Goal: Task Accomplishment & Management: Complete application form

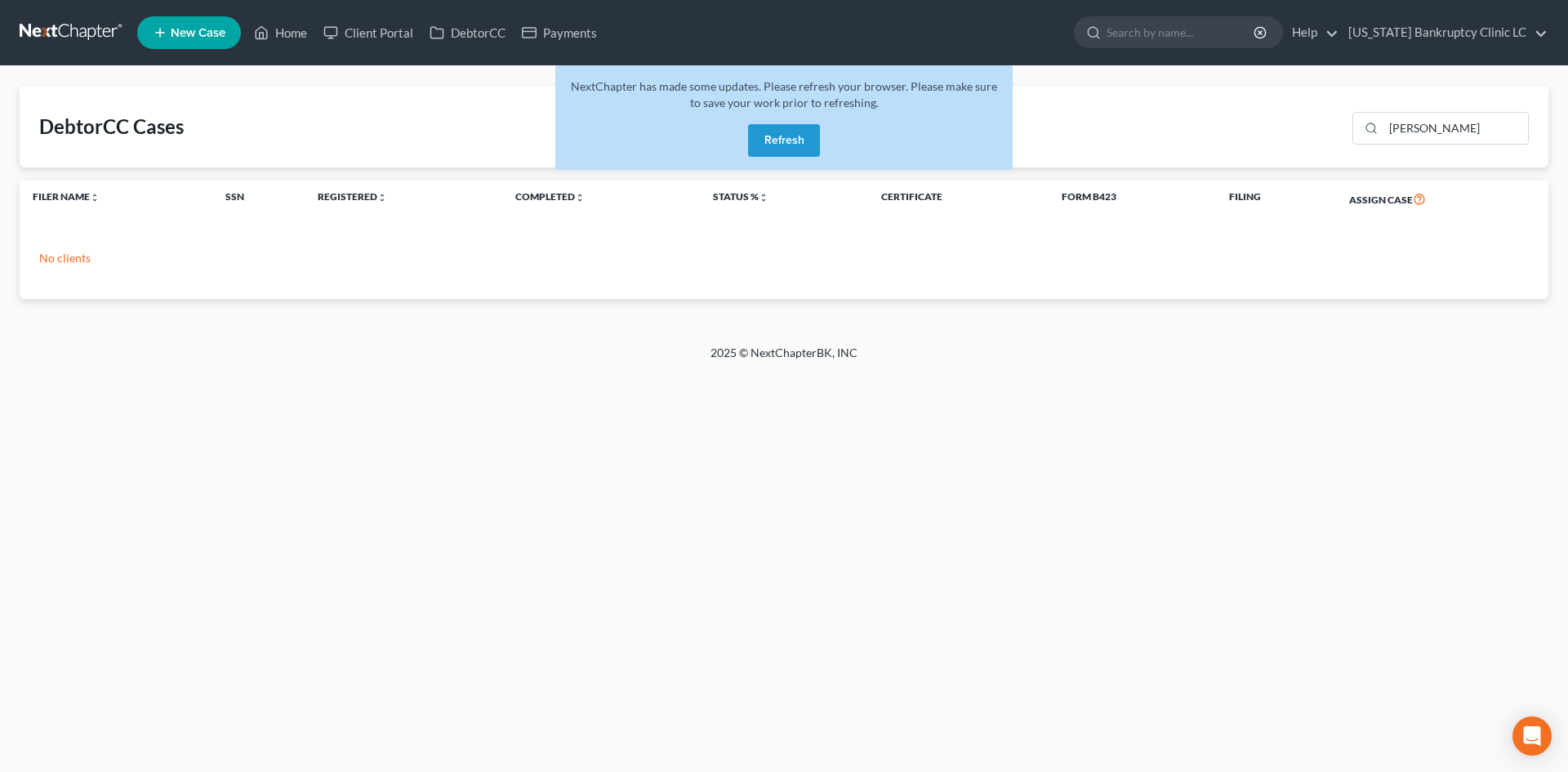
click at [786, 133] on button "Refresh" at bounding box center [783, 141] width 71 height 33
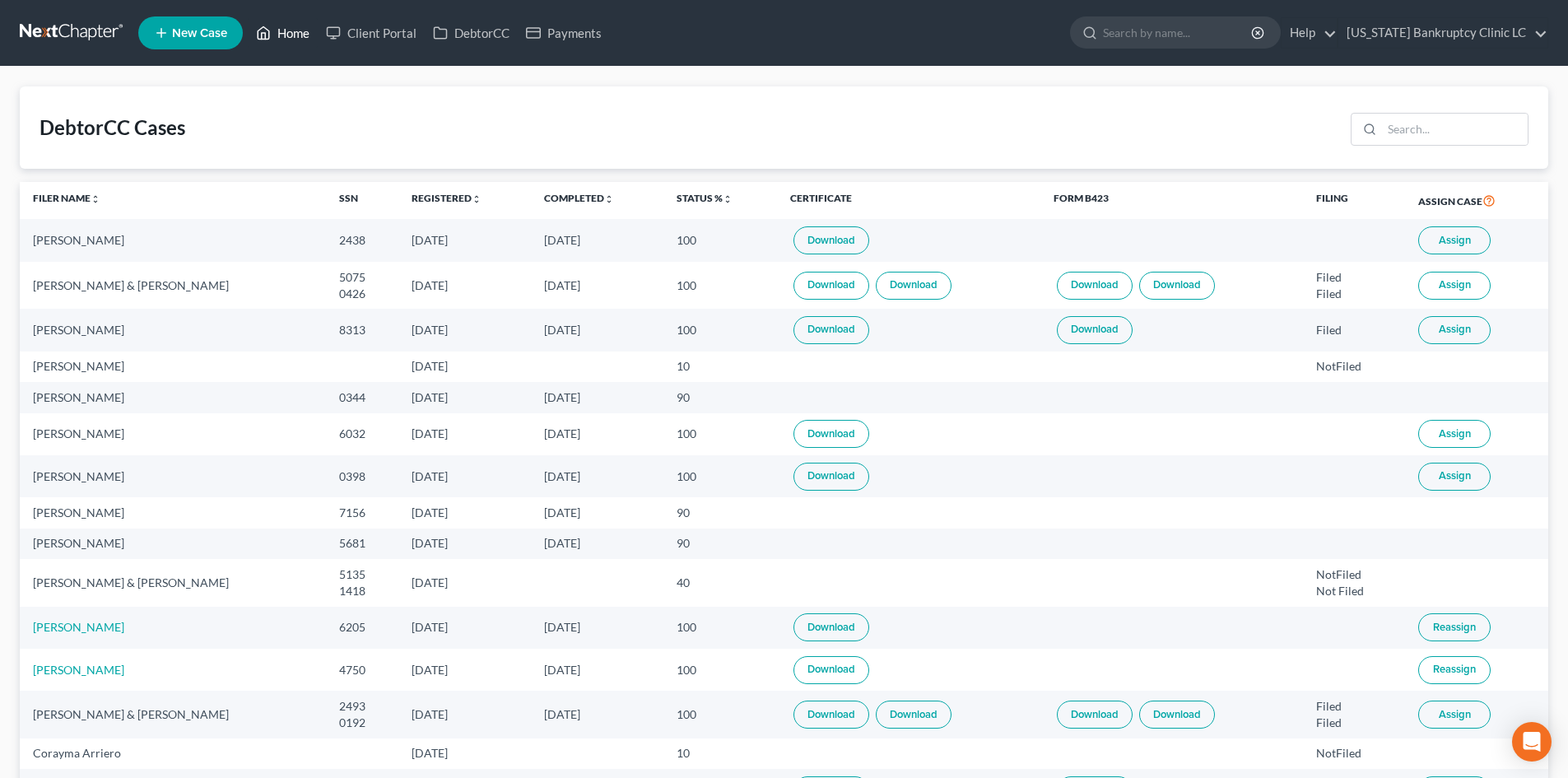
click at [285, 45] on link "Home" at bounding box center [282, 33] width 70 height 30
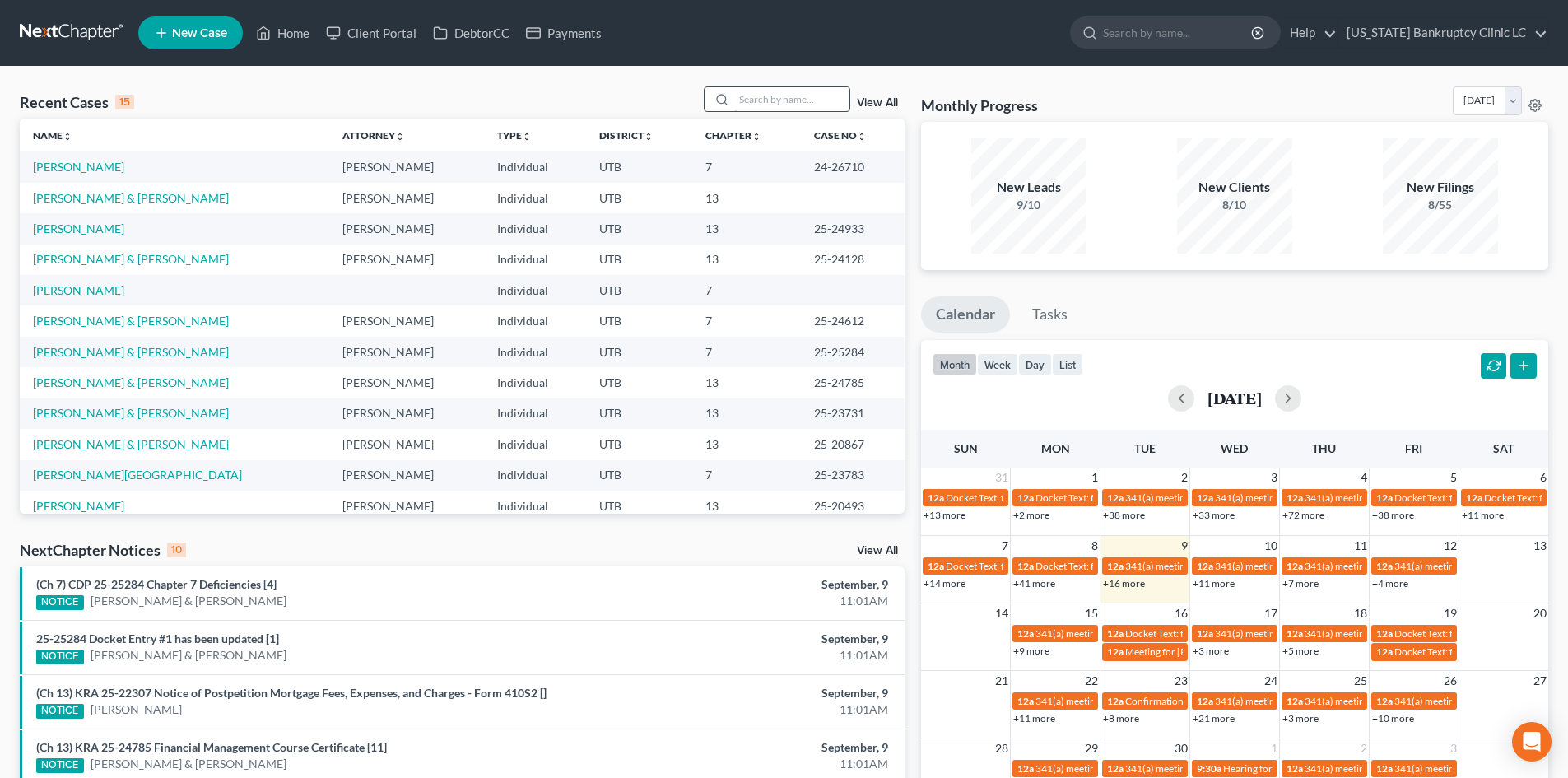
click at [799, 104] on input "search" at bounding box center [792, 99] width 115 height 24
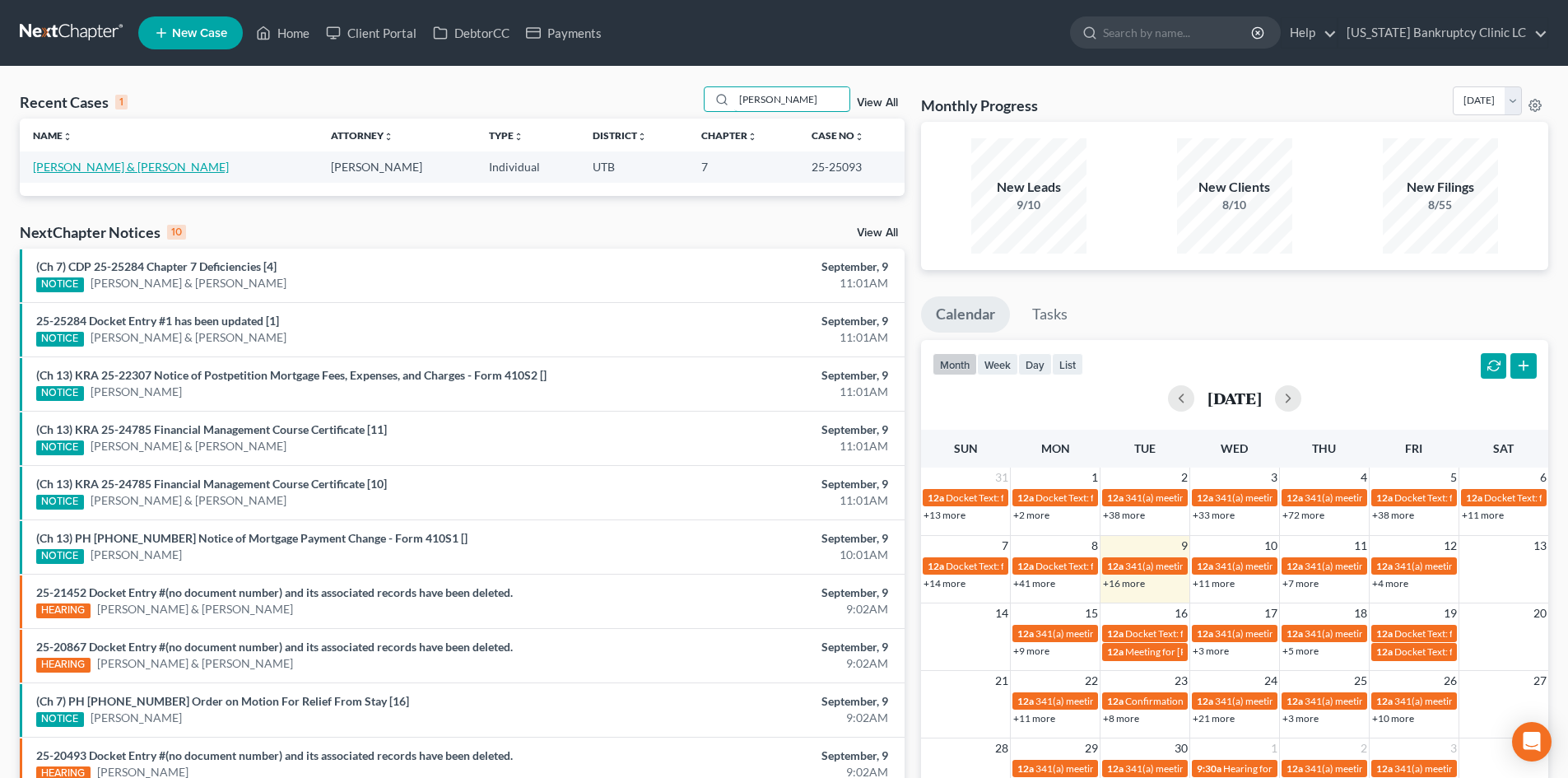
type input "[PERSON_NAME]"
click at [121, 167] on link "[PERSON_NAME] & [PERSON_NAME]" at bounding box center [131, 167] width 196 height 14
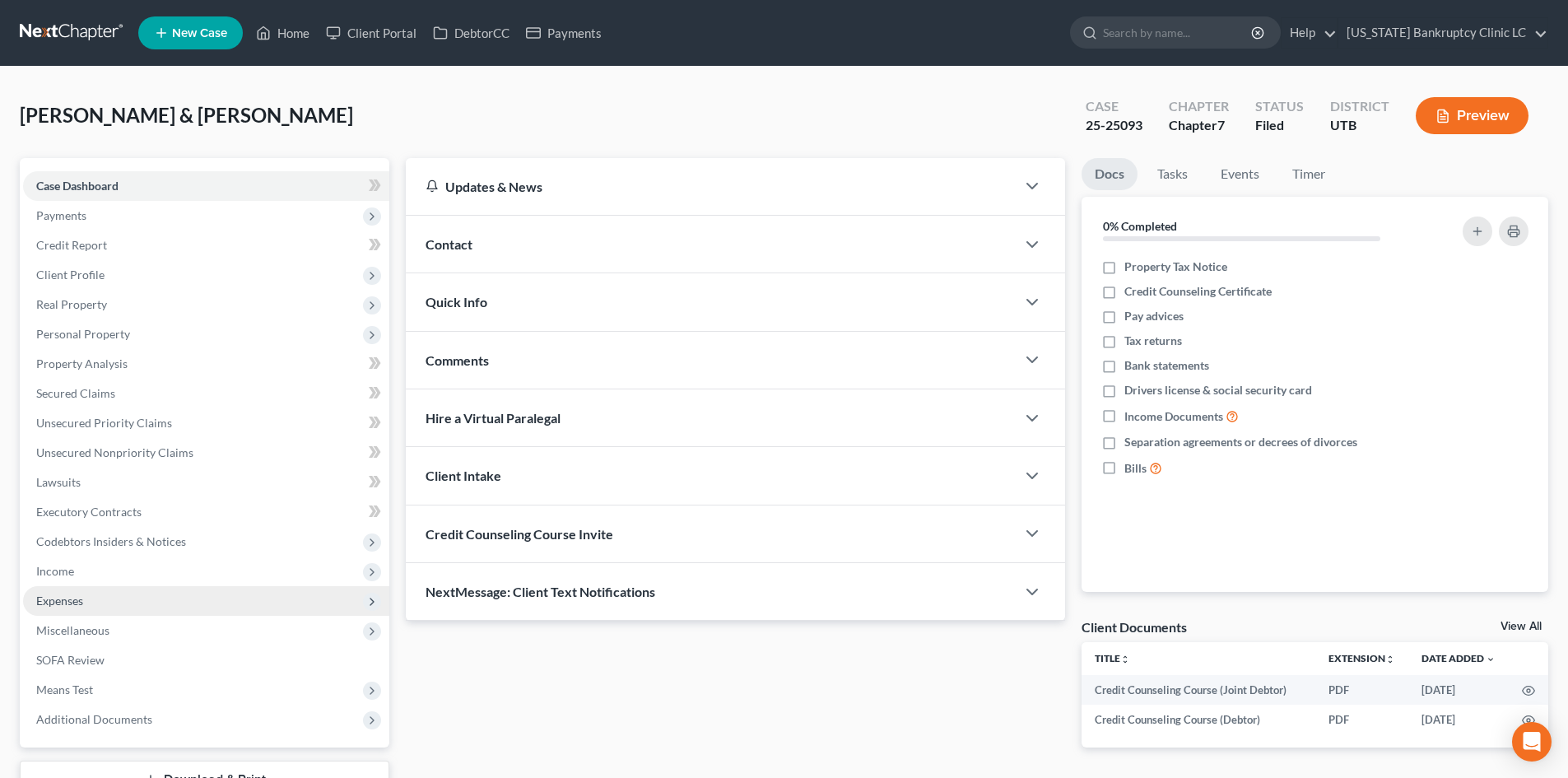
click at [124, 604] on span "Expenses" at bounding box center [206, 602] width 366 height 30
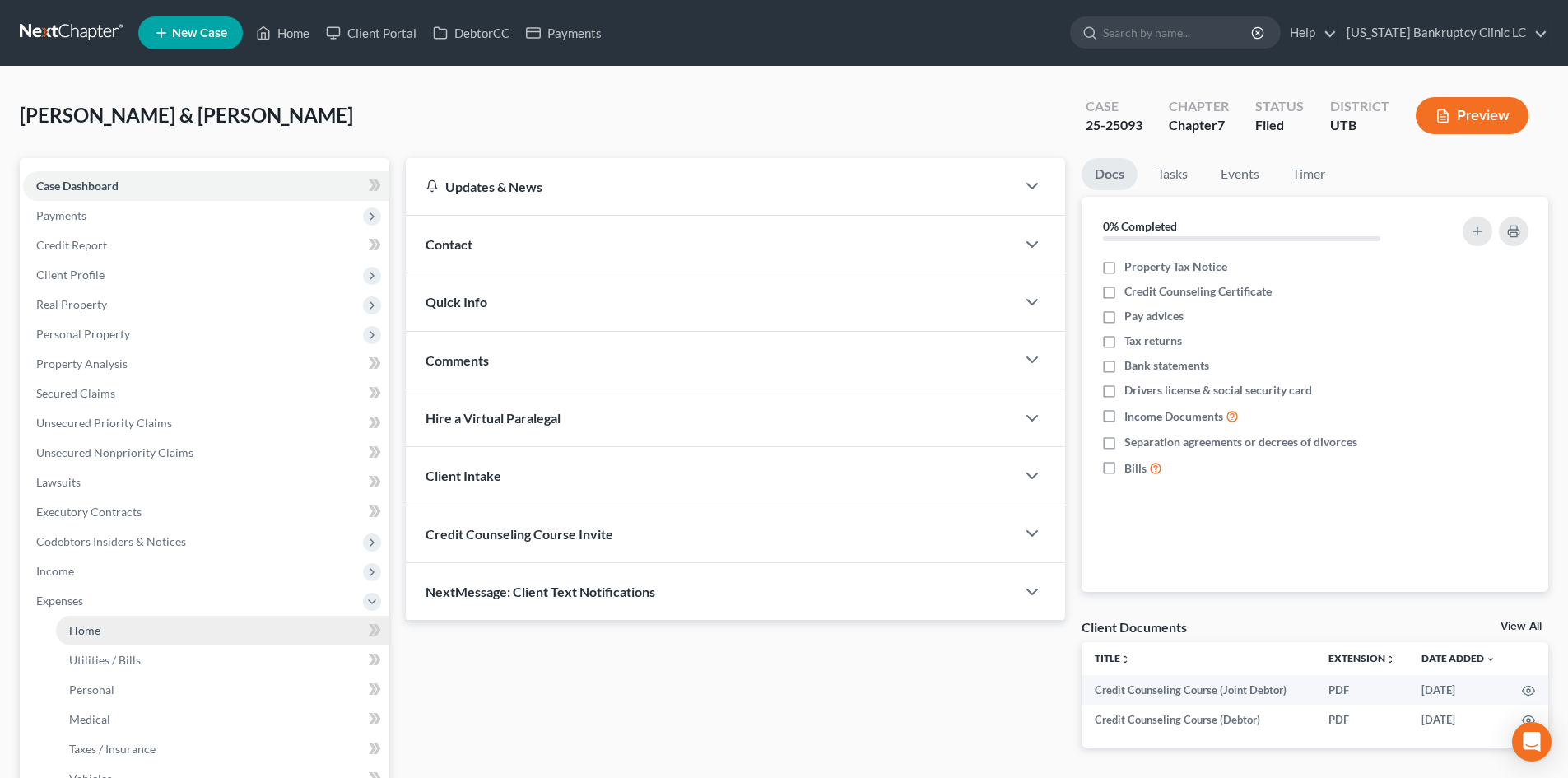
click at [135, 626] on link "Home" at bounding box center [223, 631] width 334 height 30
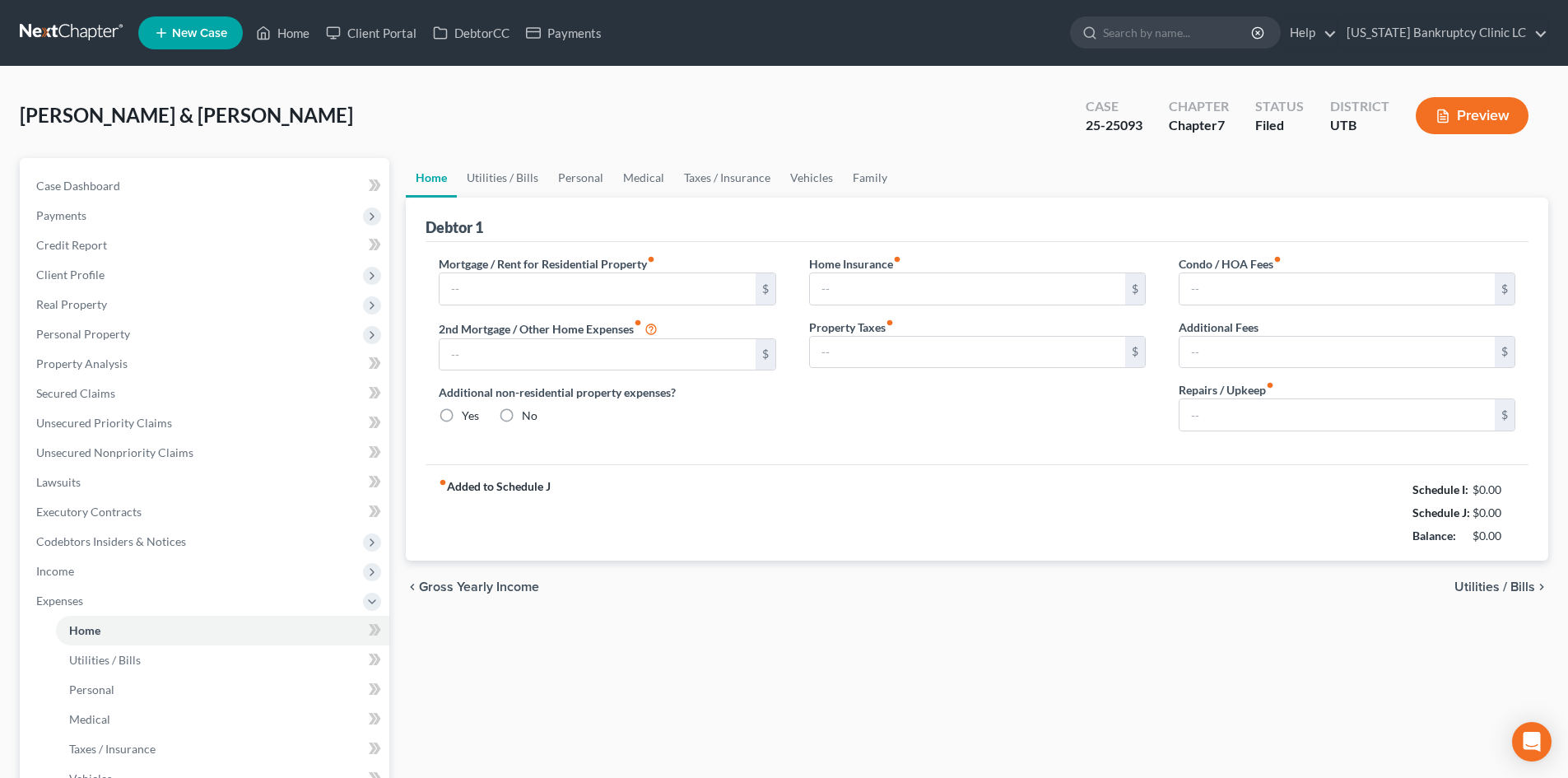
type input "2,772.75"
type input "0.00"
radio input "true"
type input "0.00"
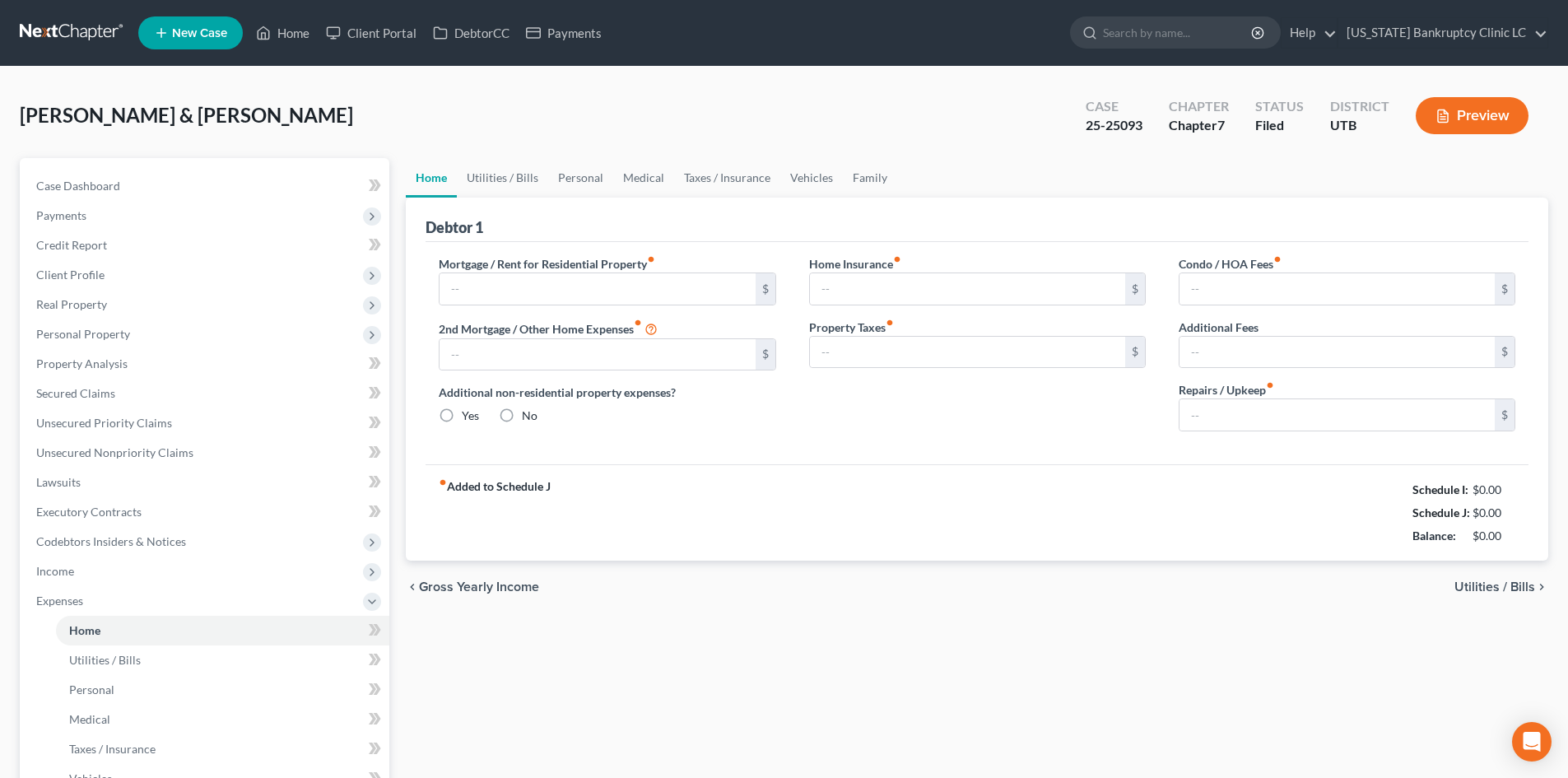
type input "0.00"
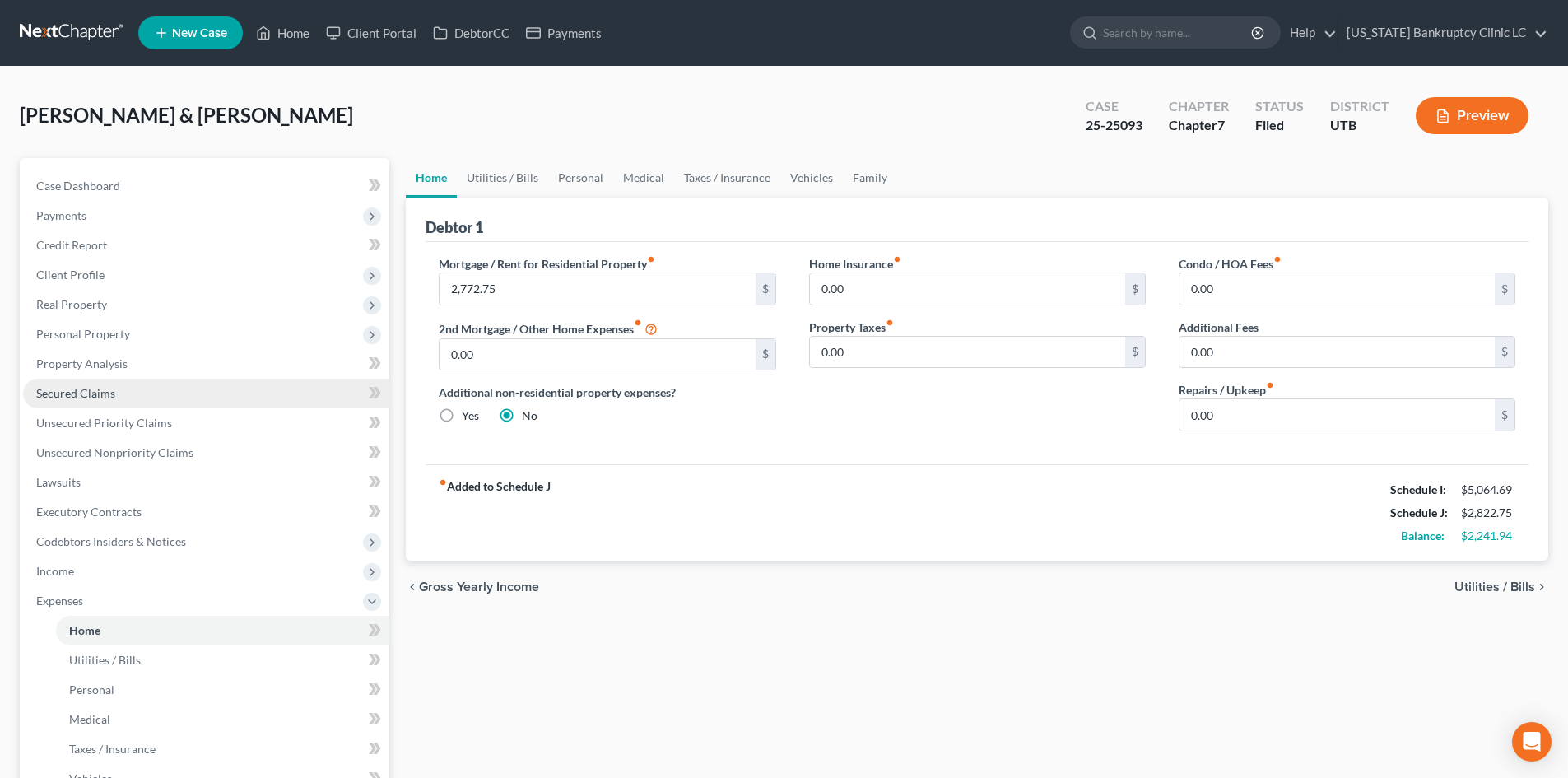
click at [147, 403] on link "Secured Claims" at bounding box center [206, 394] width 366 height 30
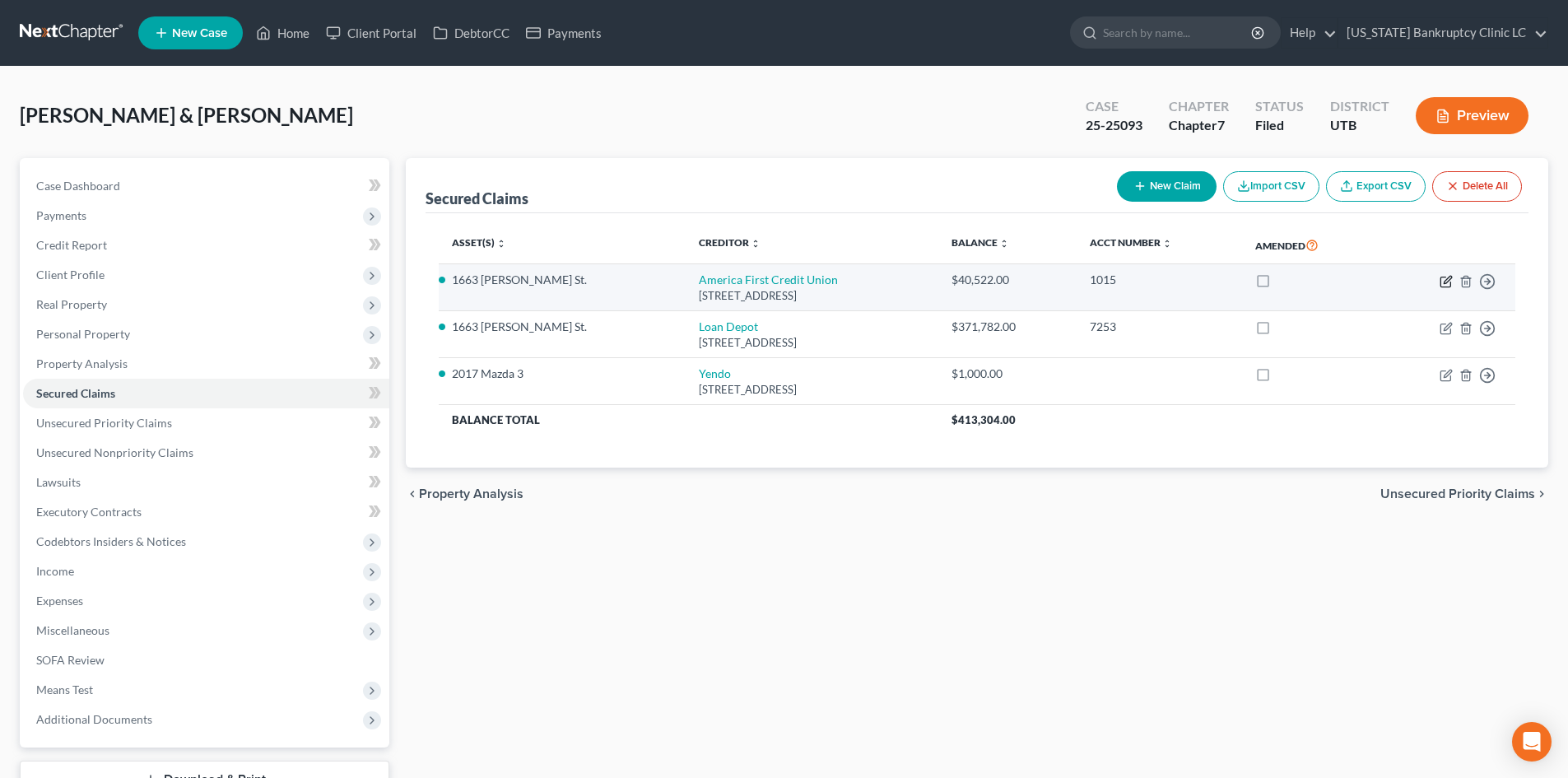
click at [1444, 283] on icon "button" at bounding box center [1447, 279] width 7 height 7
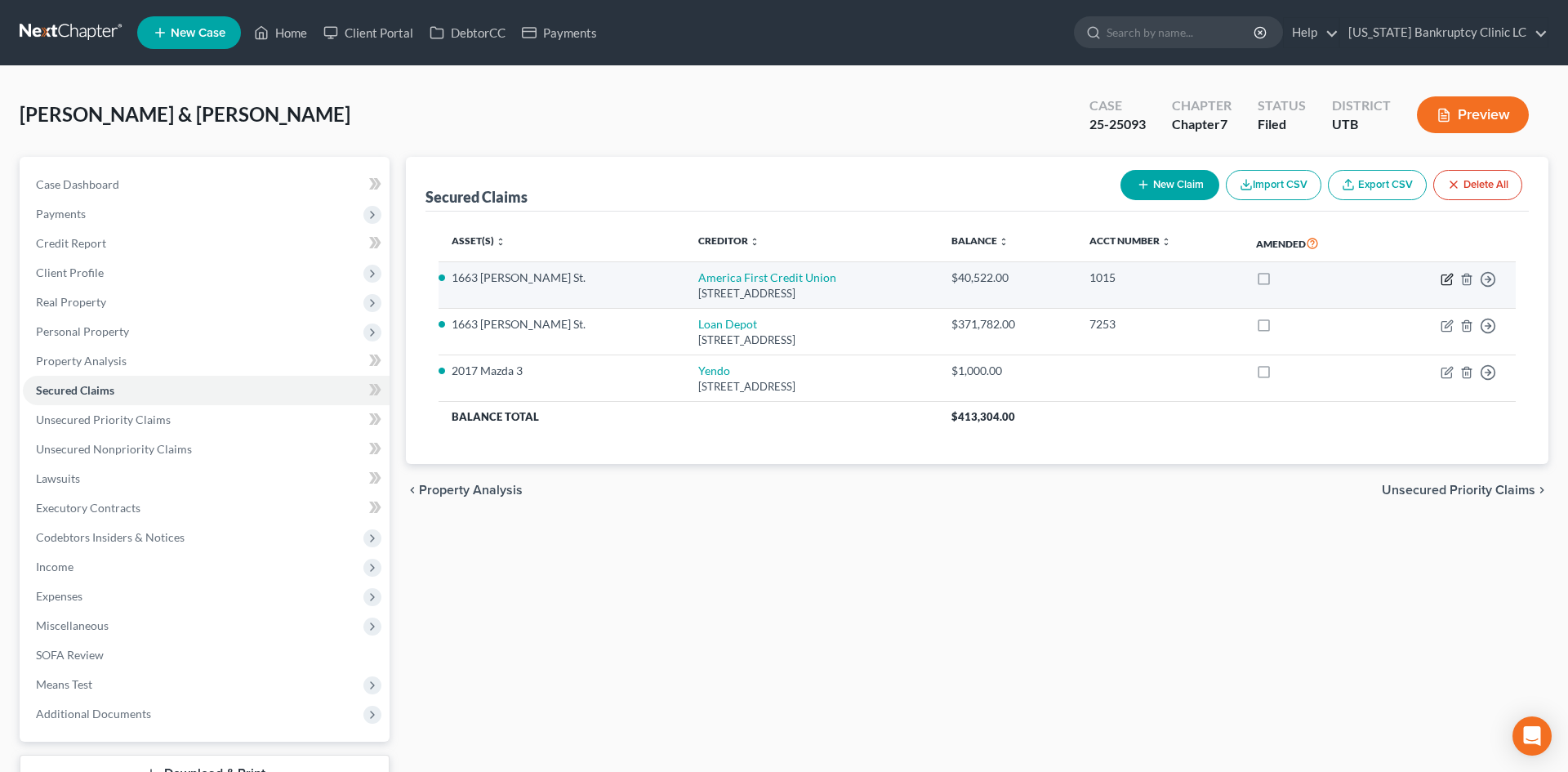
select select "46"
select select "2"
select select "0"
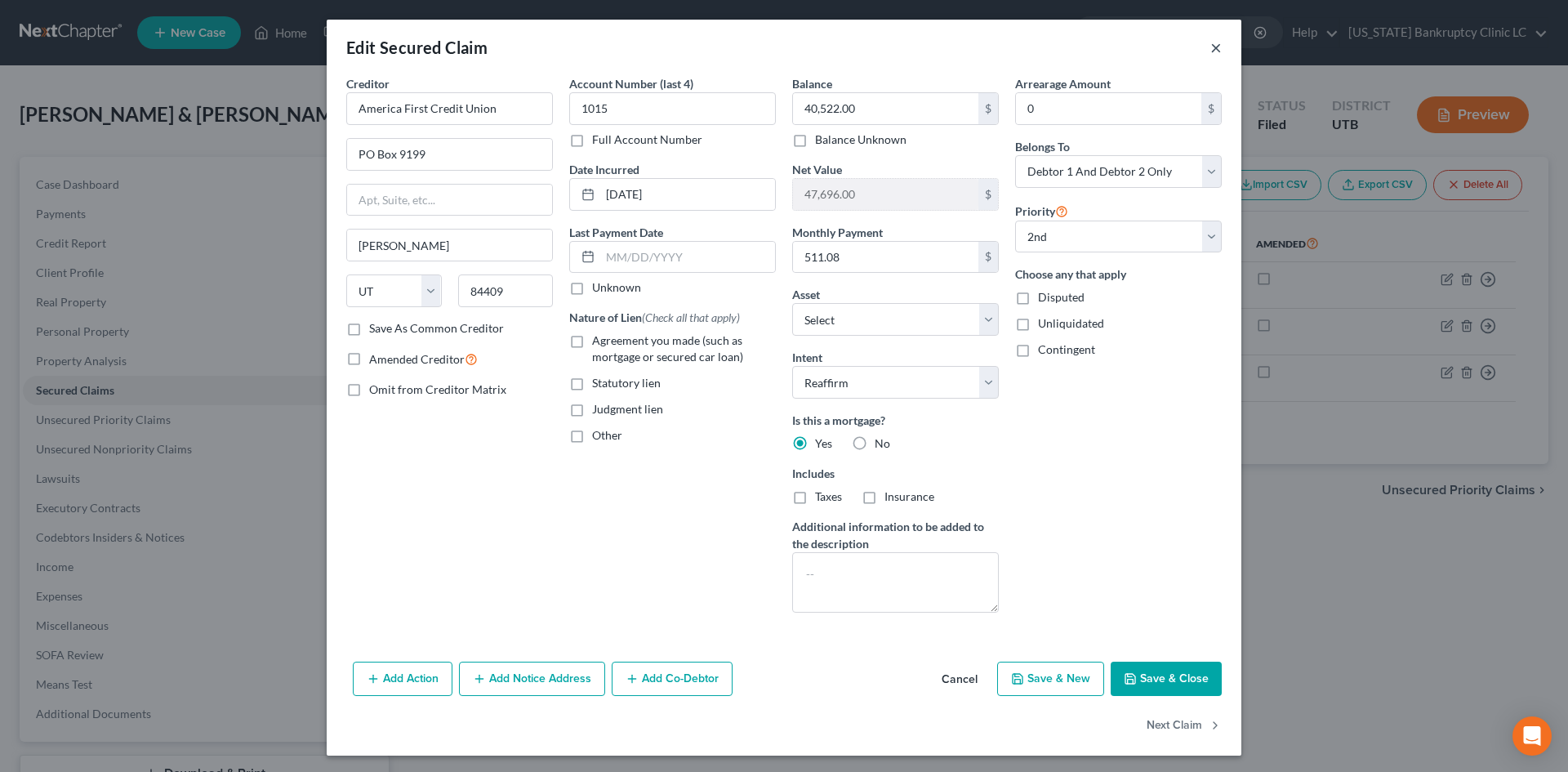
click at [1211, 45] on button "×" at bounding box center [1216, 48] width 12 height 20
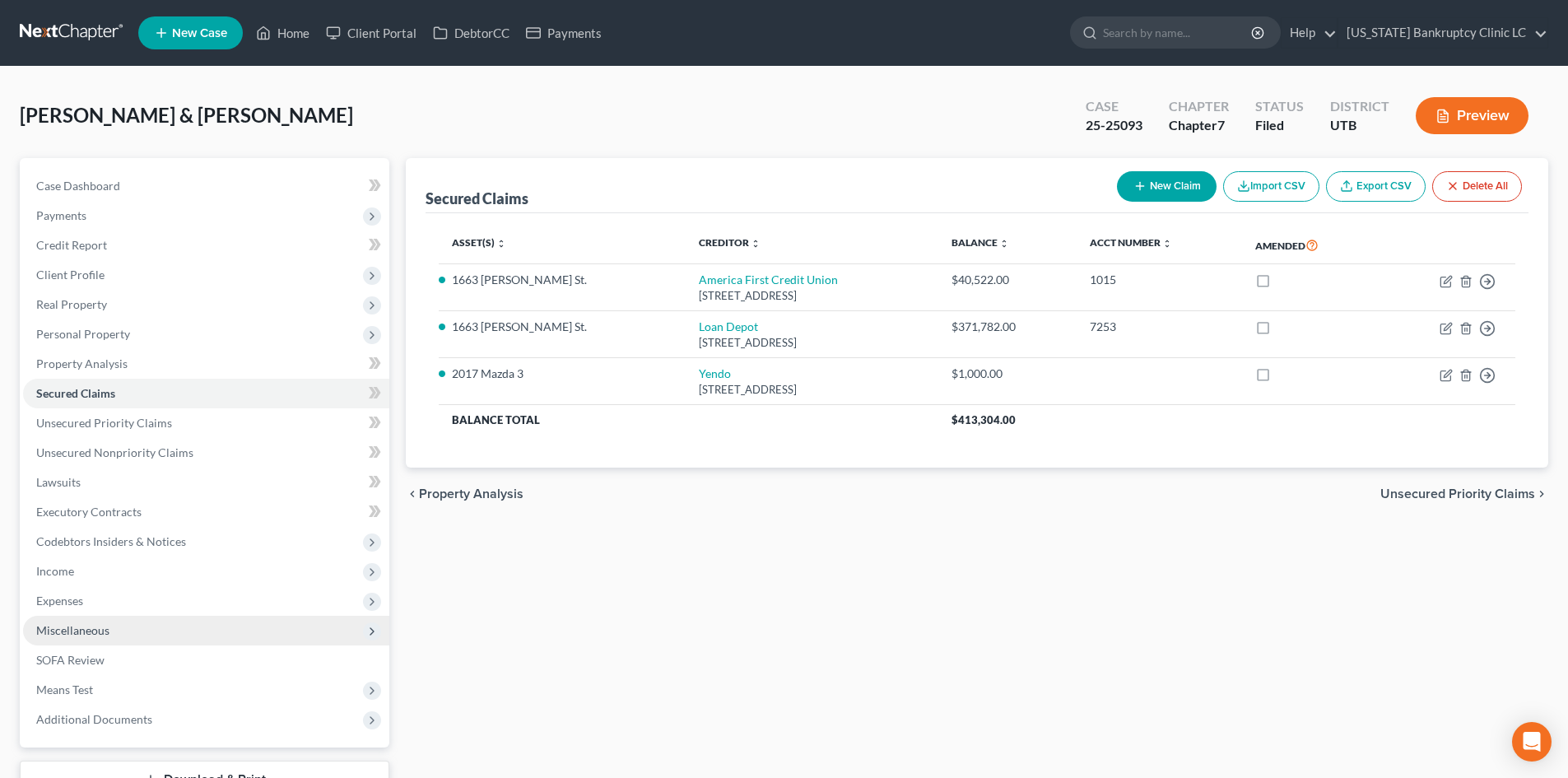
click at [110, 632] on span "Miscellaneous" at bounding box center [206, 631] width 366 height 30
click at [112, 631] on span "Miscellaneous" at bounding box center [206, 631] width 366 height 30
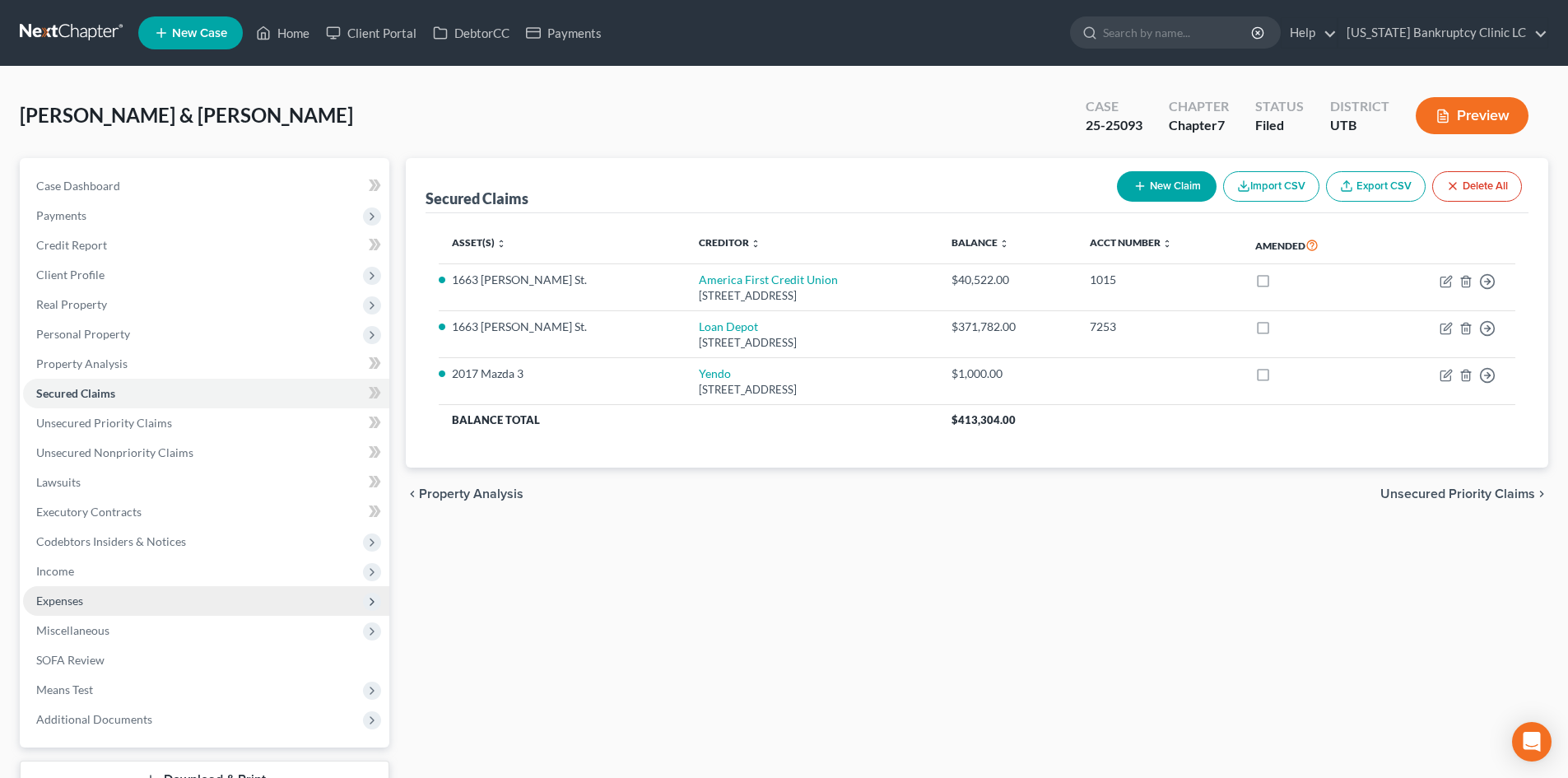
click at [113, 597] on span "Expenses" at bounding box center [206, 602] width 366 height 30
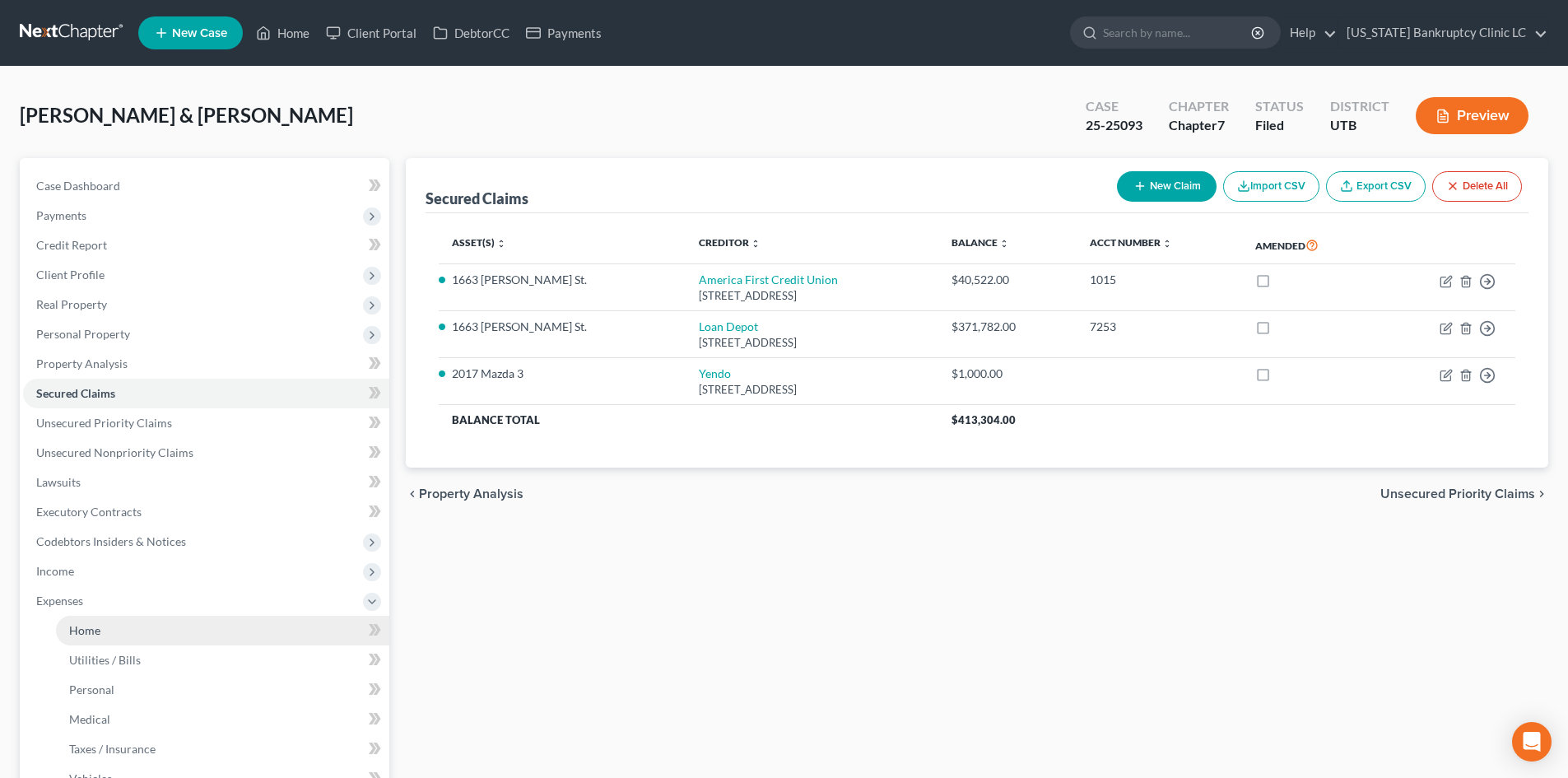
click at [117, 640] on link "Home" at bounding box center [223, 631] width 334 height 30
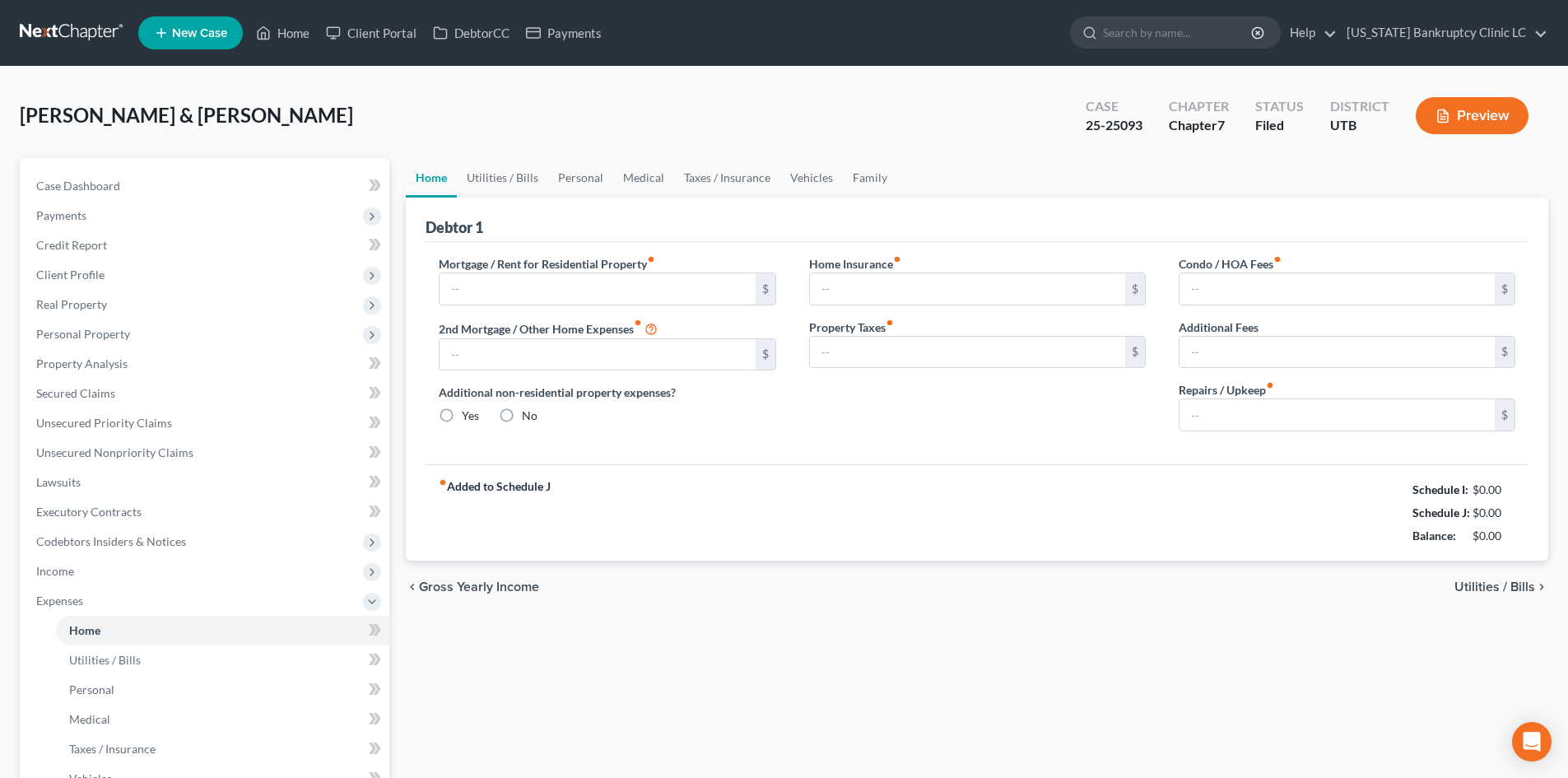
type input "2,772.75"
type input "0.00"
radio input "true"
type input "0.00"
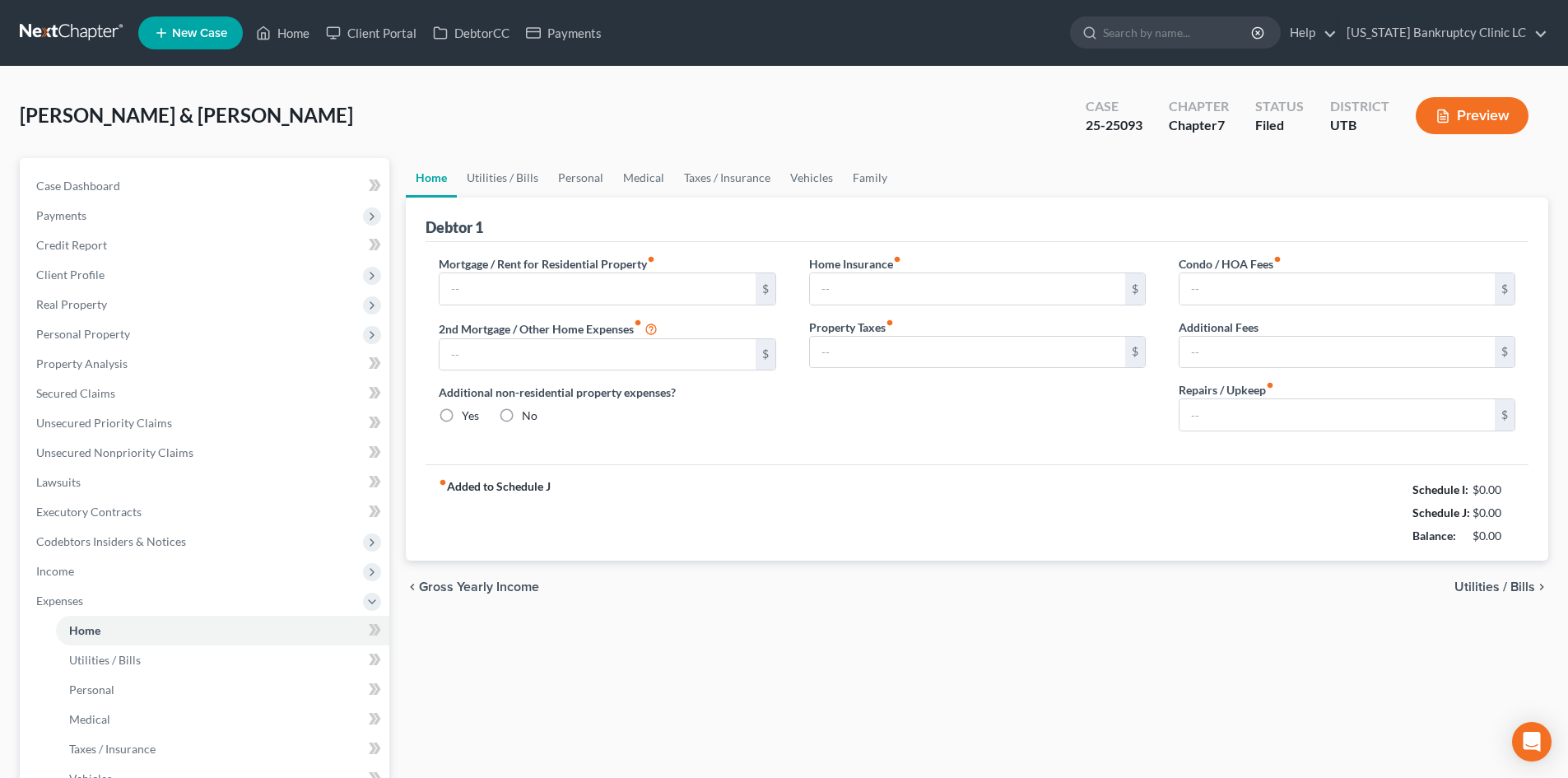
type input "0.00"
click at [516, 183] on link "Utilities / Bills" at bounding box center [503, 178] width 91 height 40
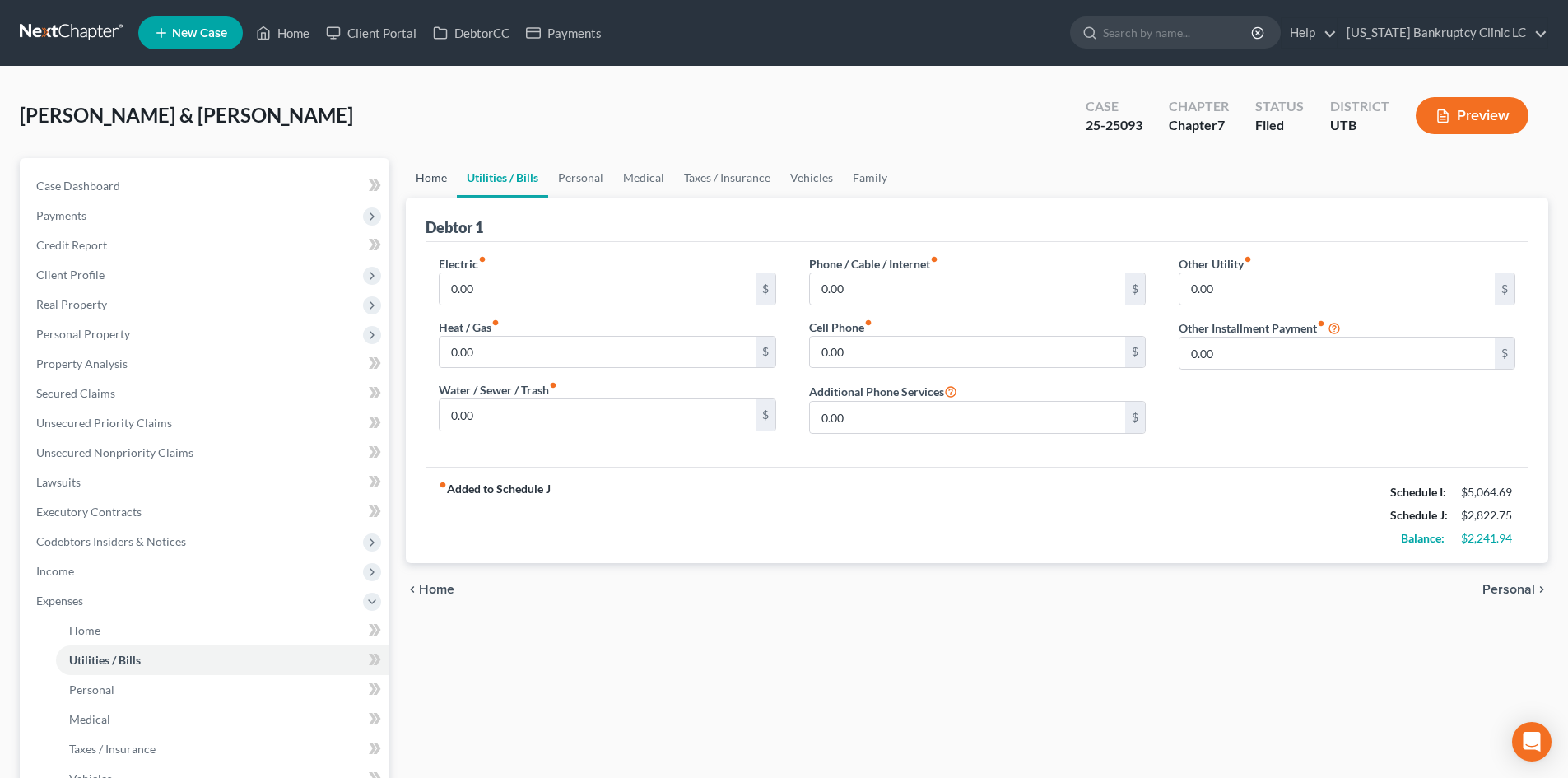
click at [429, 180] on link "Home" at bounding box center [432, 178] width 51 height 40
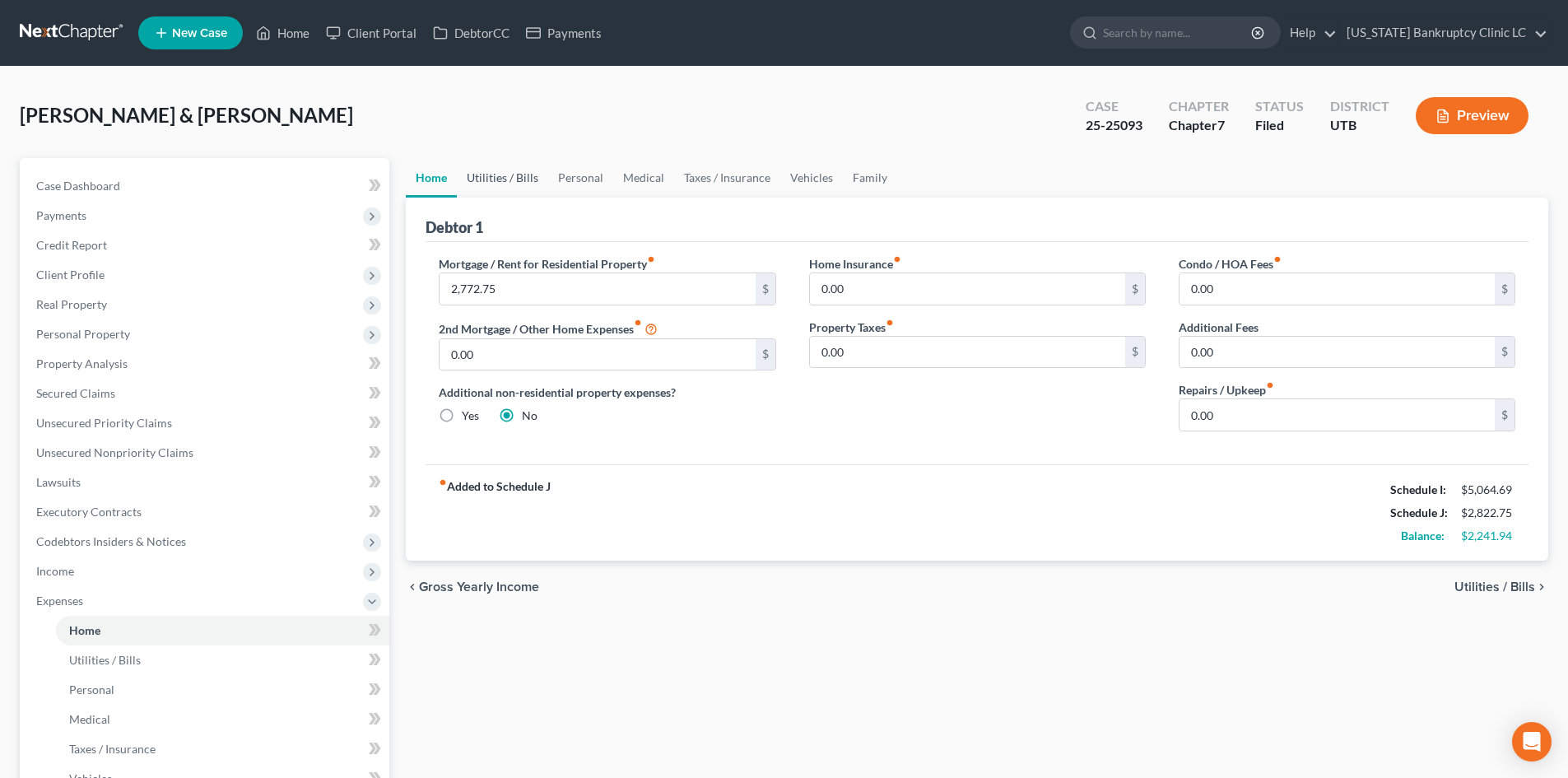
click at [488, 176] on link "Utilities / Bills" at bounding box center [503, 178] width 91 height 40
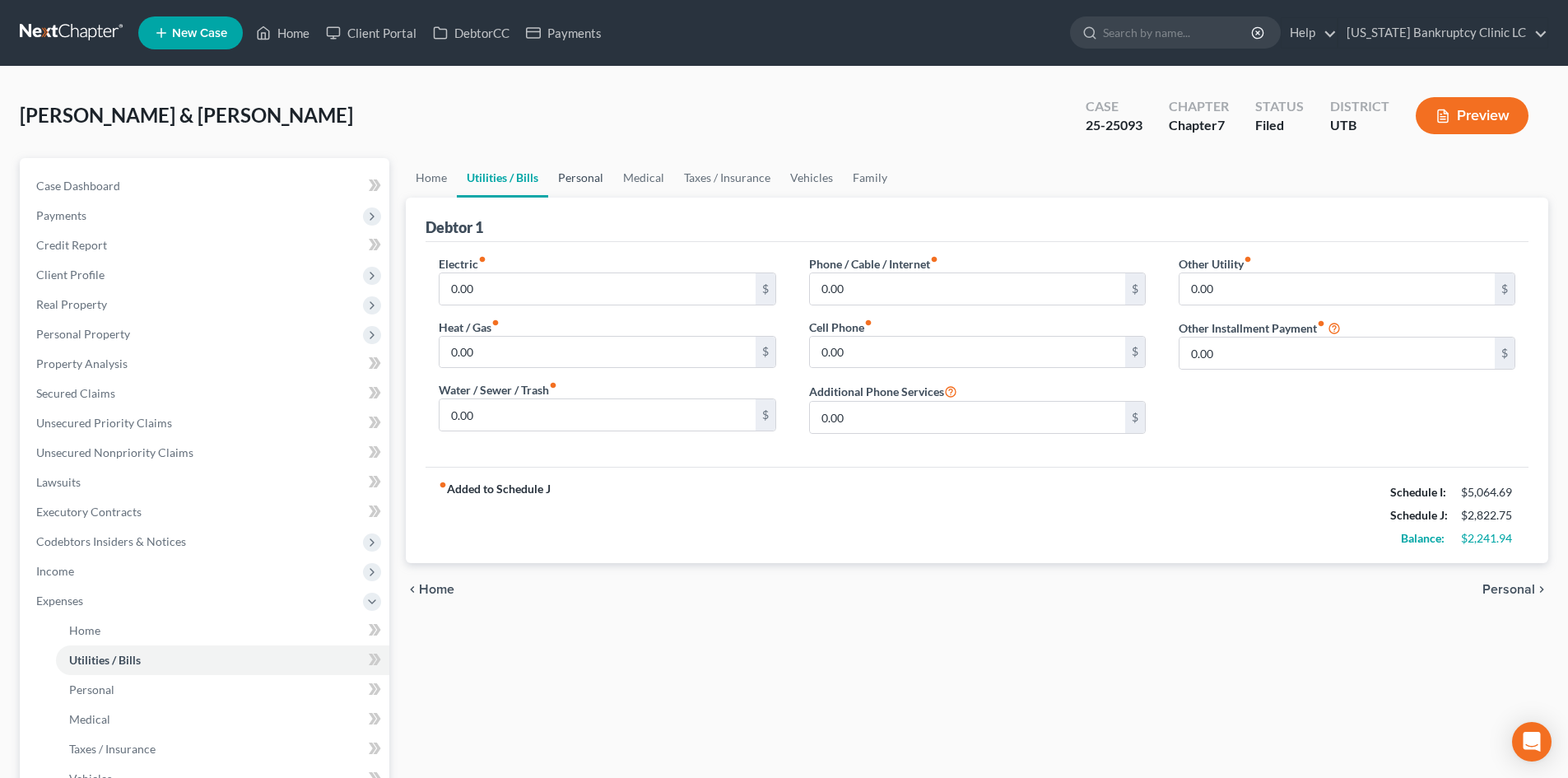
click at [586, 181] on link "Personal" at bounding box center [581, 178] width 65 height 40
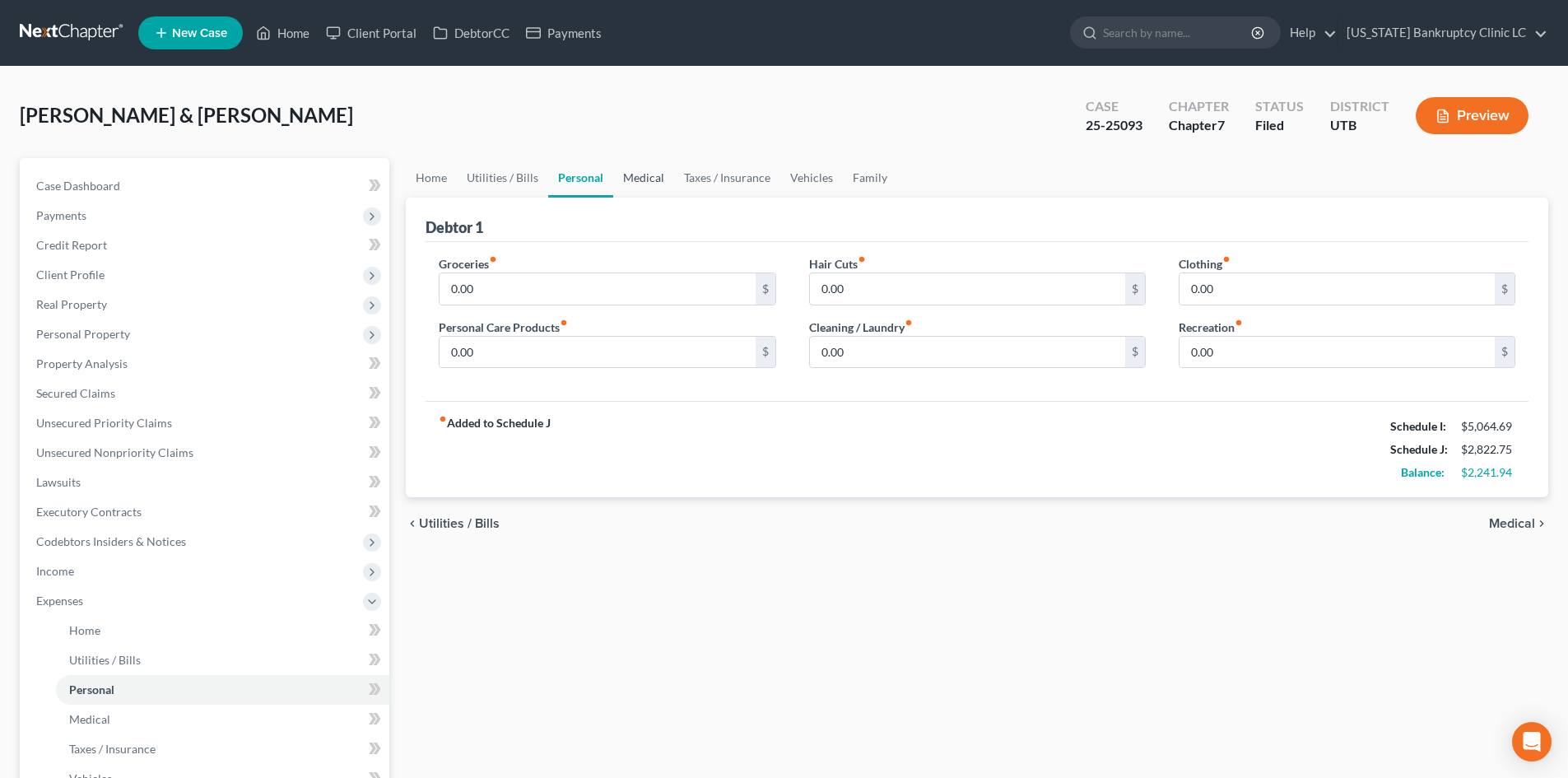
click at [659, 180] on link "Medical" at bounding box center [644, 178] width 61 height 40
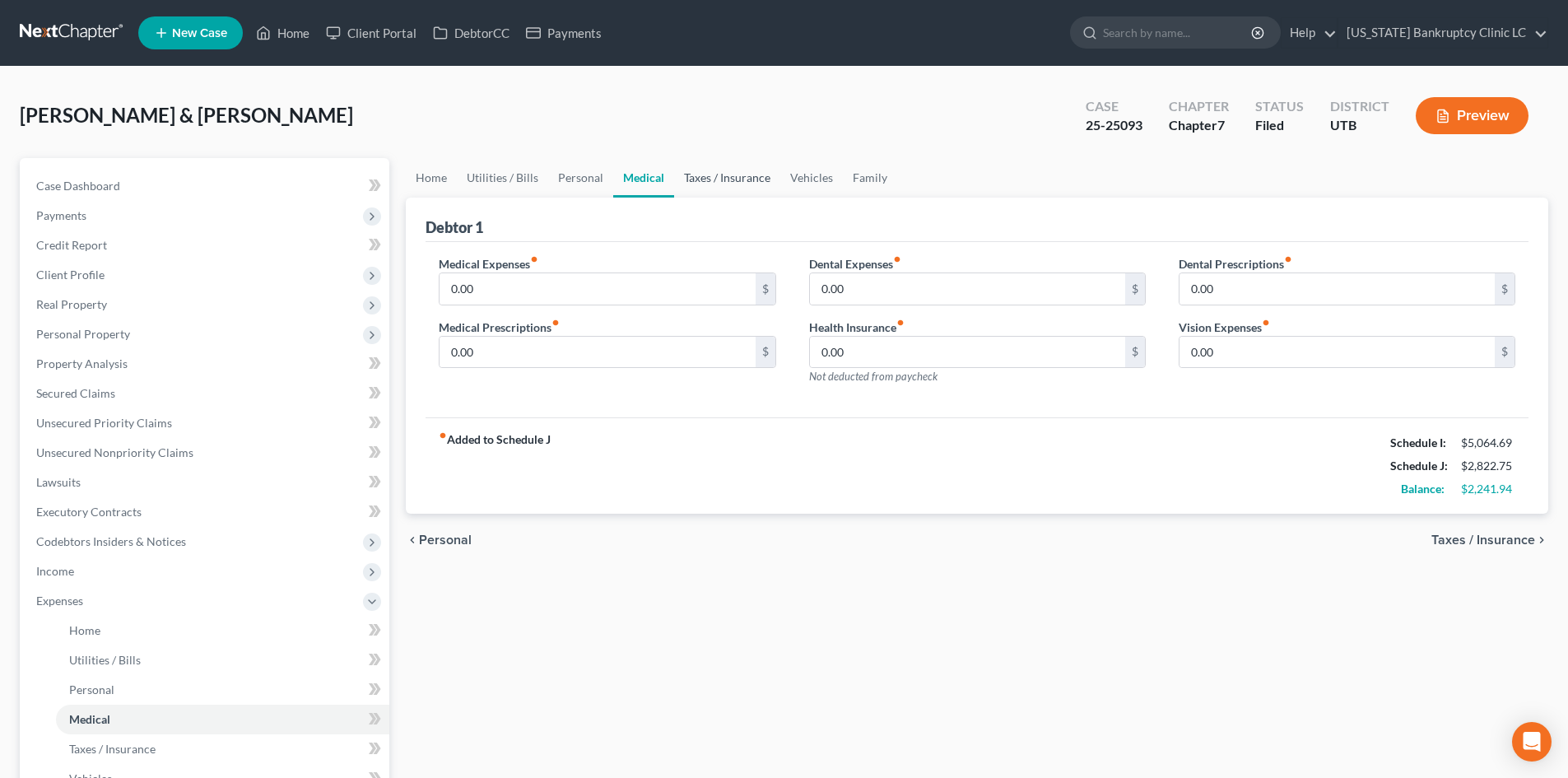
click at [706, 179] on link "Taxes / Insurance" at bounding box center [727, 178] width 106 height 40
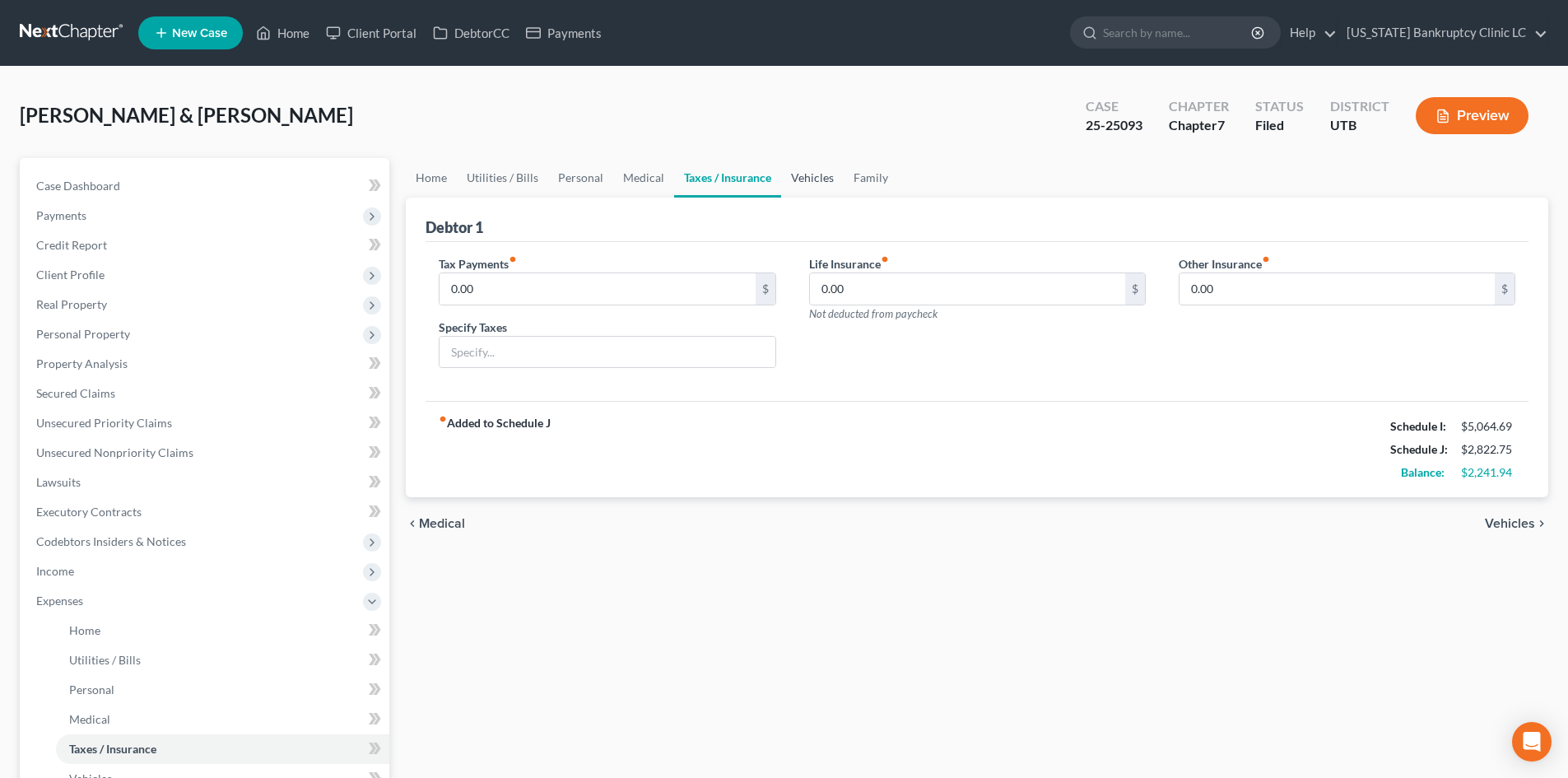
click at [781, 181] on link "Vehicles" at bounding box center [813, 178] width 63 height 40
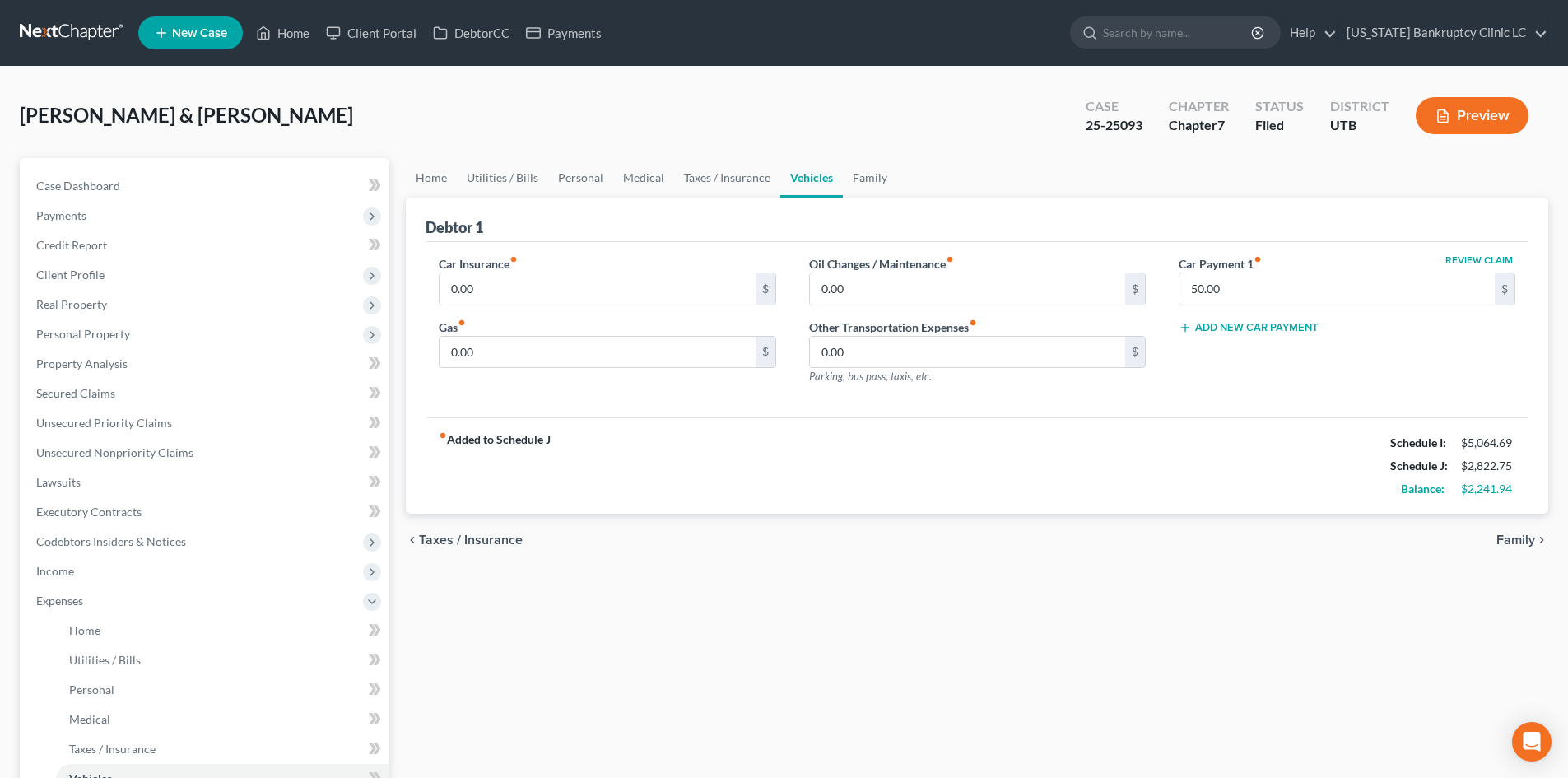
click at [905, 181] on ul "Home Utilities / Bills Personal Medical Taxes / Insurance Vehicles Family" at bounding box center [977, 178] width 1142 height 40
click at [849, 181] on link "Family" at bounding box center [871, 178] width 55 height 40
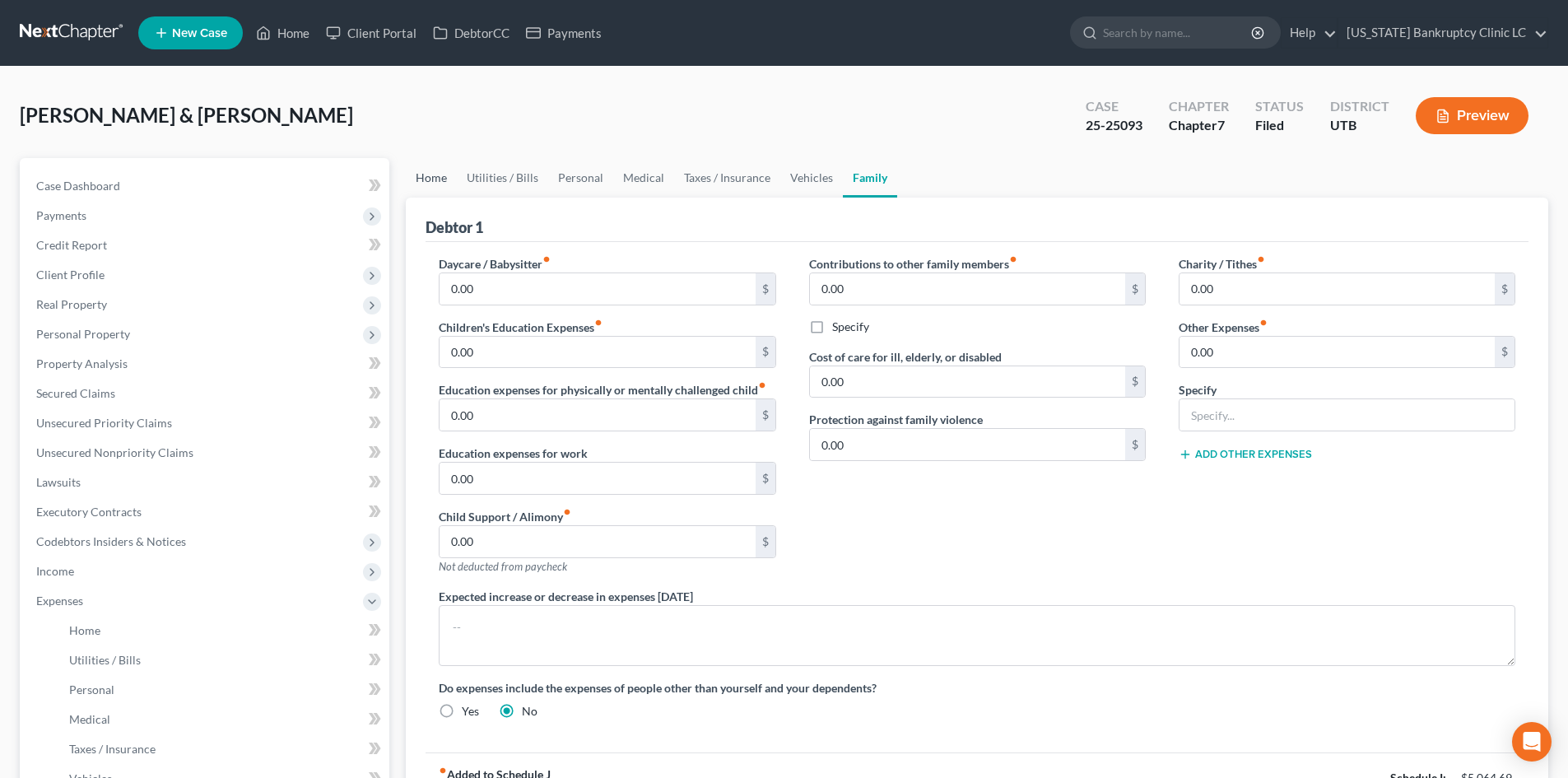
click at [417, 173] on link "Home" at bounding box center [432, 178] width 51 height 40
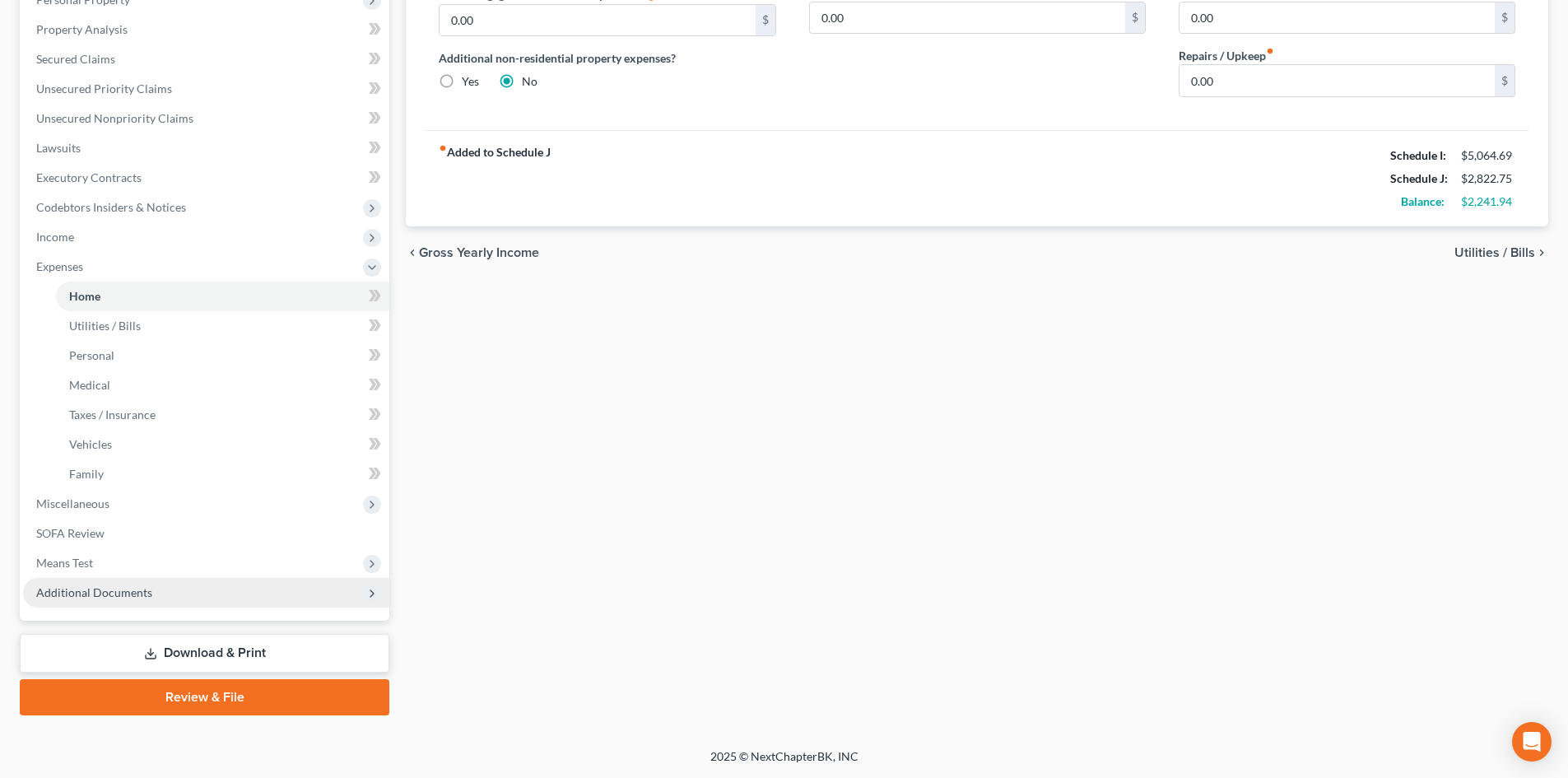
click at [154, 605] on span "Additional Documents" at bounding box center [206, 593] width 366 height 30
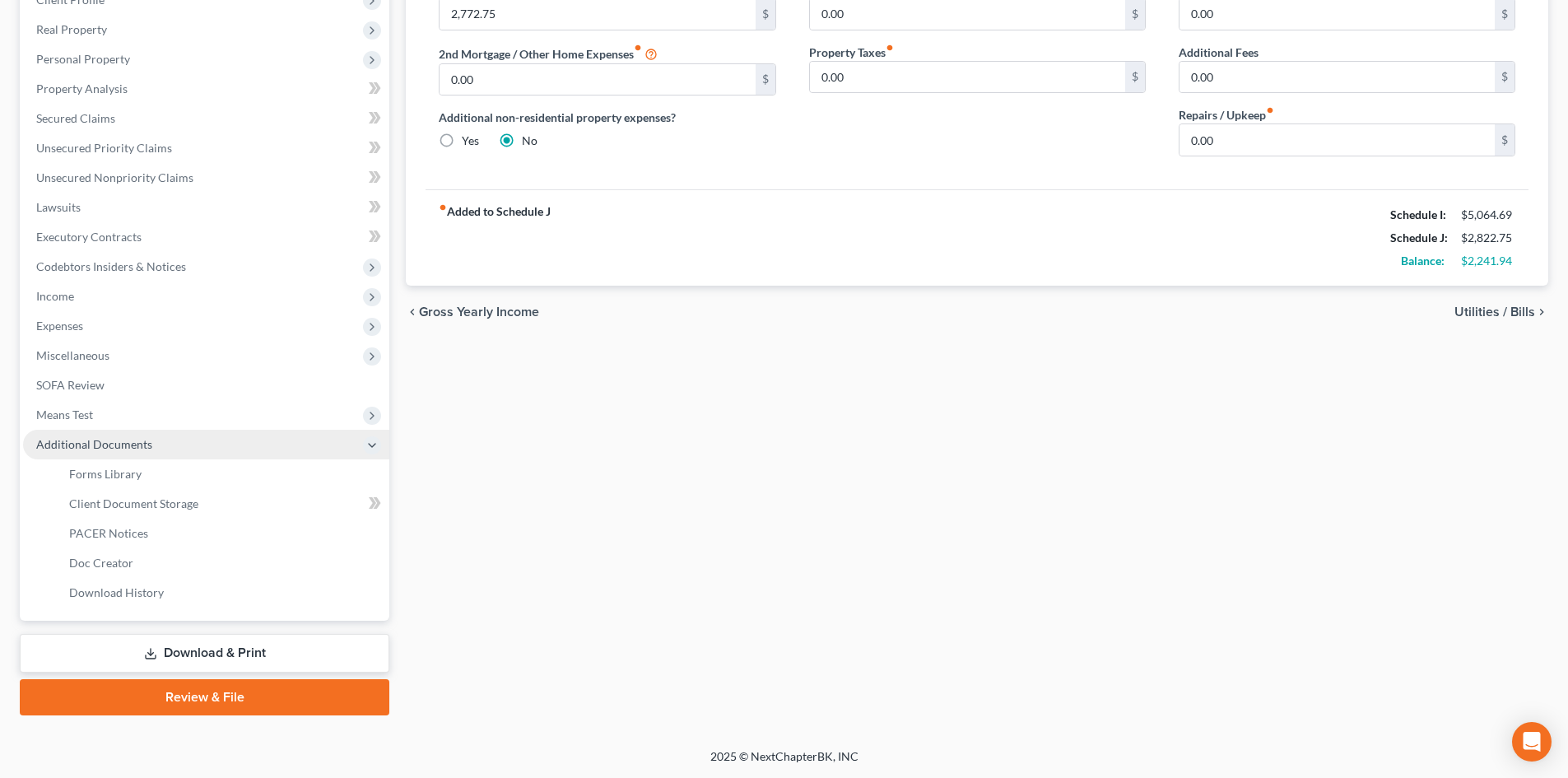
scroll to position [275, 0]
click at [197, 529] on link "PACER Notices" at bounding box center [223, 534] width 334 height 30
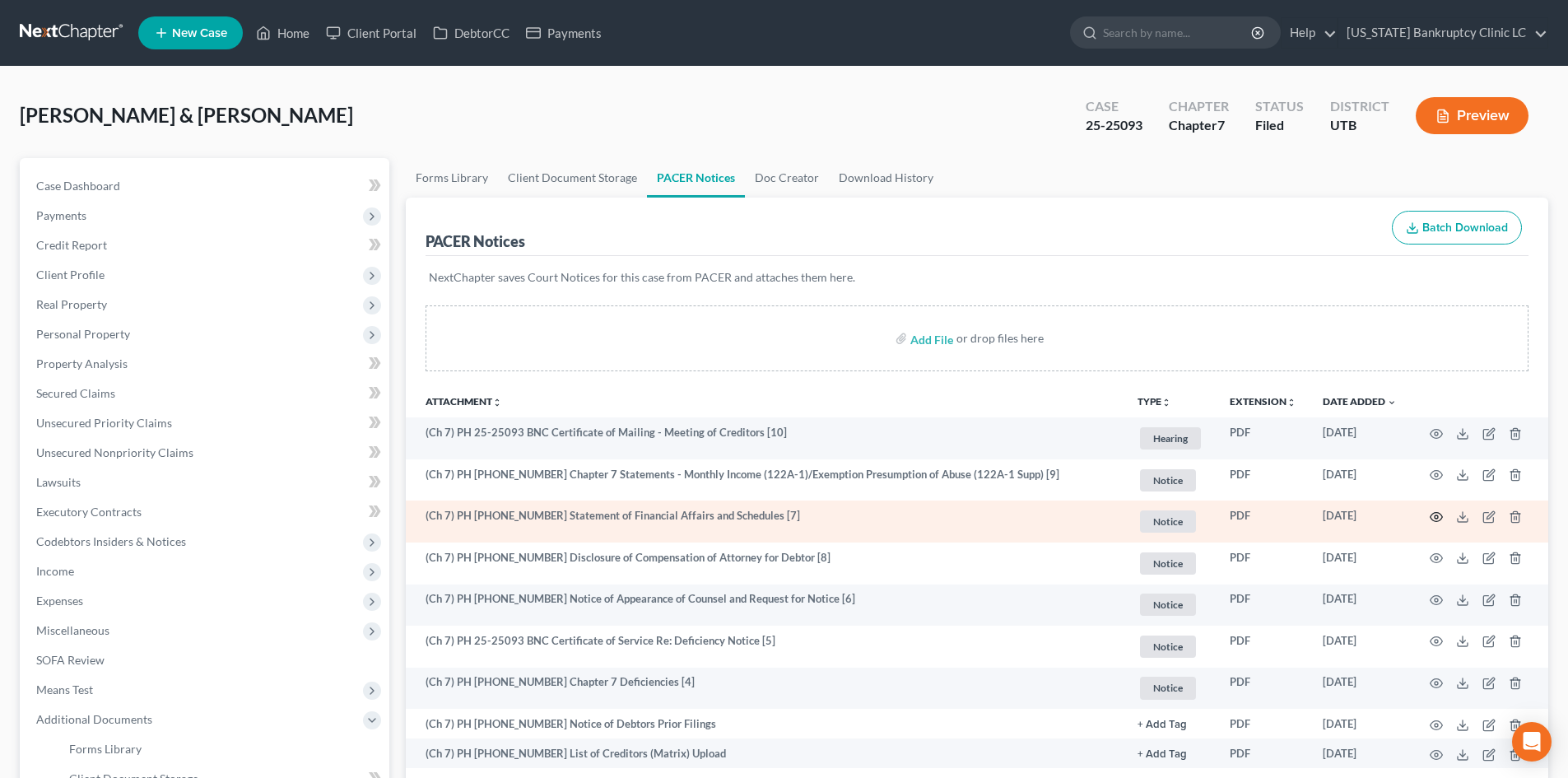
click at [1431, 519] on icon "button" at bounding box center [1436, 517] width 13 height 13
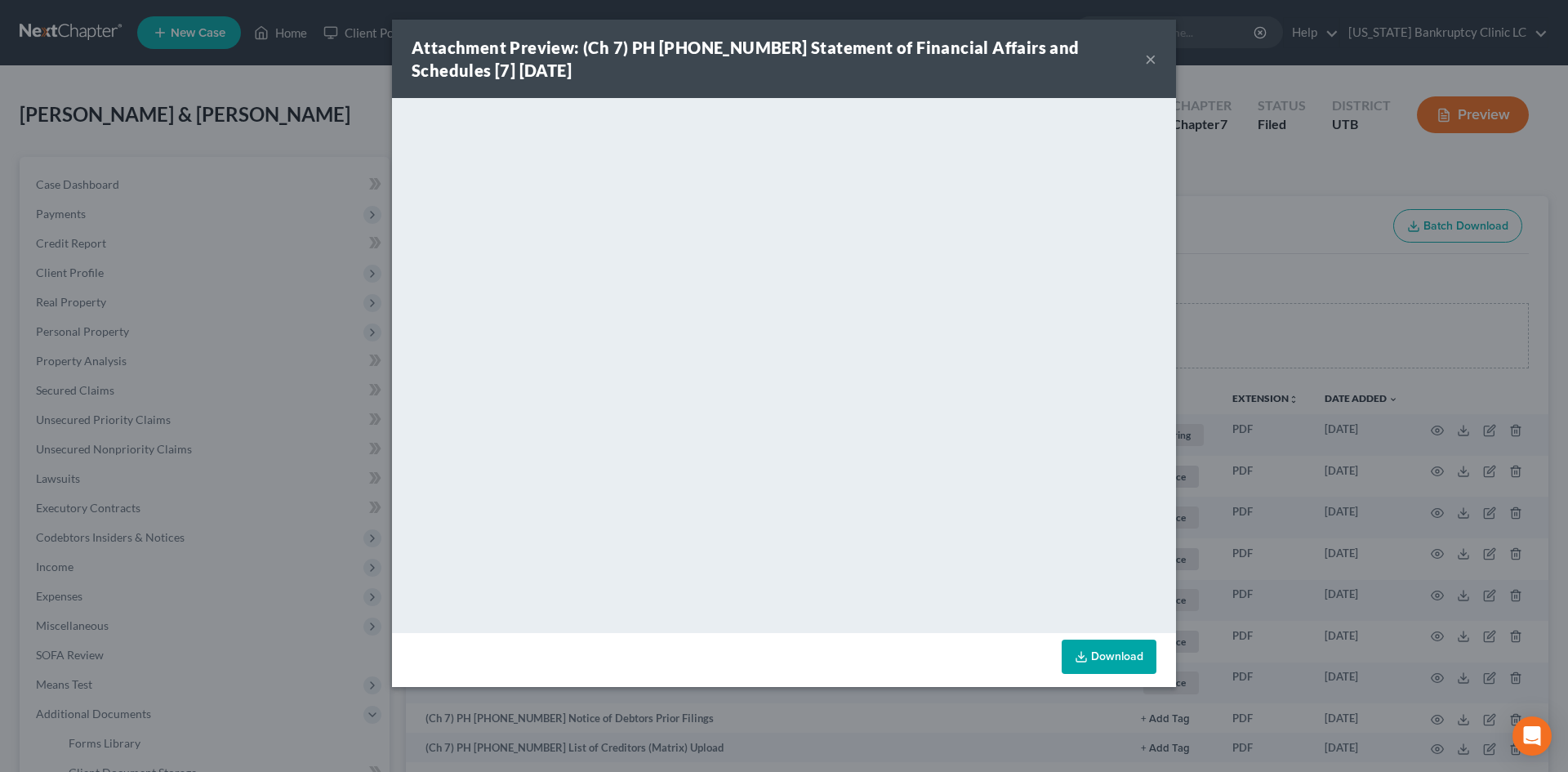
click at [1148, 56] on button "×" at bounding box center [1151, 59] width 12 height 20
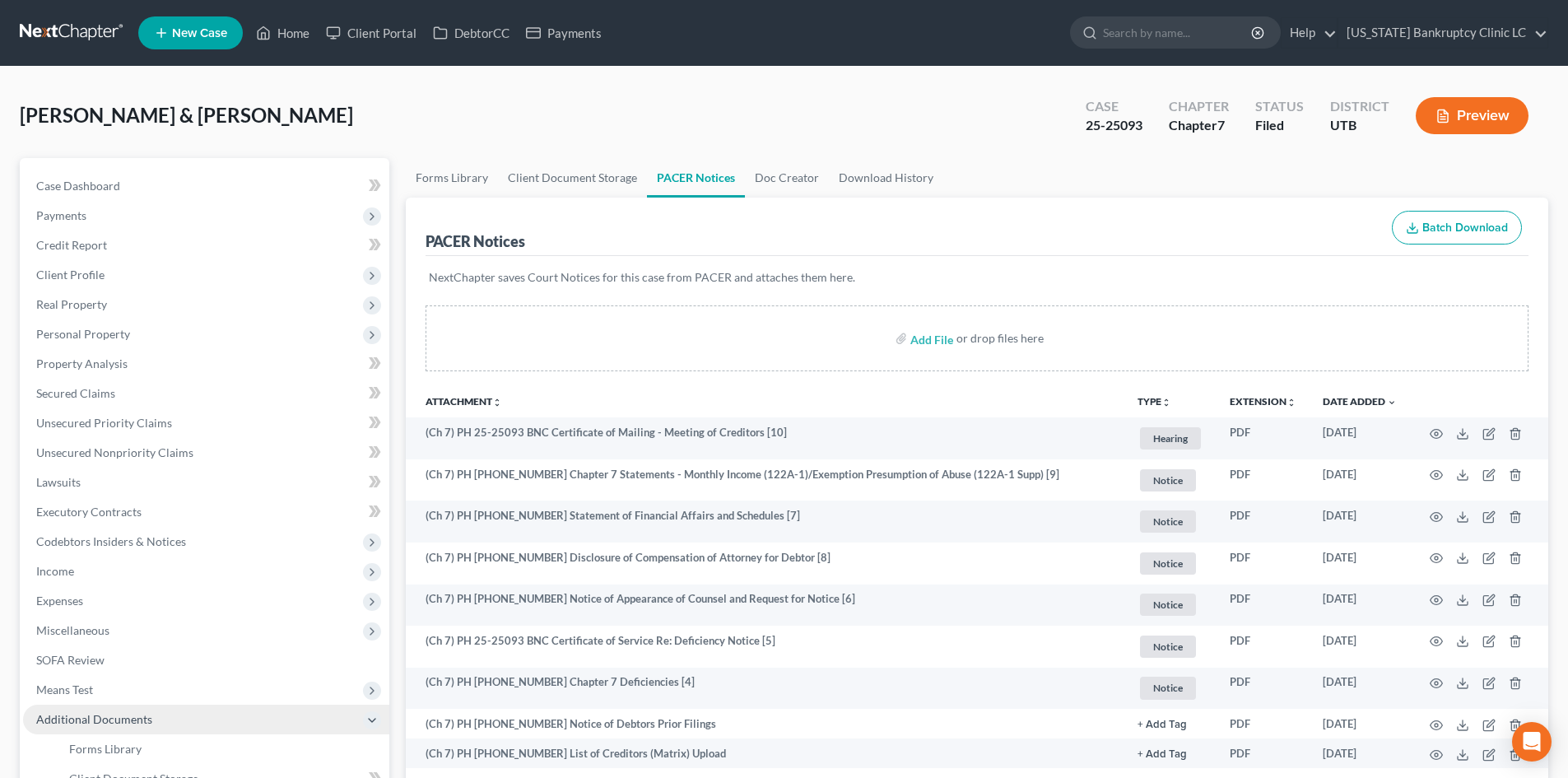
click at [101, 723] on span "Additional Documents" at bounding box center [94, 719] width 116 height 14
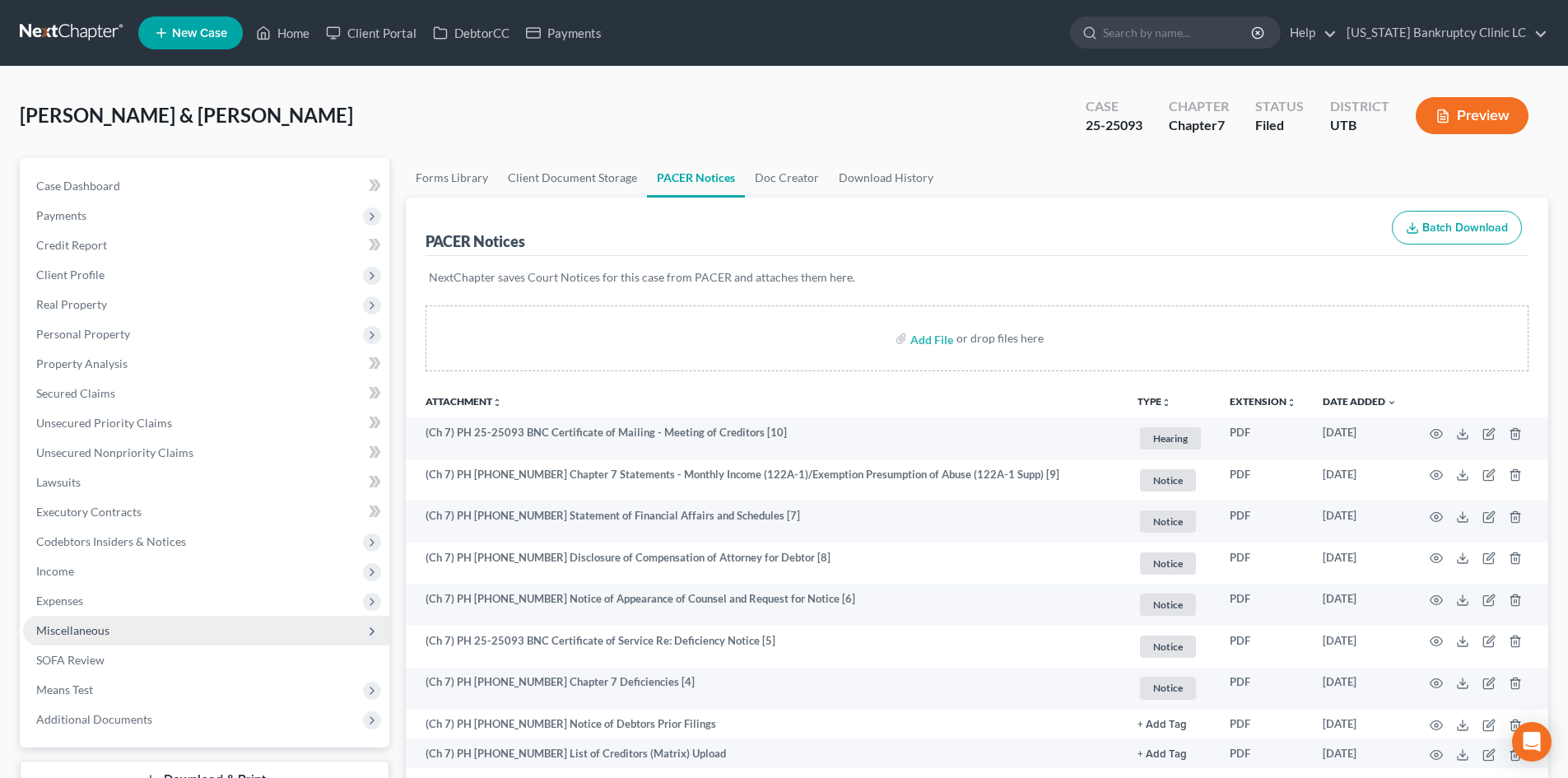
click at [123, 630] on span "Miscellaneous" at bounding box center [206, 631] width 366 height 30
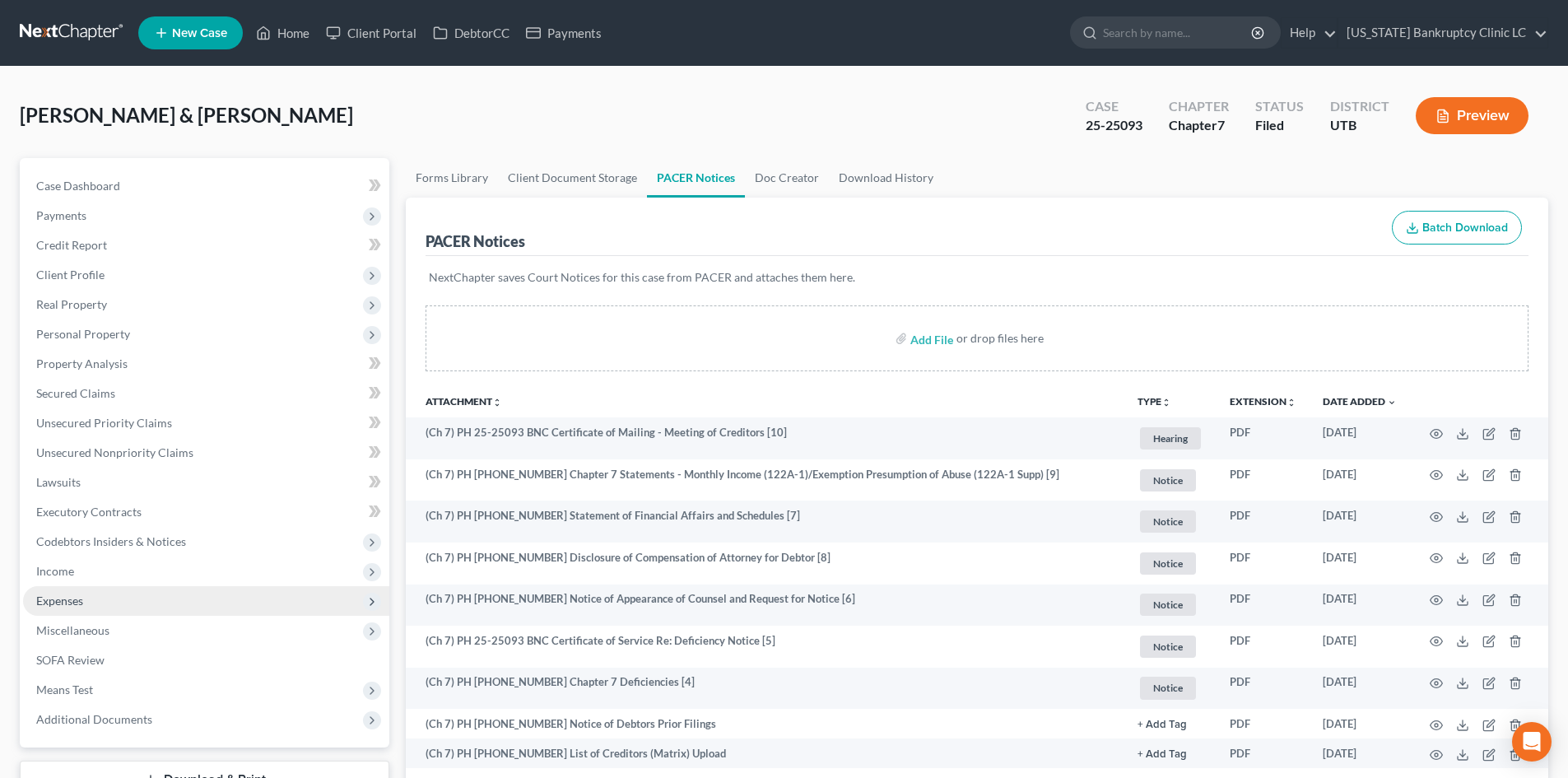
click at [117, 601] on span "Expenses" at bounding box center [206, 602] width 366 height 30
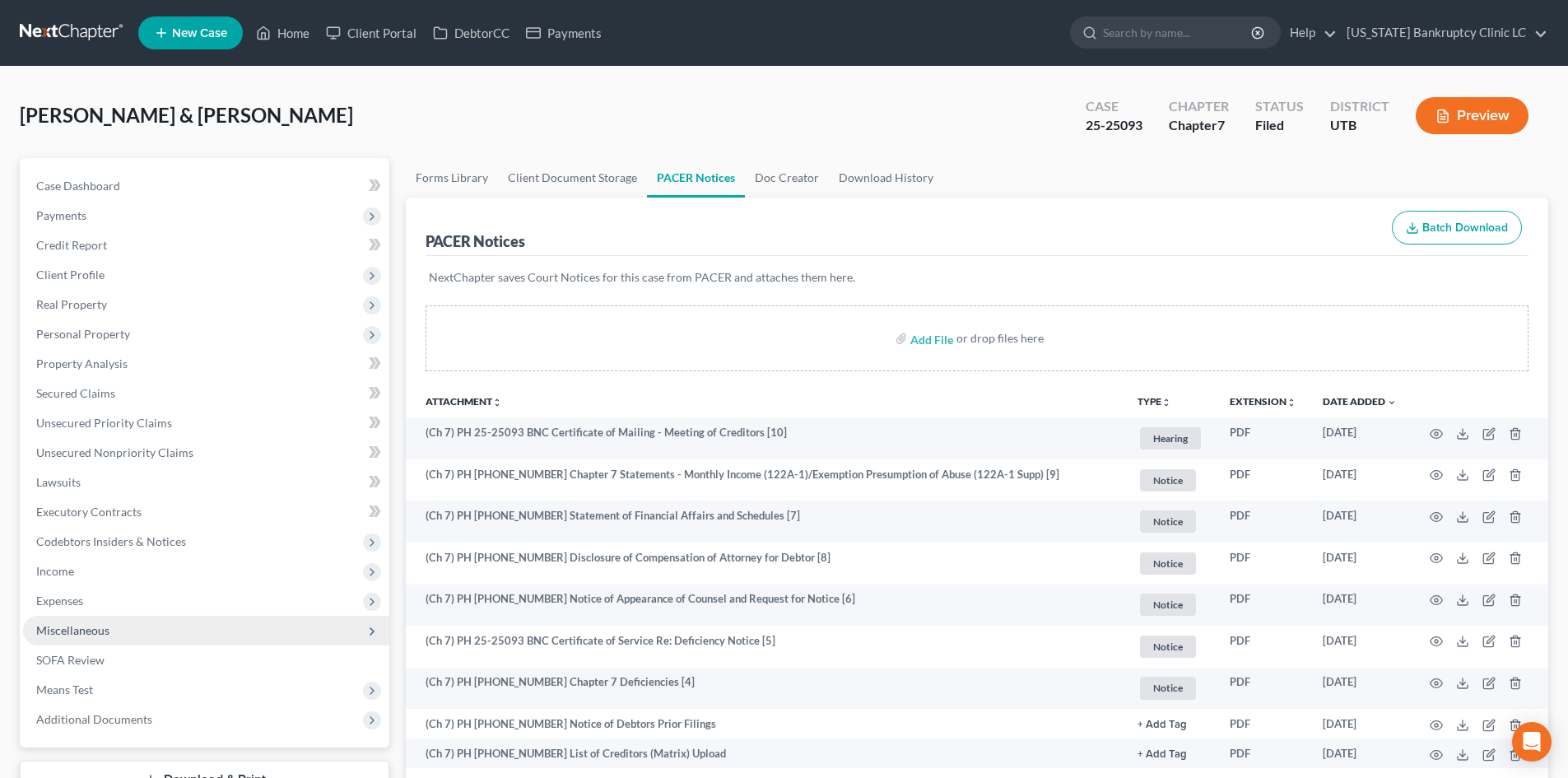
click at [117, 627] on span "Miscellaneous" at bounding box center [206, 631] width 366 height 30
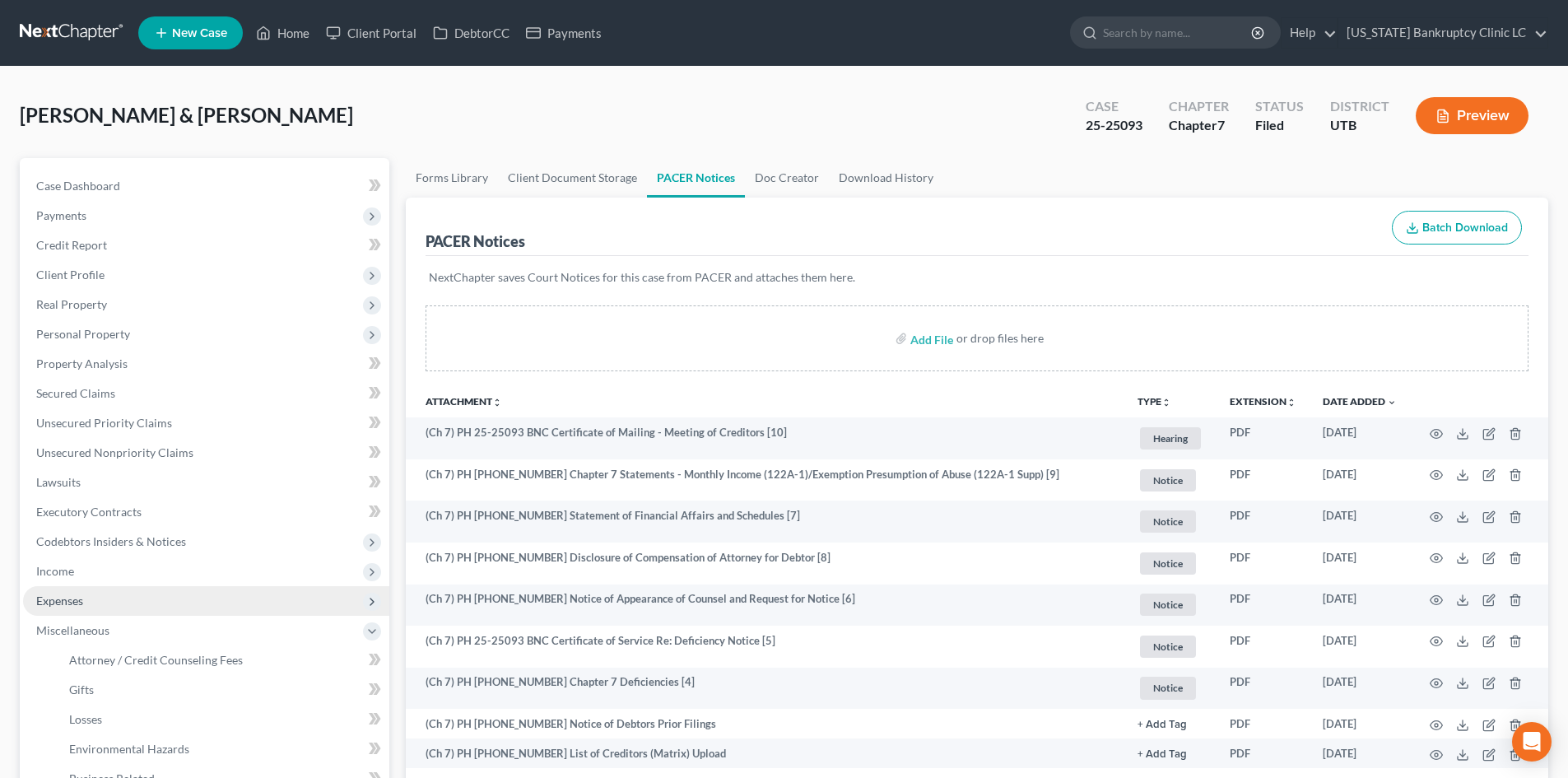
click at [123, 602] on span "Expenses" at bounding box center [206, 602] width 366 height 30
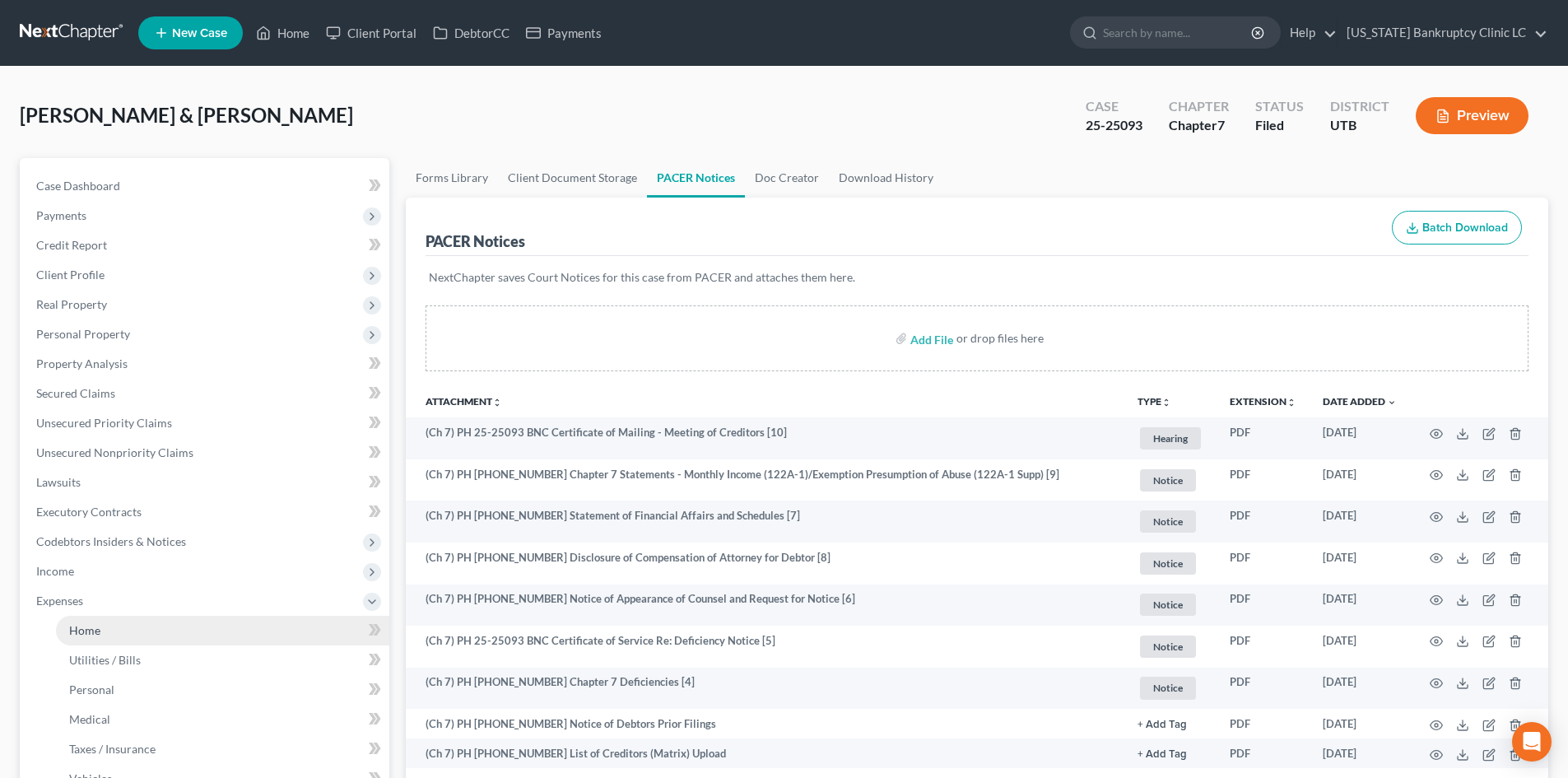
click at [123, 627] on link "Home" at bounding box center [223, 631] width 334 height 30
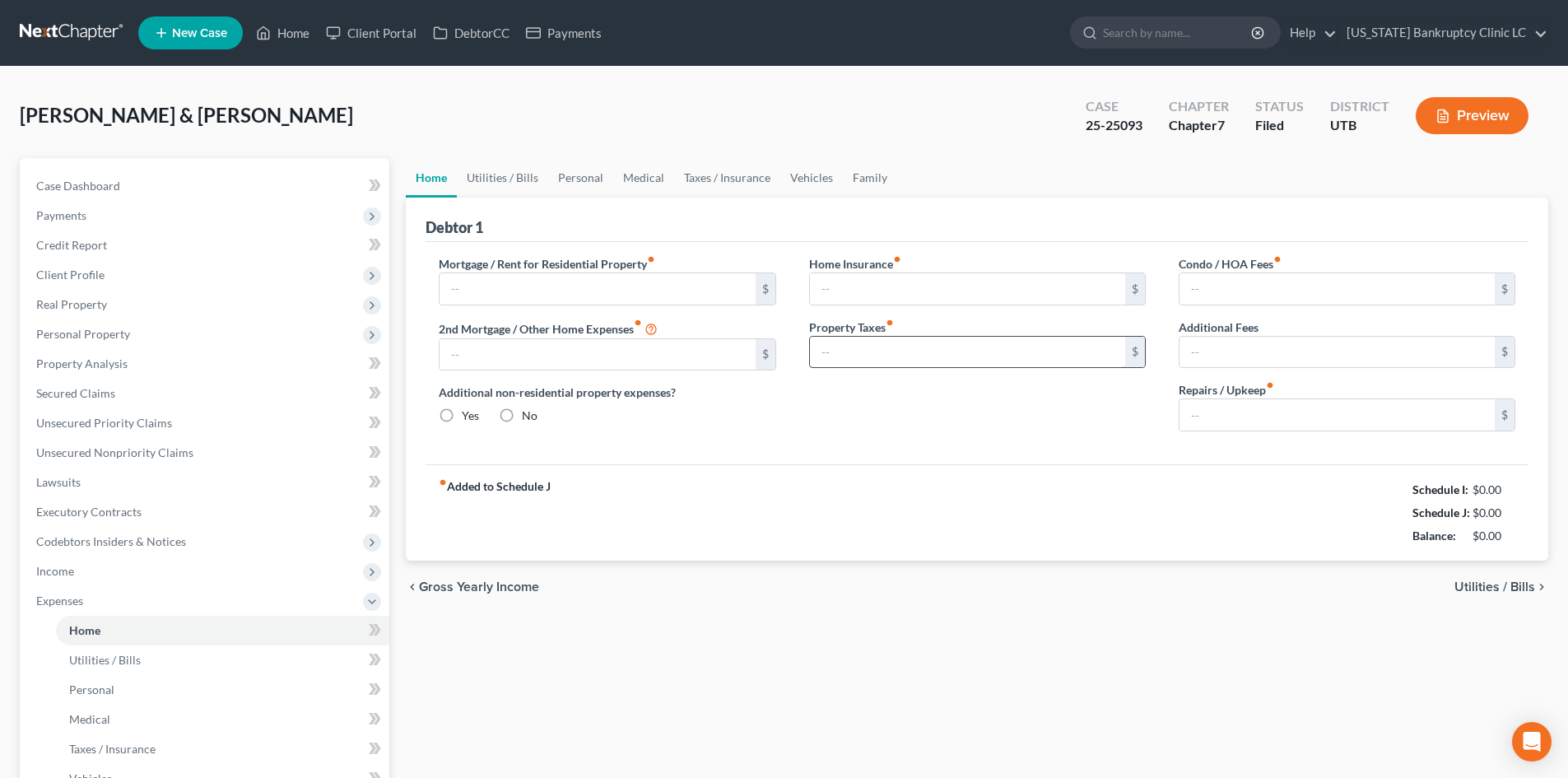
type input "2,772.75"
type input "0.00"
radio input "true"
type input "0.00"
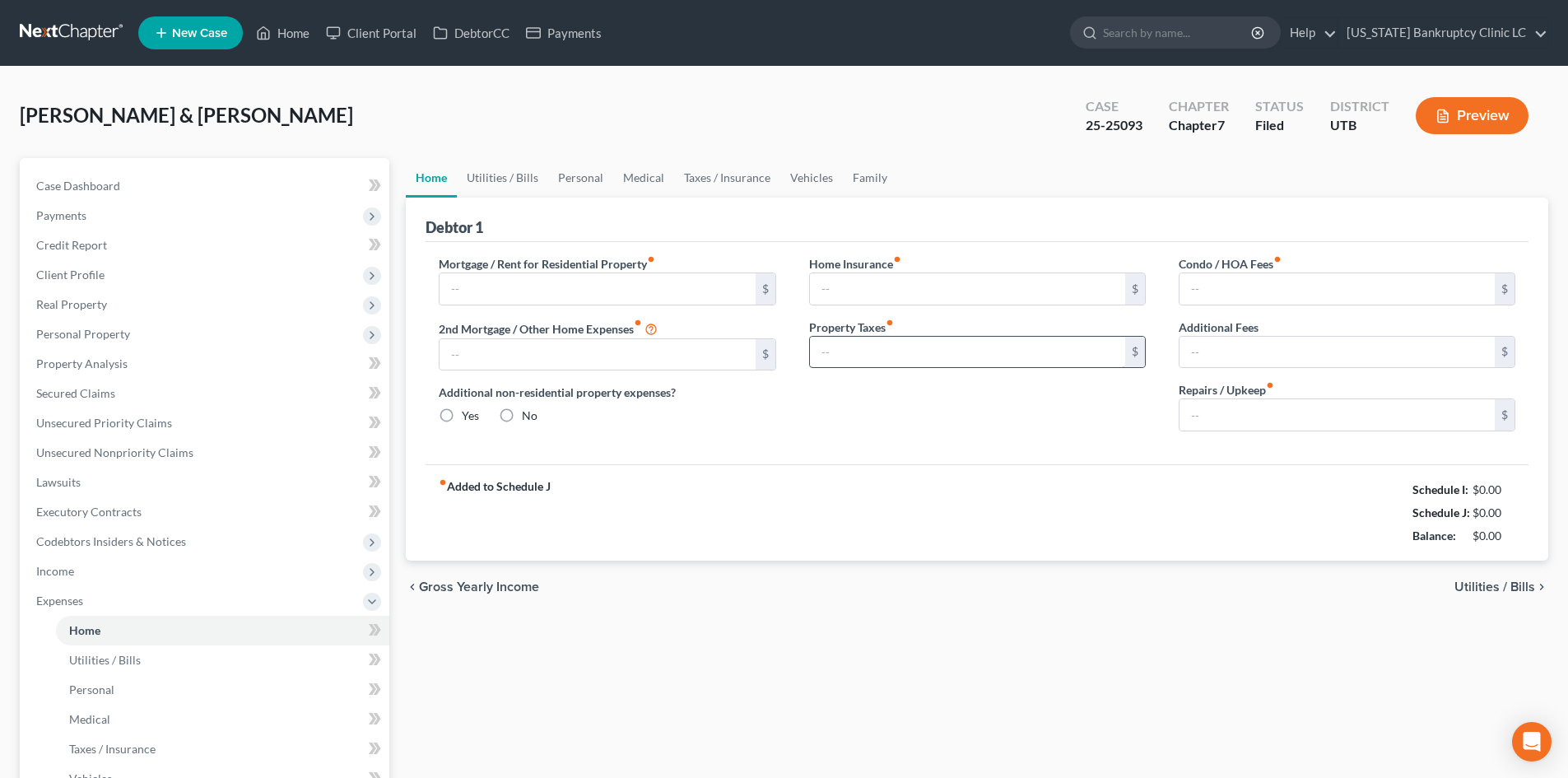
type input "0.00"
click at [531, 176] on link "Utilities / Bills" at bounding box center [503, 178] width 91 height 40
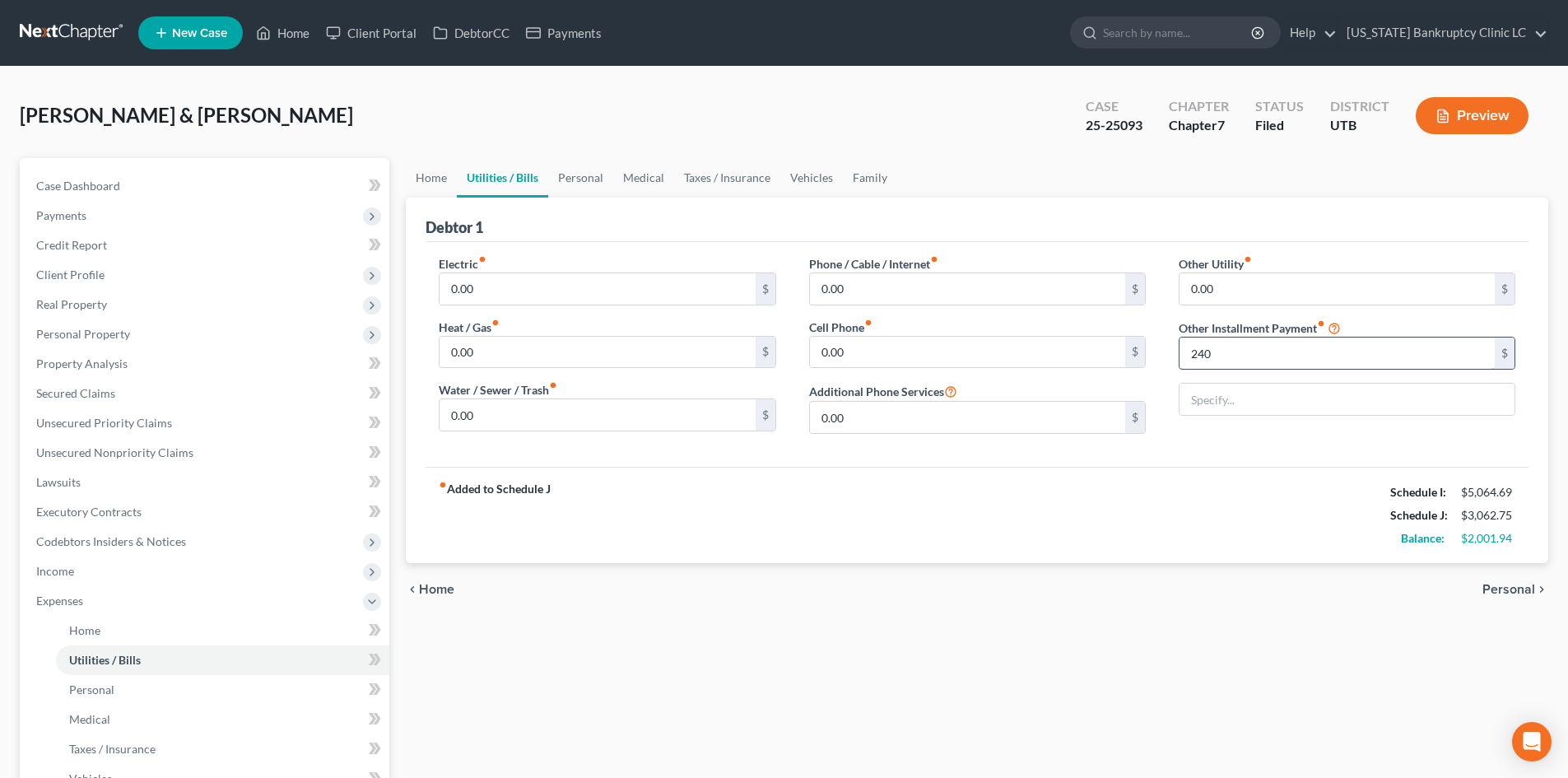
type input "240.67"
click at [1250, 399] on input "text" at bounding box center [1347, 399] width 335 height 31
type input "BK Attorney Fee"
click at [1334, 408] on input "BK Attorney Fee" at bounding box center [1347, 399] width 335 height 31
click at [1323, 390] on input "BK Attorney Fee" at bounding box center [1347, 399] width 335 height 31
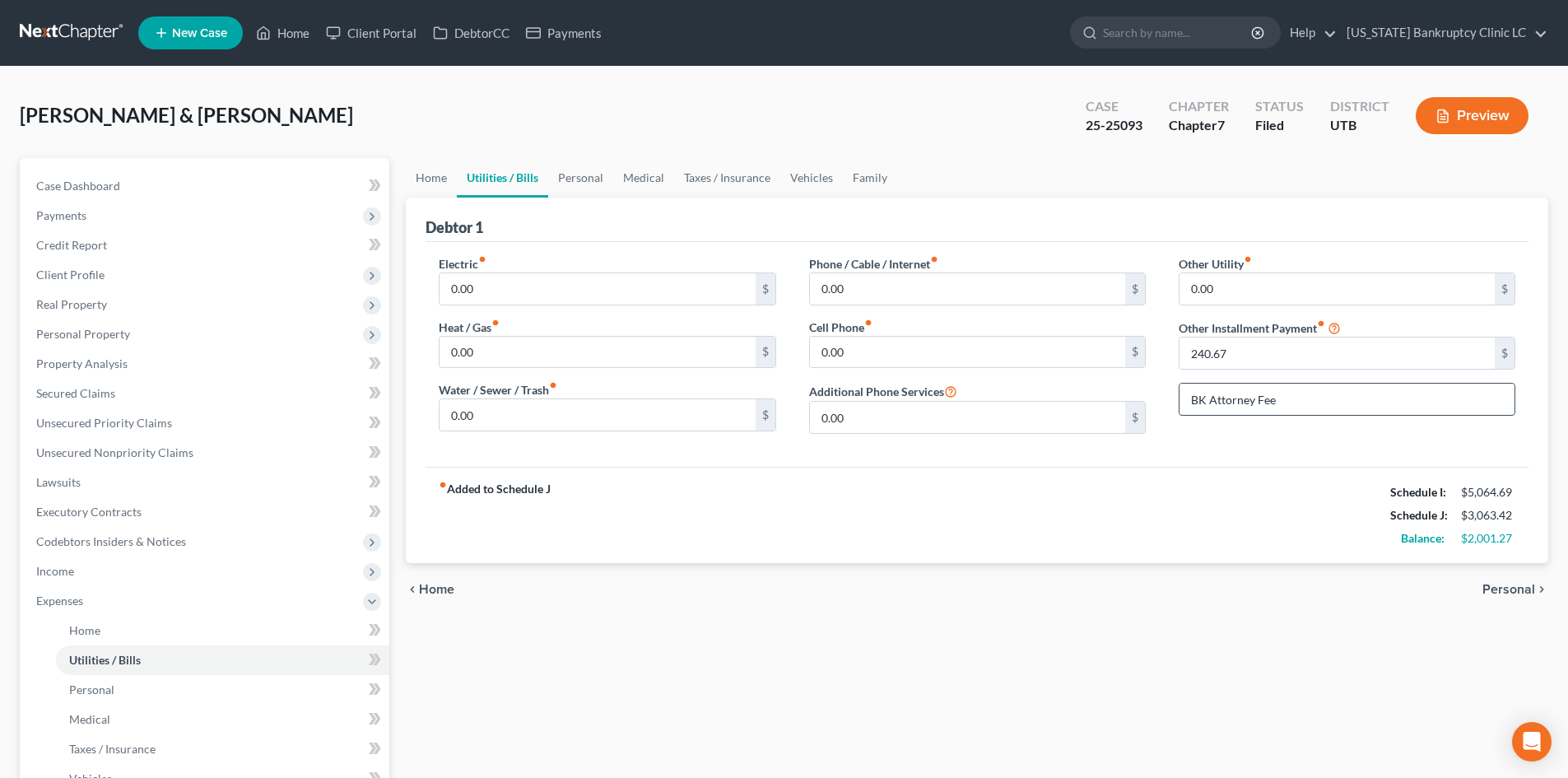
click at [1303, 410] on input "BK Attorney Fee" at bounding box center [1347, 399] width 335 height 31
click at [1305, 408] on input "BK Attorney Fee" at bounding box center [1347, 399] width 335 height 31
click at [1311, 408] on input "text" at bounding box center [1347, 399] width 335 height 31
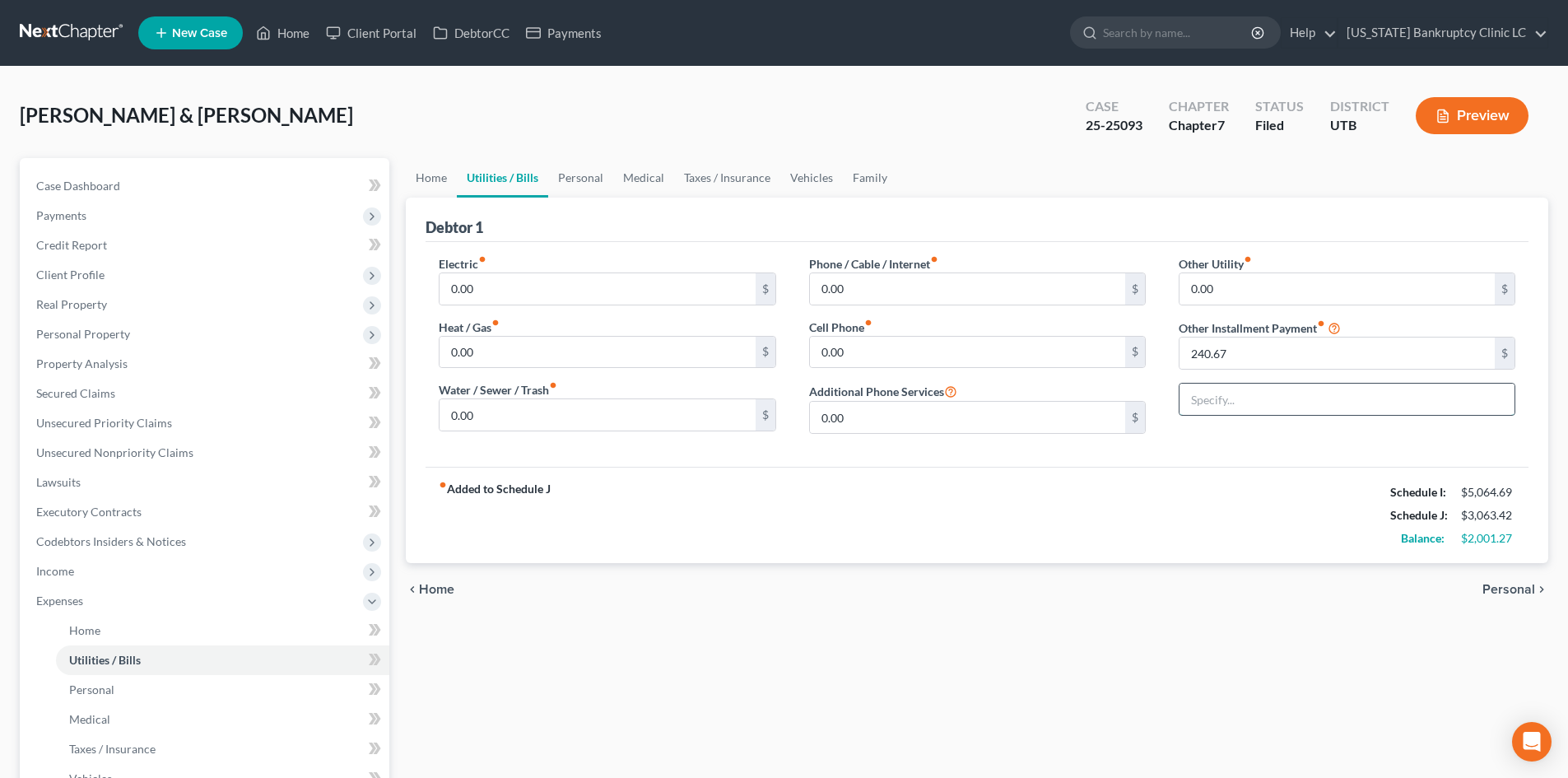
click at [1311, 408] on input "text" at bounding box center [1347, 399] width 335 height 31
type input "BK Attorney Fee"
click at [1242, 464] on div "Electric fiber_manual_record 0.00 $ Heat / Gas fiber_manual_record 0.00 $ Water…" at bounding box center [977, 354] width 1103 height 225
click at [492, 283] on input "0.00" at bounding box center [597, 289] width 316 height 31
type input "97"
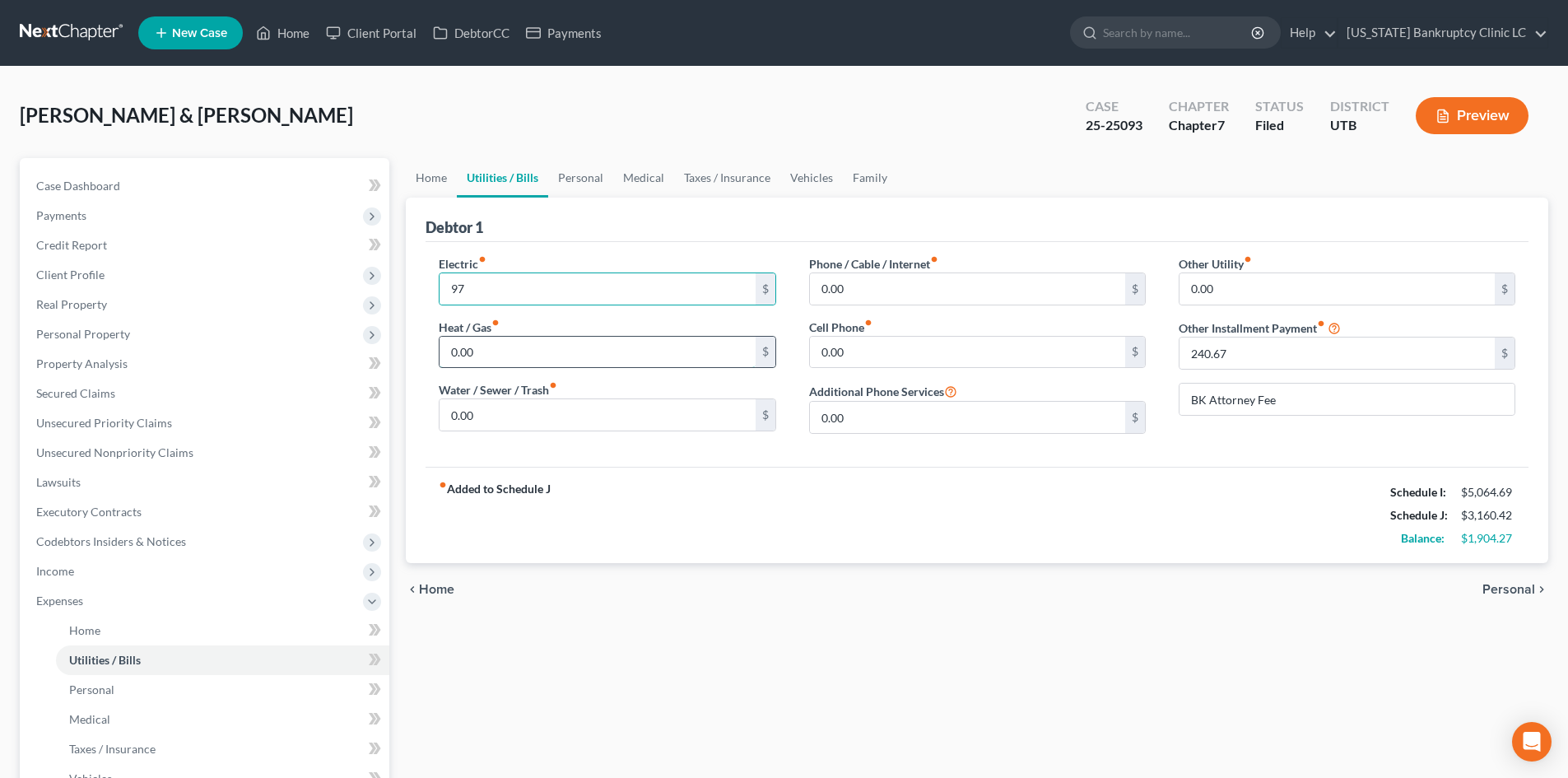
click at [479, 349] on input "0.00" at bounding box center [597, 352] width 316 height 31
type input "107.45"
click at [530, 412] on input "0.00" at bounding box center [597, 415] width 316 height 31
type input "114.28"
click at [894, 283] on input "0.00" at bounding box center [967, 289] width 316 height 31
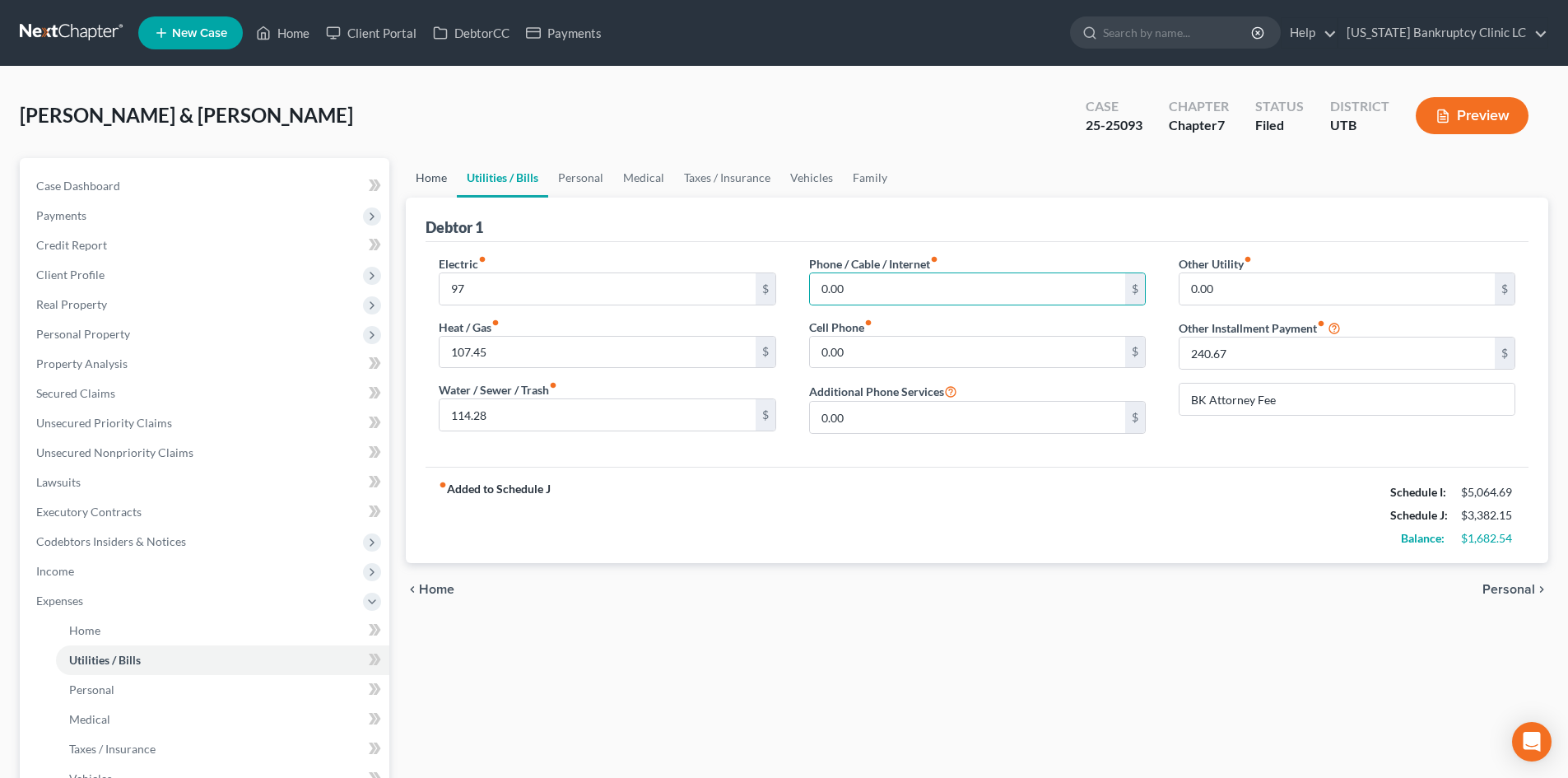
click at [443, 183] on link "Home" at bounding box center [432, 178] width 51 height 40
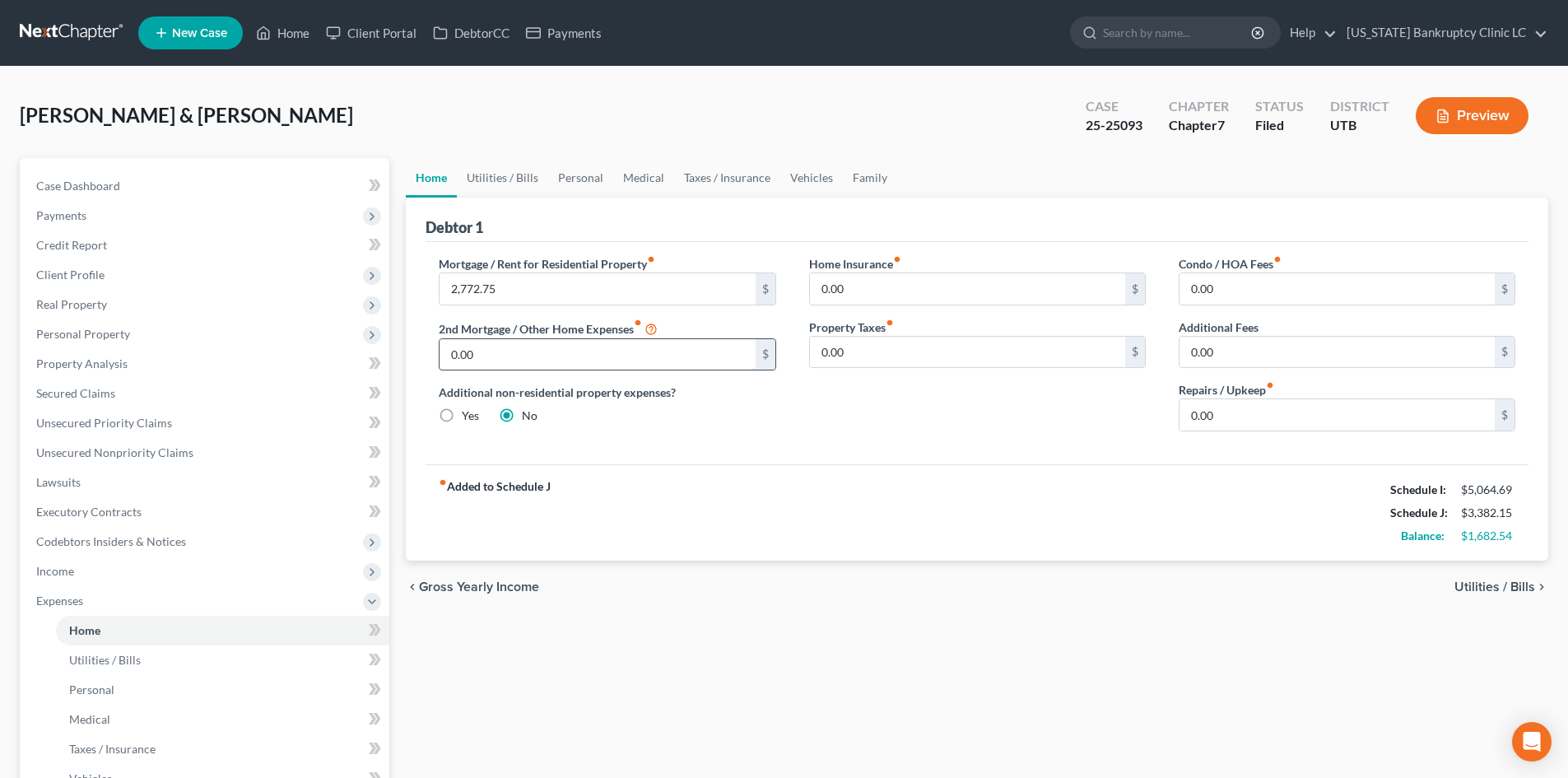
click at [502, 361] on input "0.00" at bounding box center [597, 355] width 316 height 31
type input "511.08"
click at [922, 428] on div "Home Insurance fiber_manual_record 0.00 $ Property Taxes fiber_manual_record 0.…" at bounding box center [977, 350] width 369 height 190
click at [835, 268] on label "Home Insurance fiber_manual_record" at bounding box center [855, 263] width 92 height 17
click at [846, 277] on input "0.00" at bounding box center [967, 289] width 316 height 31
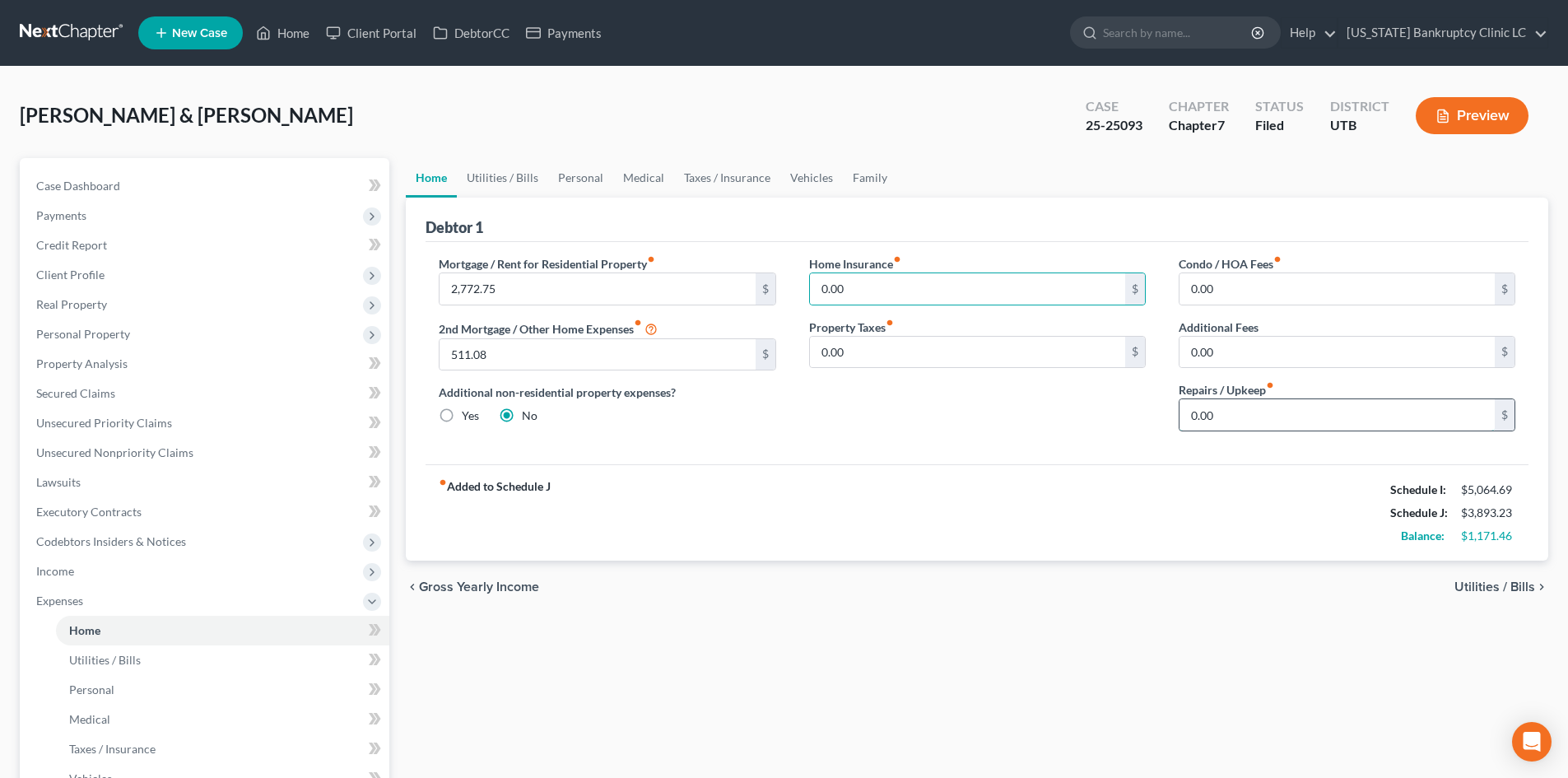
click at [1213, 413] on input "0.00" at bounding box center [1337, 415] width 316 height 31
type input "100"
click at [1016, 285] on input "0.00" at bounding box center [967, 289] width 316 height 31
click at [472, 185] on link "Utilities / Bills" at bounding box center [503, 178] width 91 height 40
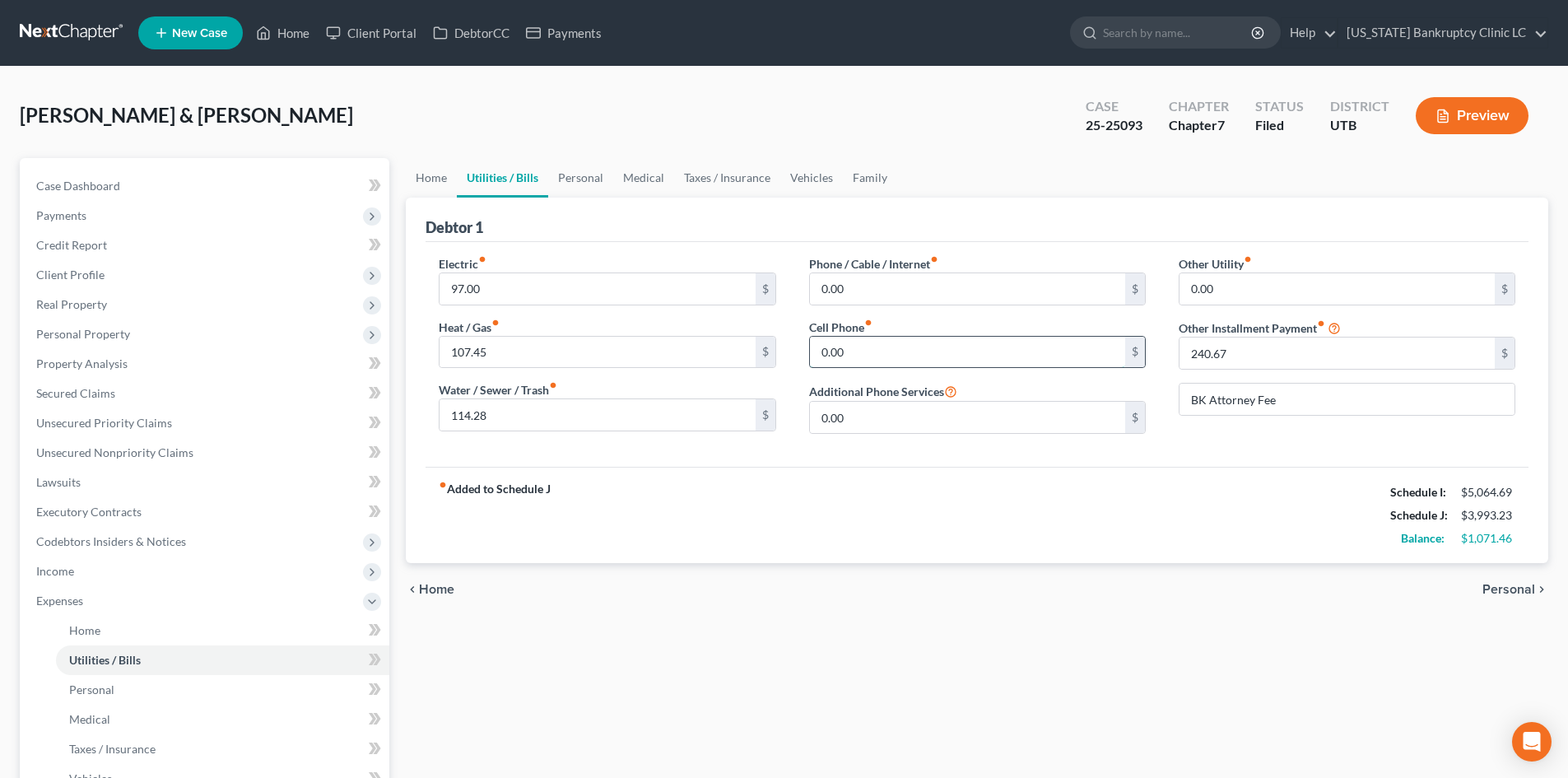
click at [954, 347] on input "0.00" at bounding box center [967, 352] width 316 height 31
type input "45"
click at [595, 186] on link "Personal" at bounding box center [581, 178] width 65 height 40
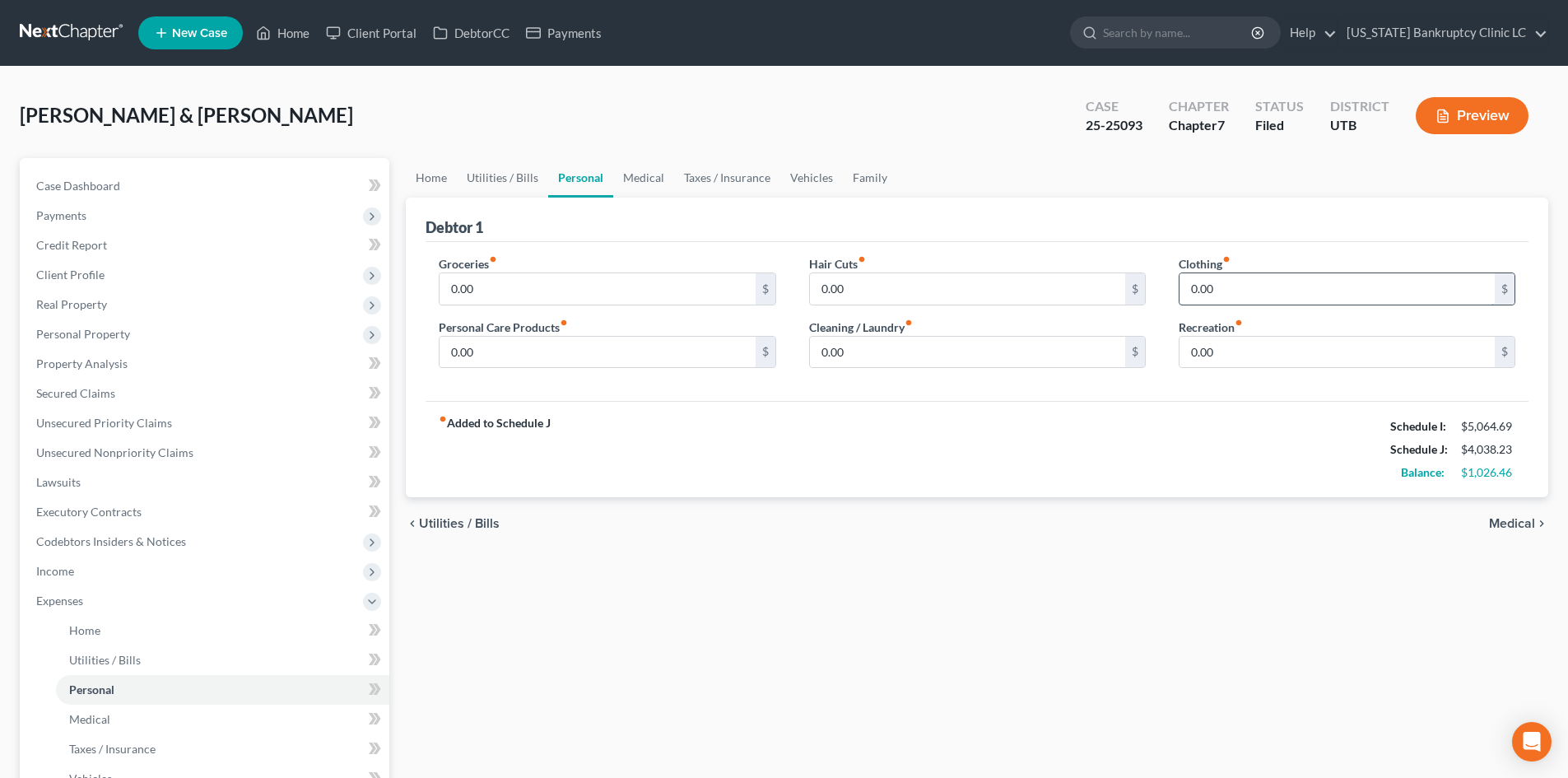
click at [1281, 288] on input "0.00" at bounding box center [1337, 289] width 316 height 31
type input "50"
click at [651, 181] on link "Medical" at bounding box center [644, 178] width 61 height 40
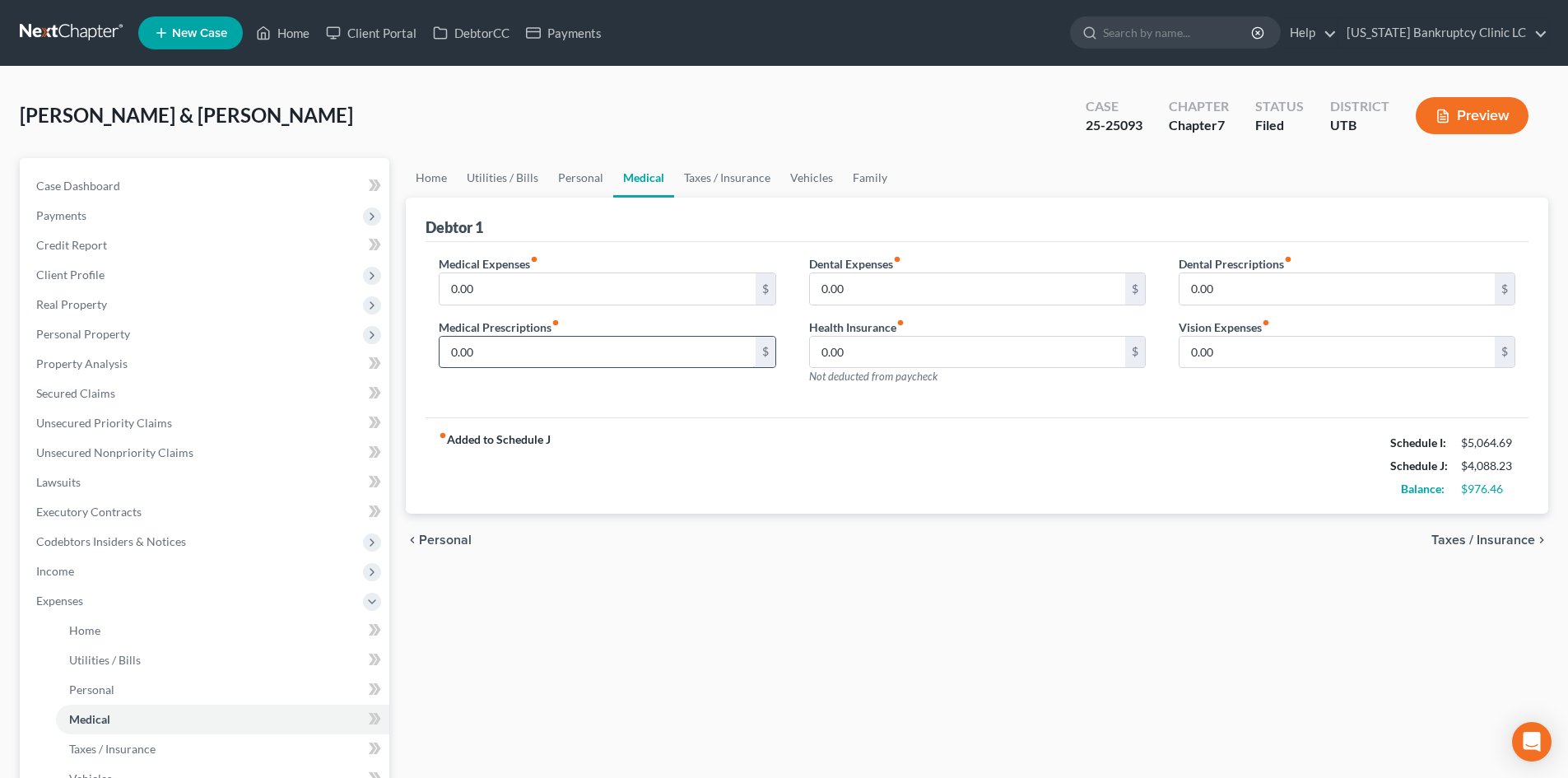
click at [495, 354] on input "0.00" at bounding box center [597, 352] width 316 height 31
click at [501, 287] on input "0.00" at bounding box center [597, 289] width 316 height 31
type input "30"
click at [478, 346] on input "0.00" at bounding box center [597, 352] width 316 height 31
type input "200"
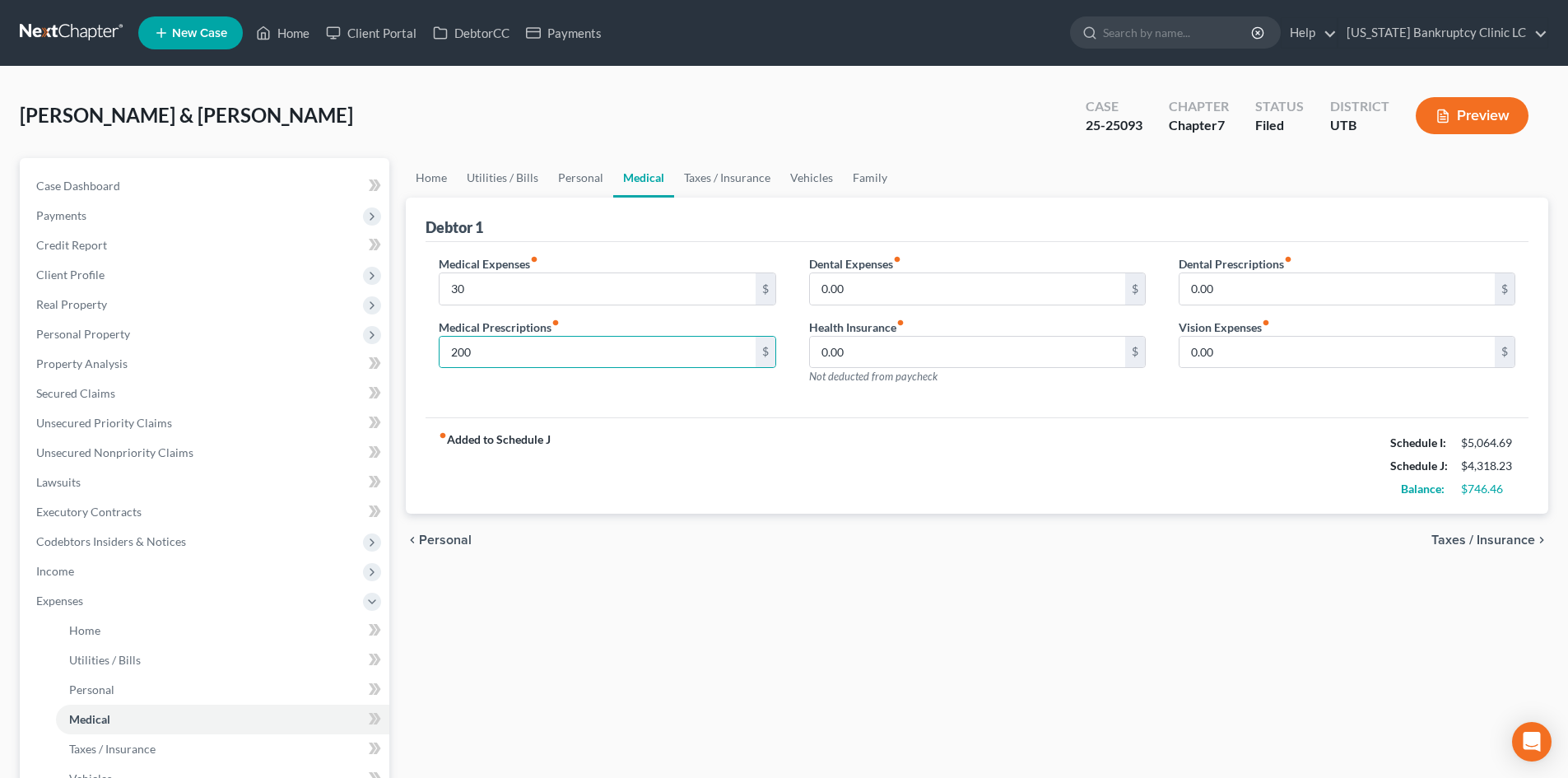
click at [869, 428] on div "fiber_manual_record Added to Schedule J Schedule I: $5,064.69 Schedule J: $4,31…" at bounding box center [977, 466] width 1103 height 96
click at [833, 181] on link "Vehicles" at bounding box center [812, 178] width 63 height 40
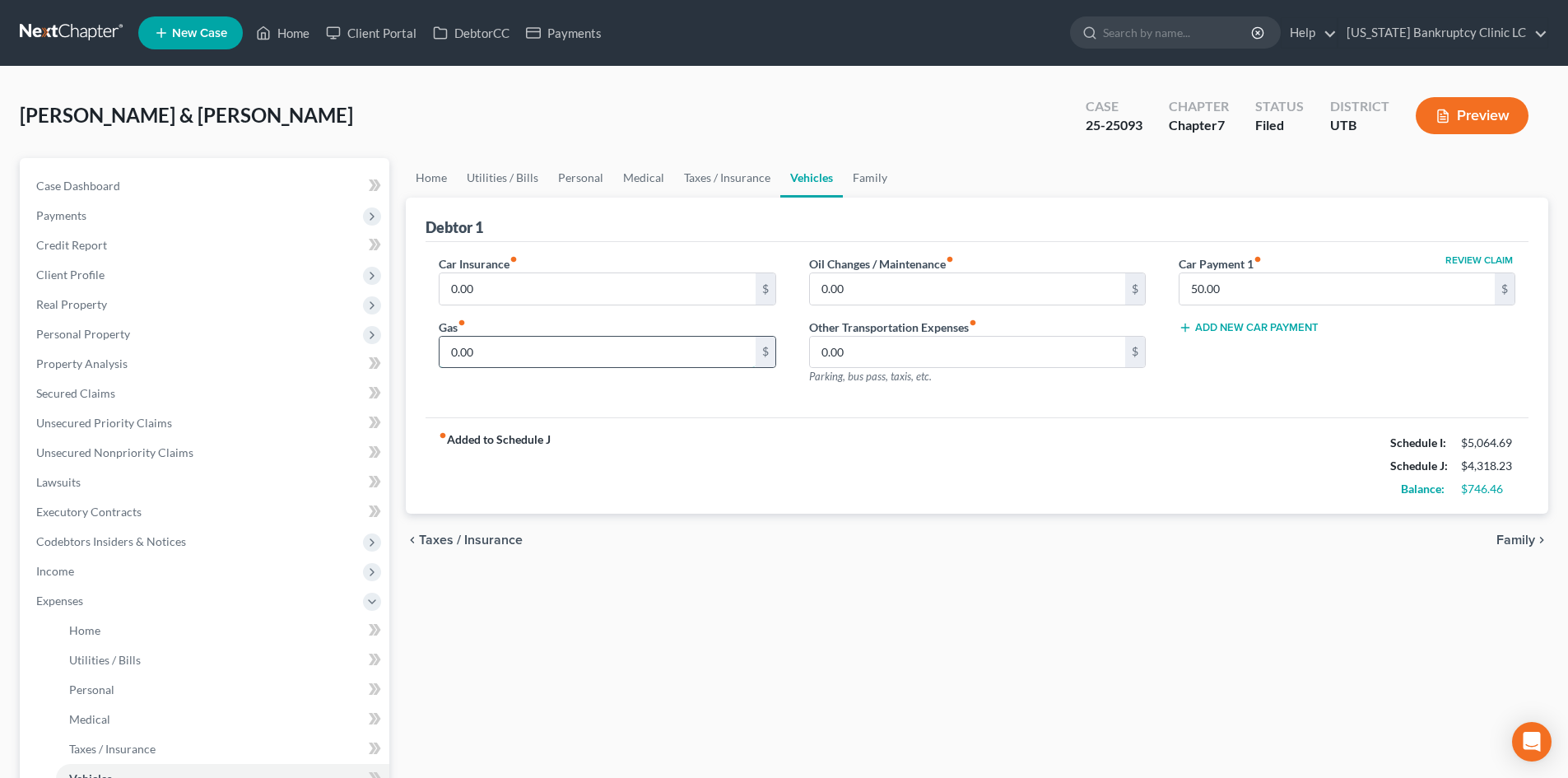
click at [520, 362] on input "0.00" at bounding box center [597, 352] width 316 height 31
type input "50"
click at [900, 410] on div "Car Insurance fiber_manual_record 0.00 $ Gas fiber_manual_record 50 $ Oil Chang…" at bounding box center [977, 330] width 1103 height 176
click at [511, 173] on link "Utilities / Bills" at bounding box center [503, 178] width 91 height 40
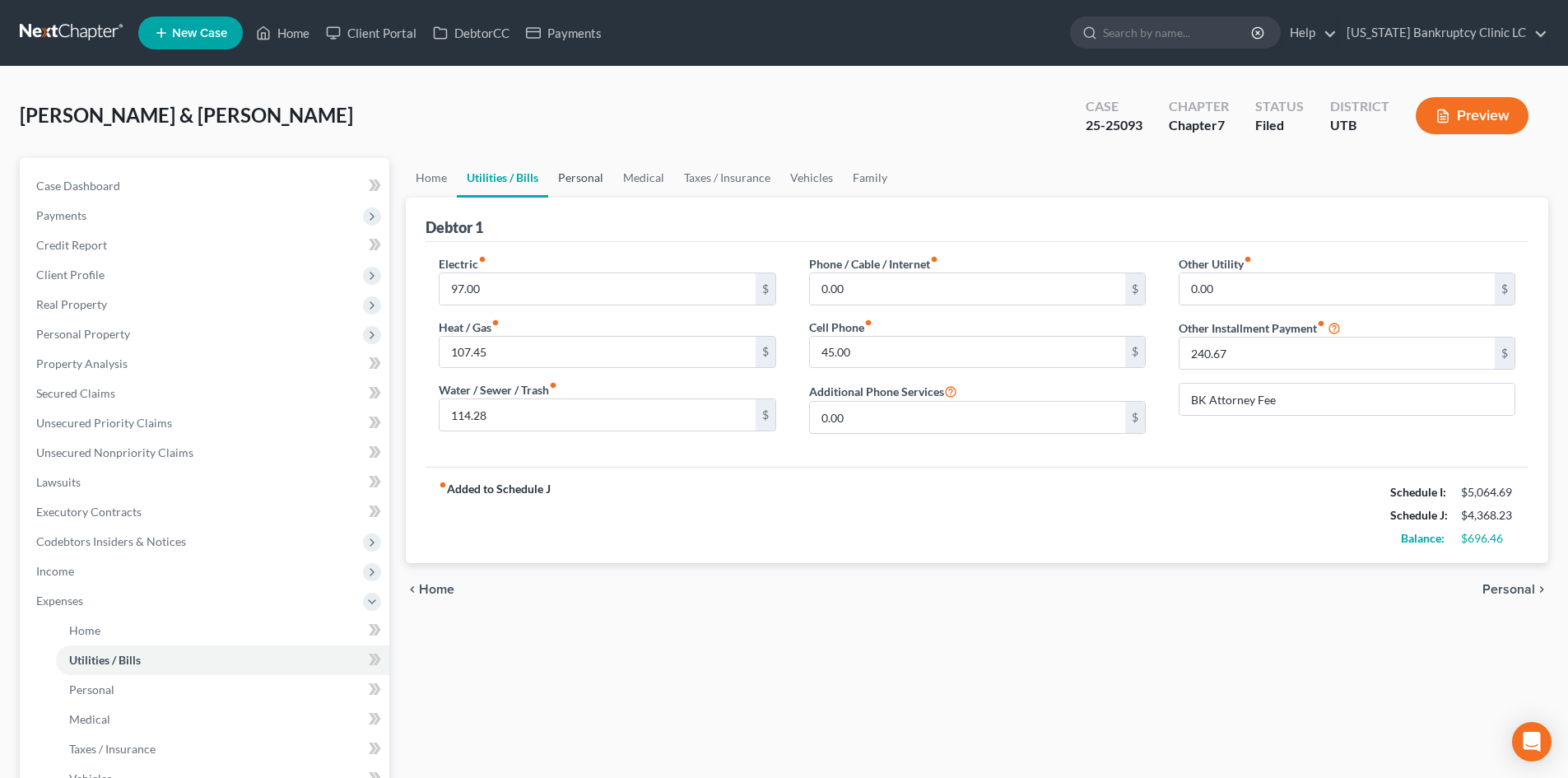
click at [581, 179] on link "Personal" at bounding box center [581, 178] width 65 height 40
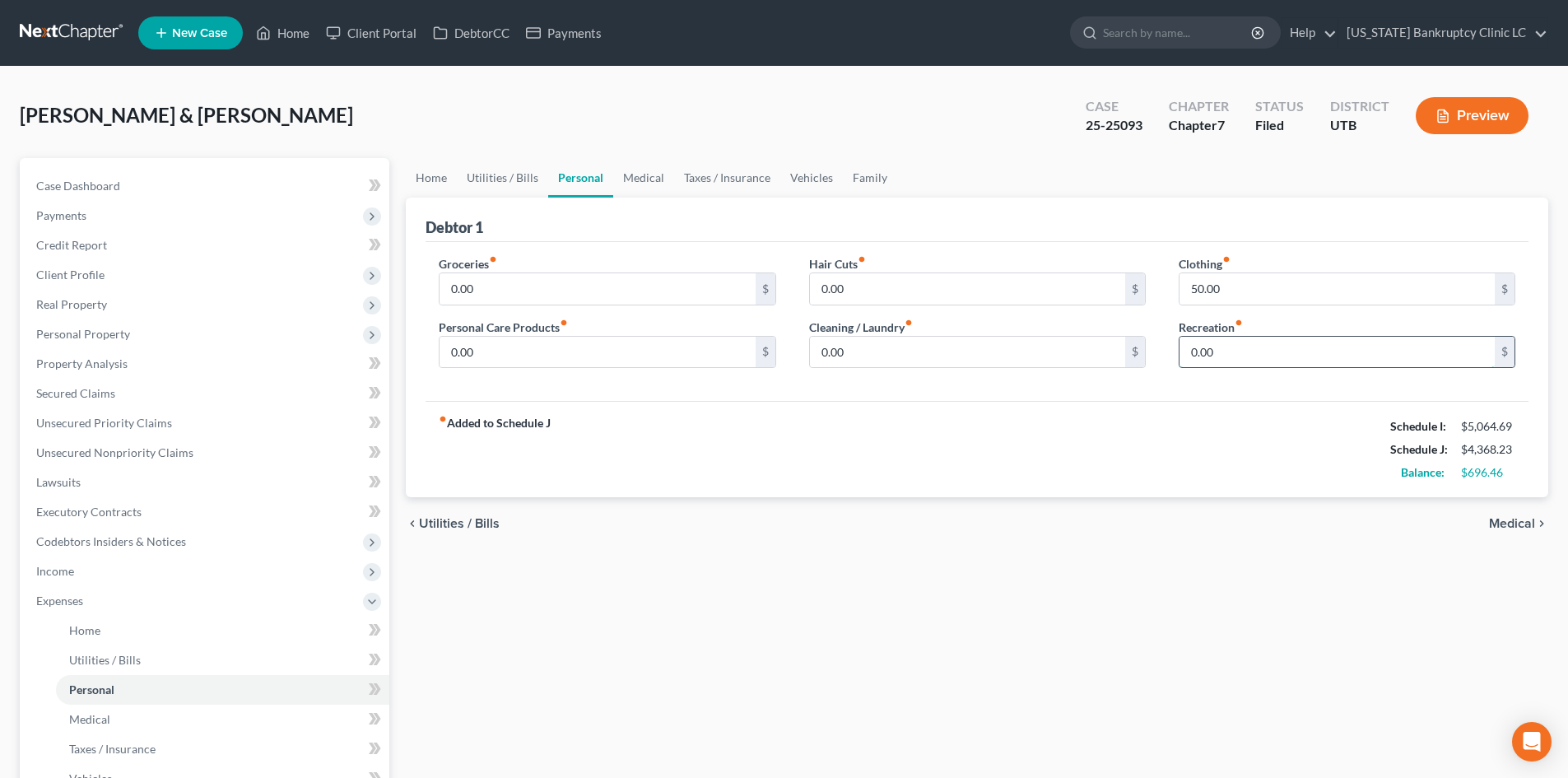
click at [1275, 354] on input "0.00" at bounding box center [1337, 352] width 316 height 31
type input "100"
click at [967, 437] on div "fiber_manual_record Added to Schedule J Schedule I: $5,064.69 Schedule J: $4,46…" at bounding box center [977, 449] width 1103 height 96
click at [816, 190] on link "Vehicles" at bounding box center [812, 178] width 63 height 40
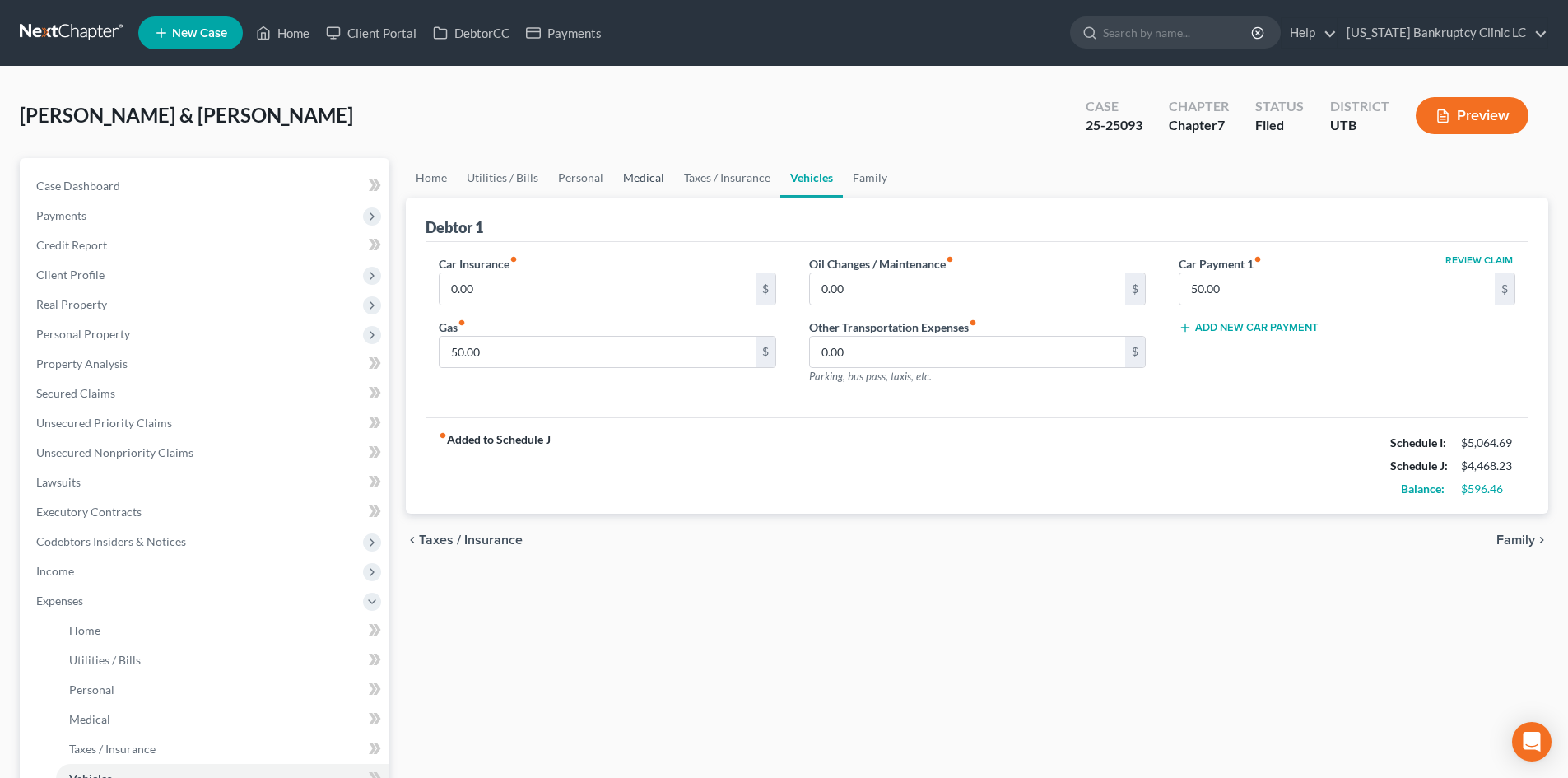
click at [643, 181] on link "Medical" at bounding box center [644, 178] width 61 height 40
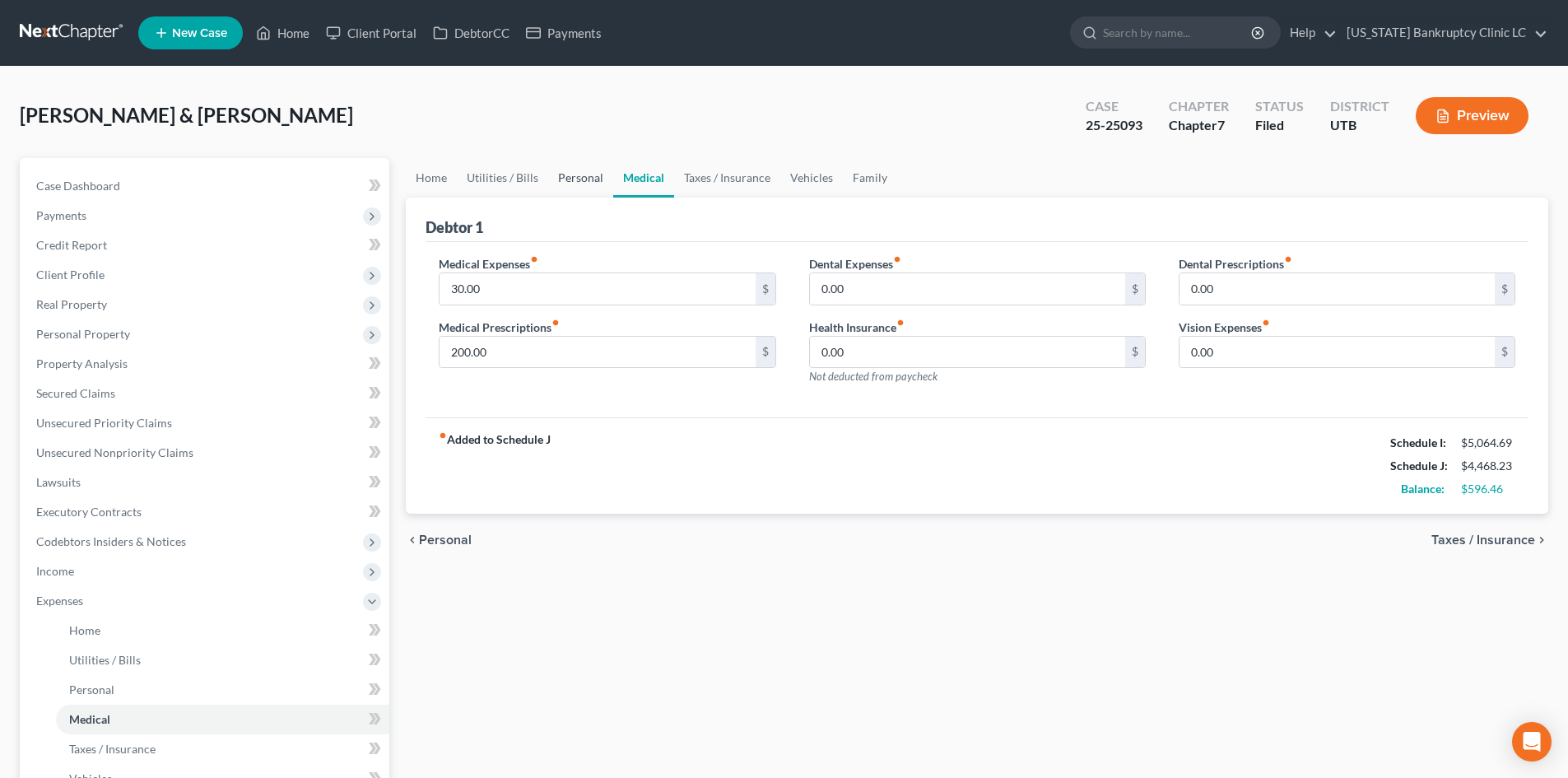
click at [559, 190] on link "Personal" at bounding box center [581, 178] width 65 height 40
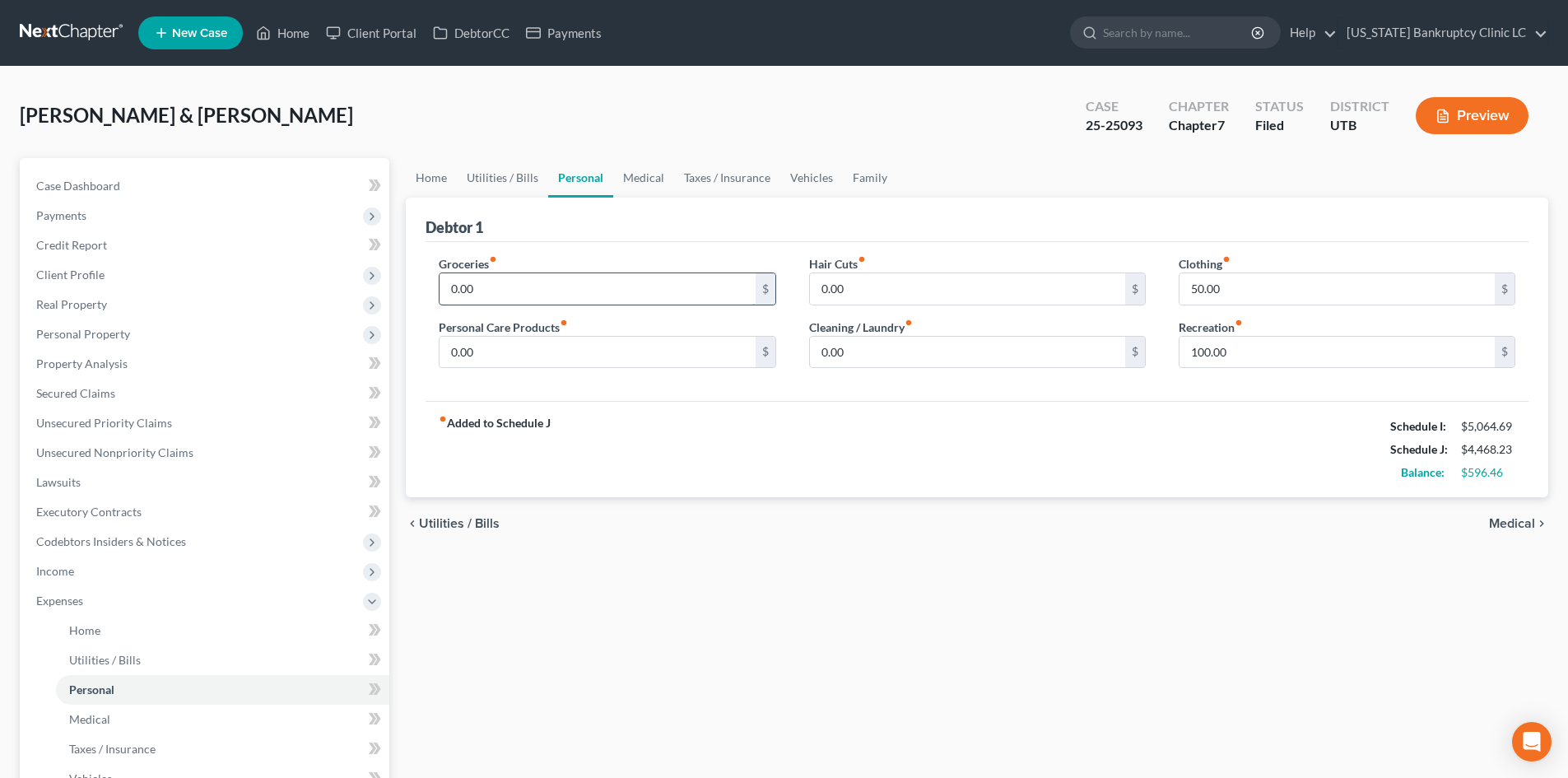
click at [515, 281] on input "0.00" at bounding box center [597, 289] width 316 height 31
type input "350"
click at [847, 411] on div "fiber_manual_record Added to Schedule J Schedule I: $5,064.69 Schedule J: $4,81…" at bounding box center [977, 449] width 1103 height 96
click at [634, 176] on link "Medical" at bounding box center [644, 178] width 61 height 40
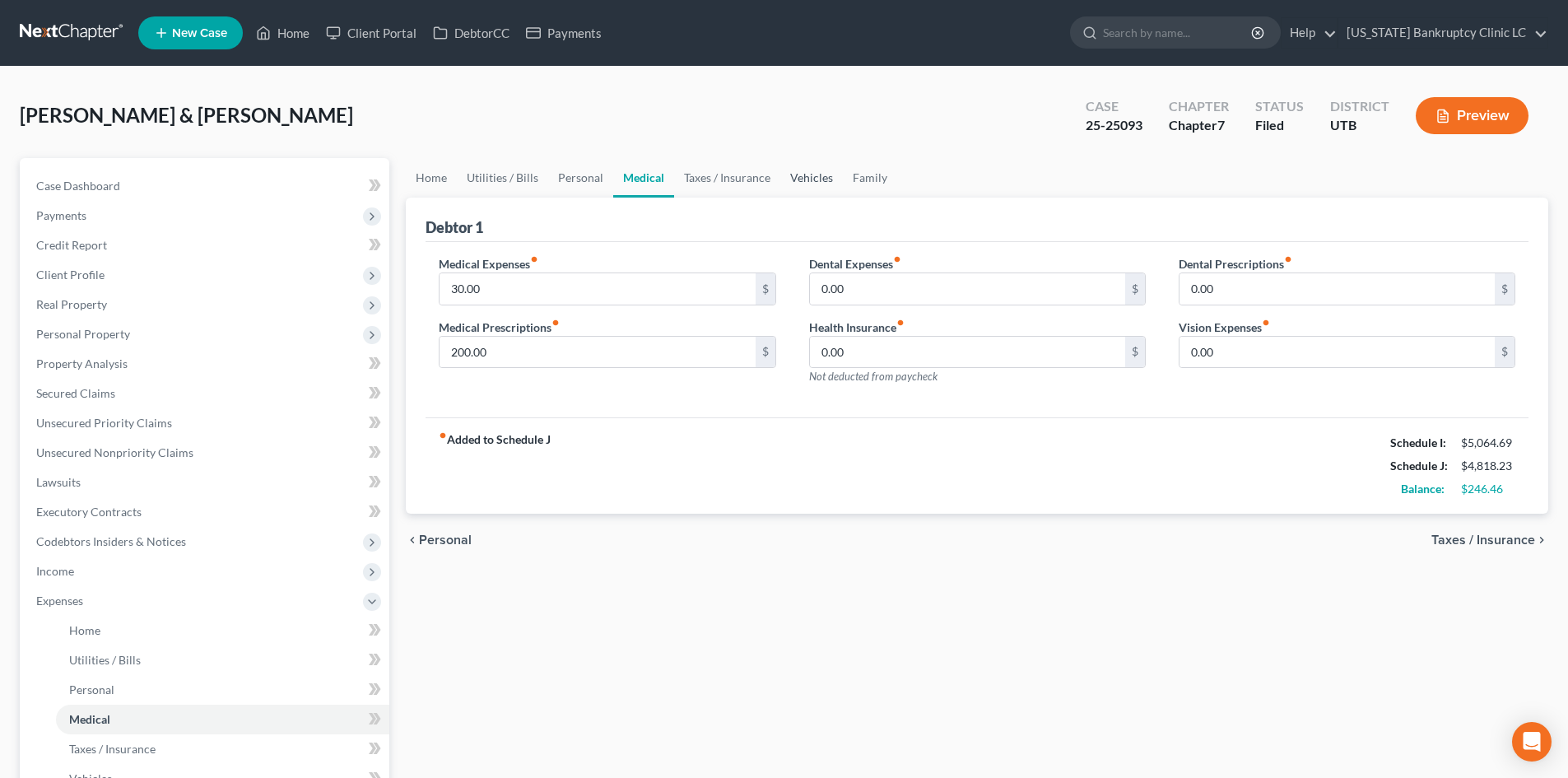
click at [823, 177] on link "Vehicles" at bounding box center [812, 178] width 63 height 40
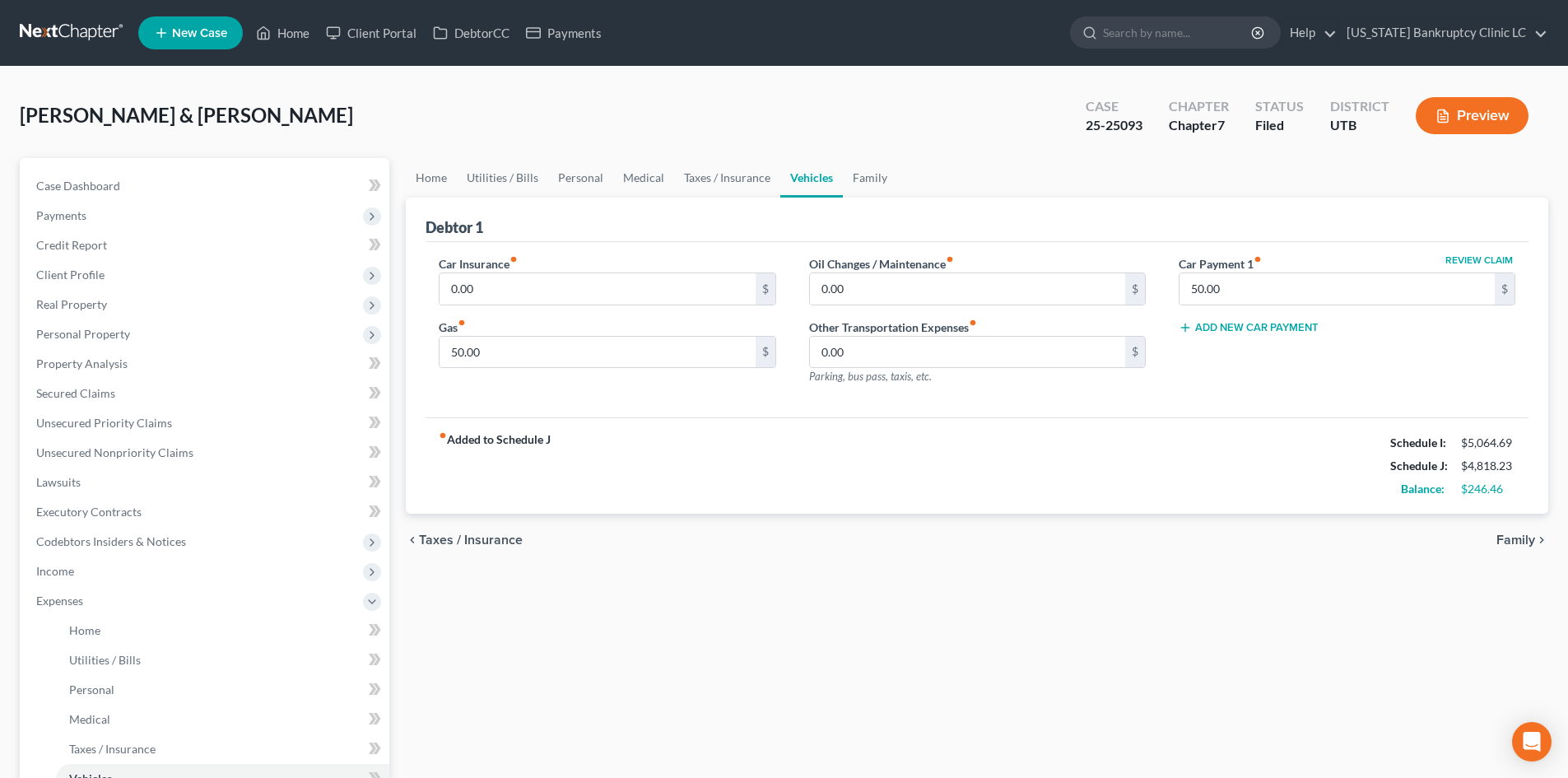
click at [900, 176] on ul "Home Utilities / Bills Personal Medical Taxes / Insurance Vehicles Family" at bounding box center [977, 178] width 1142 height 40
click at [722, 176] on link "Taxes / Insurance" at bounding box center [727, 178] width 106 height 40
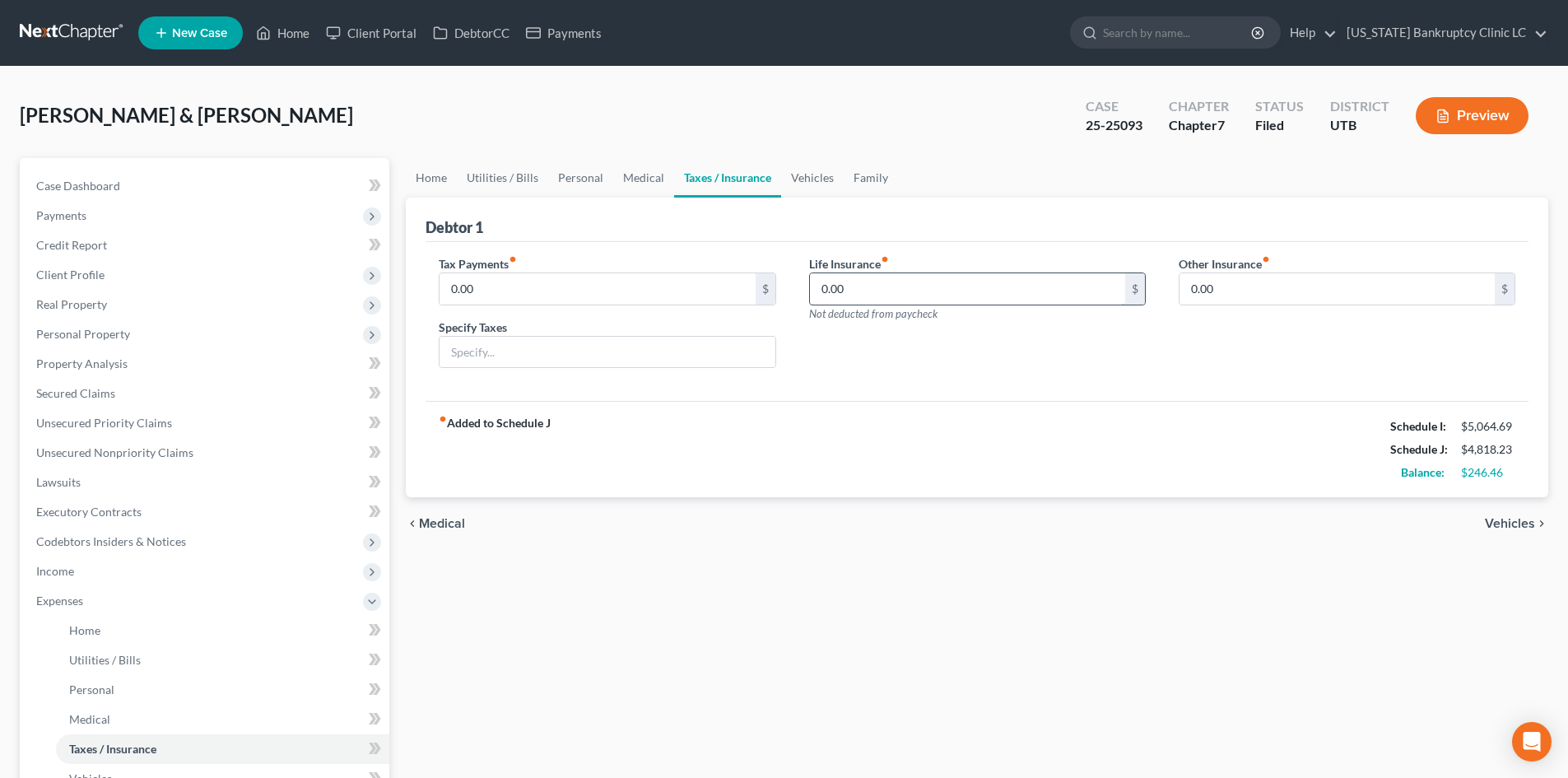
click at [847, 284] on input "0.00" at bounding box center [967, 289] width 316 height 31
type input "168.20"
click at [961, 411] on div "fiber_manual_record Added to Schedule J Schedule I: $5,064.69 Schedule J: $4,98…" at bounding box center [977, 449] width 1103 height 96
click at [818, 179] on link "Vehicles" at bounding box center [813, 178] width 63 height 40
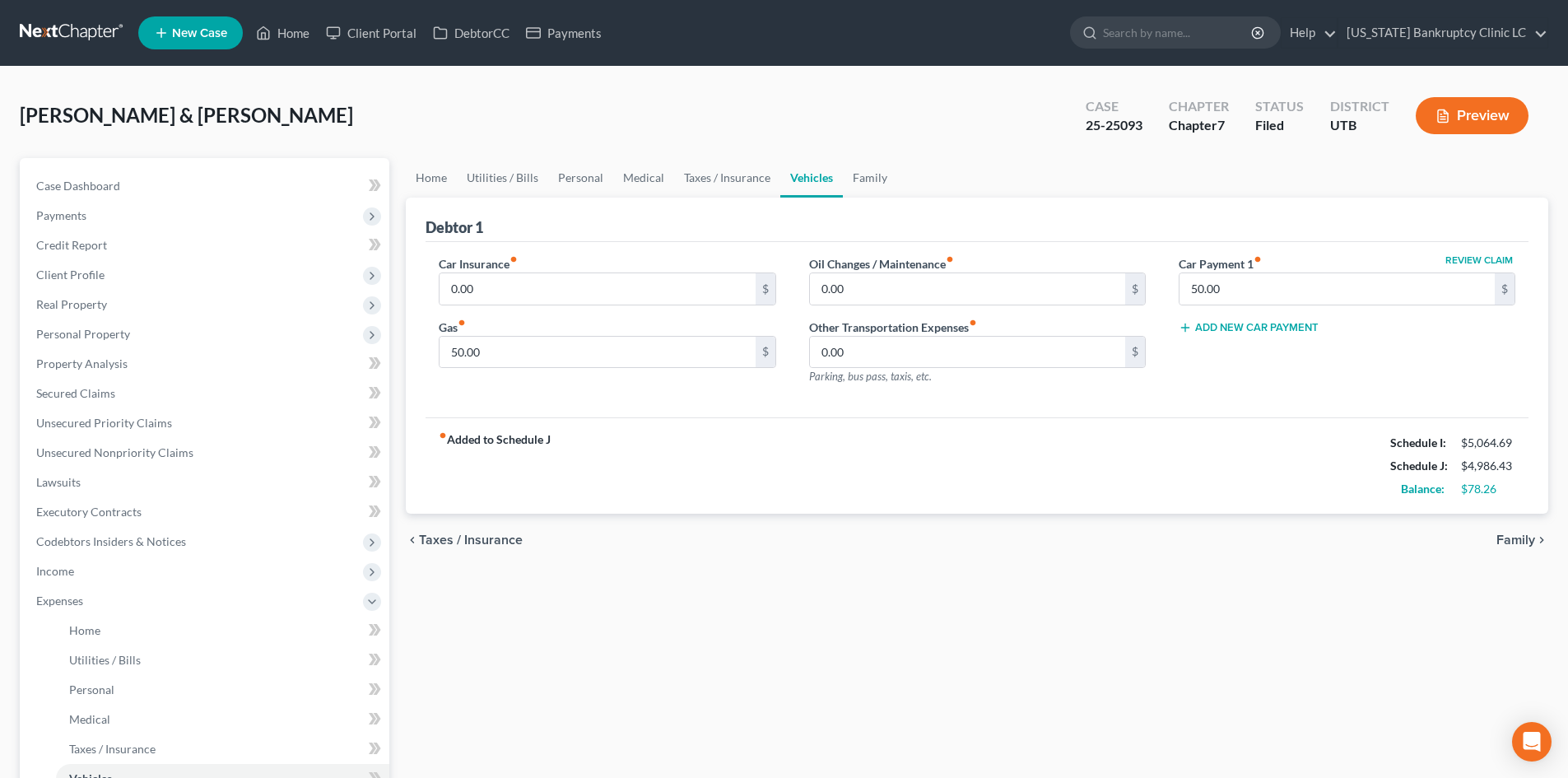
click at [538, 306] on div "Car Insurance fiber_manual_record 0.00 $ Gas fiber_manual_record 50.00 $" at bounding box center [607, 326] width 369 height 143
click at [538, 292] on input "0.00" at bounding box center [597, 289] width 316 height 31
type input "95"
click at [936, 394] on div "Oil Changes / Maintenance fiber_manual_record 0.00 $ Other Transportation Expen…" at bounding box center [977, 326] width 369 height 143
click at [716, 178] on link "Taxes / Insurance" at bounding box center [727, 178] width 106 height 40
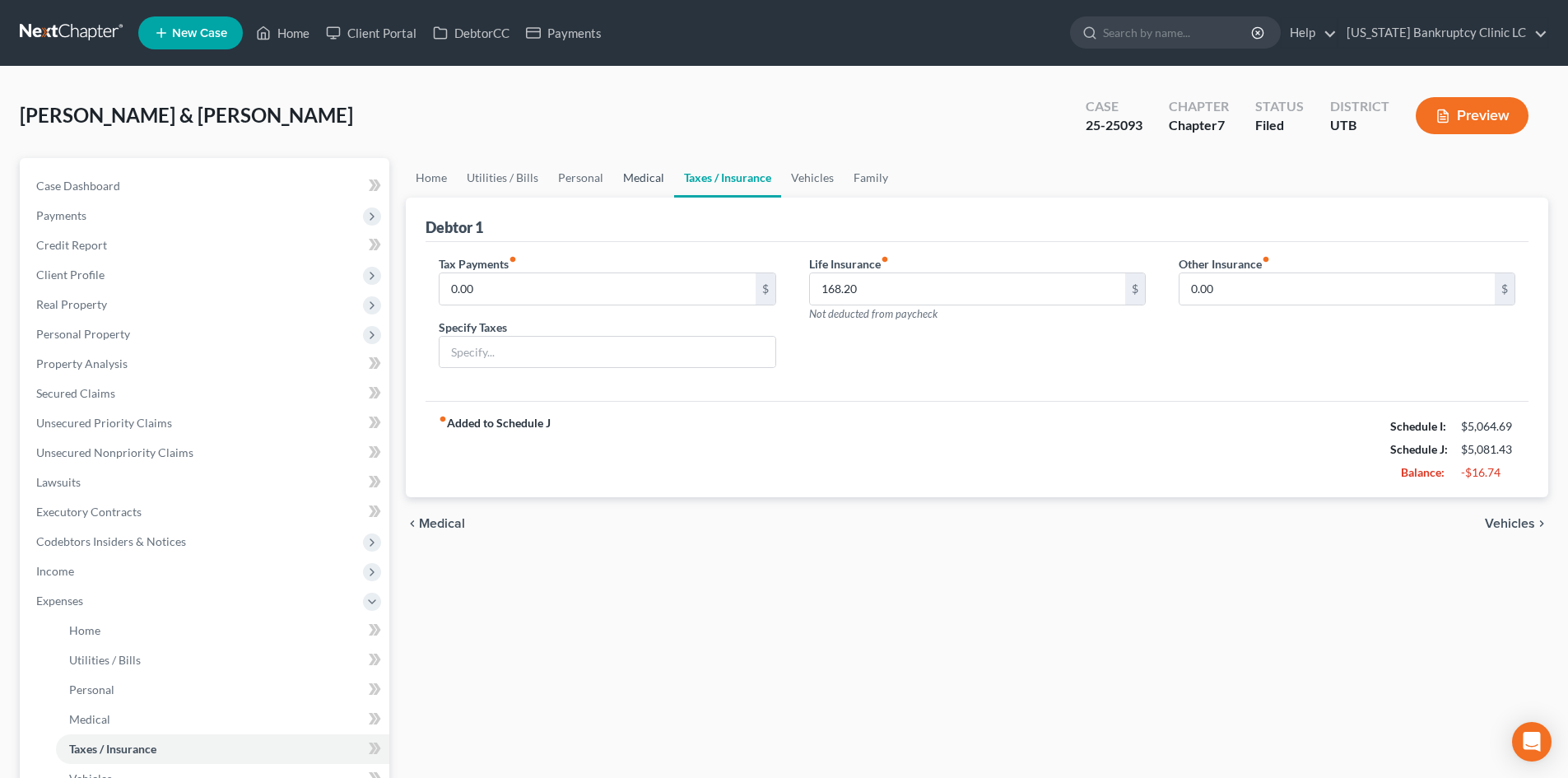
click at [623, 186] on link "Medical" at bounding box center [644, 178] width 61 height 40
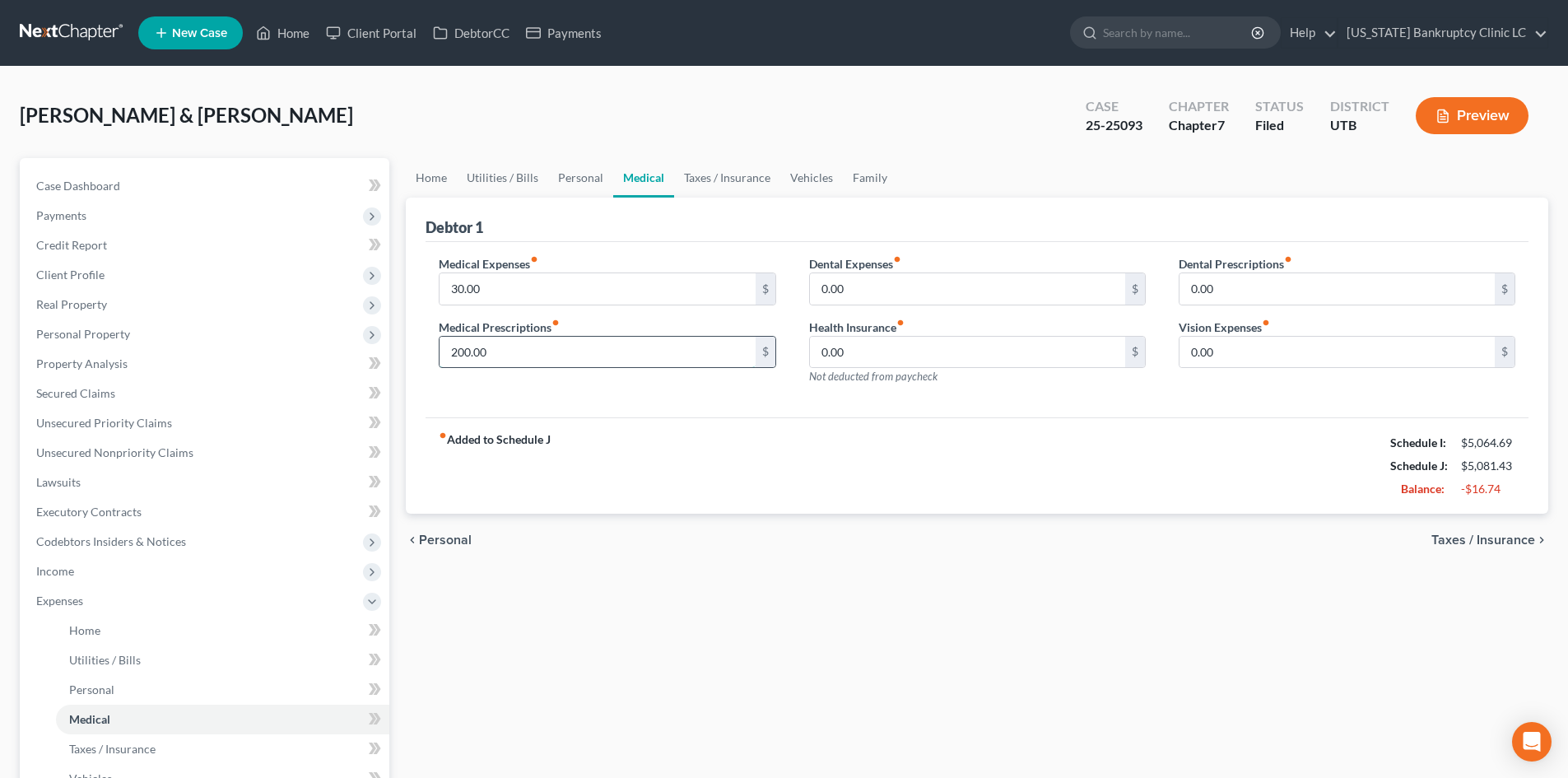
click at [518, 356] on input "200.00" at bounding box center [597, 352] width 316 height 31
click at [543, 292] on input "30.00" at bounding box center [597, 289] width 316 height 31
click at [794, 418] on div "fiber_manual_record Added to Schedule J Schedule I: $5,064.69 Schedule J: $5,05…" at bounding box center [977, 466] width 1103 height 96
click at [570, 169] on link "Personal" at bounding box center [581, 178] width 65 height 40
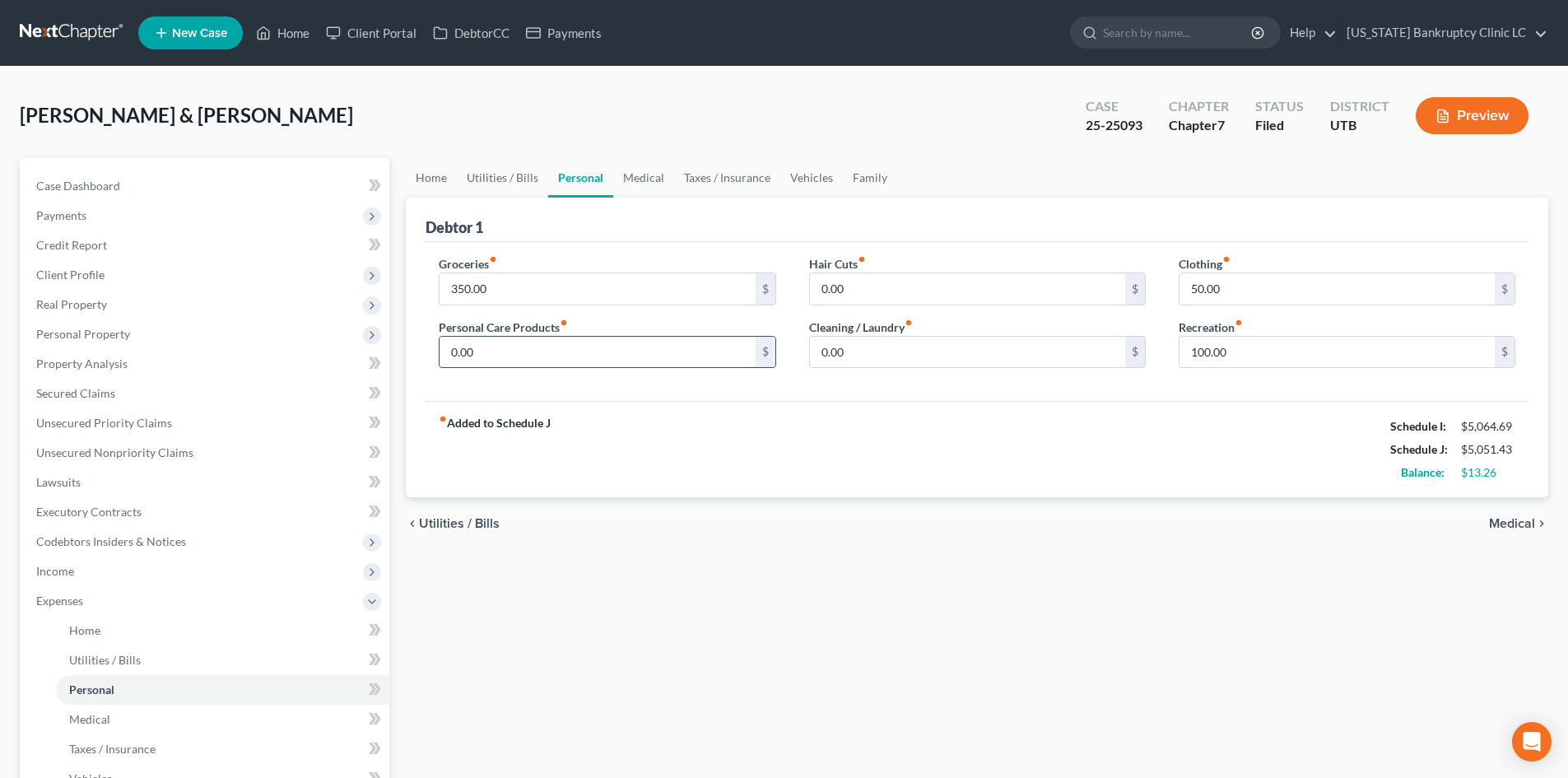
click at [566, 358] on input "0.00" at bounding box center [597, 352] width 316 height 31
type input "10"
click at [927, 447] on div "fiber_manual_record Added to Schedule J Schedule I: $5,064.69 Schedule J: $5,06…" at bounding box center [977, 449] width 1103 height 96
click at [630, 192] on link "Medical" at bounding box center [644, 178] width 61 height 40
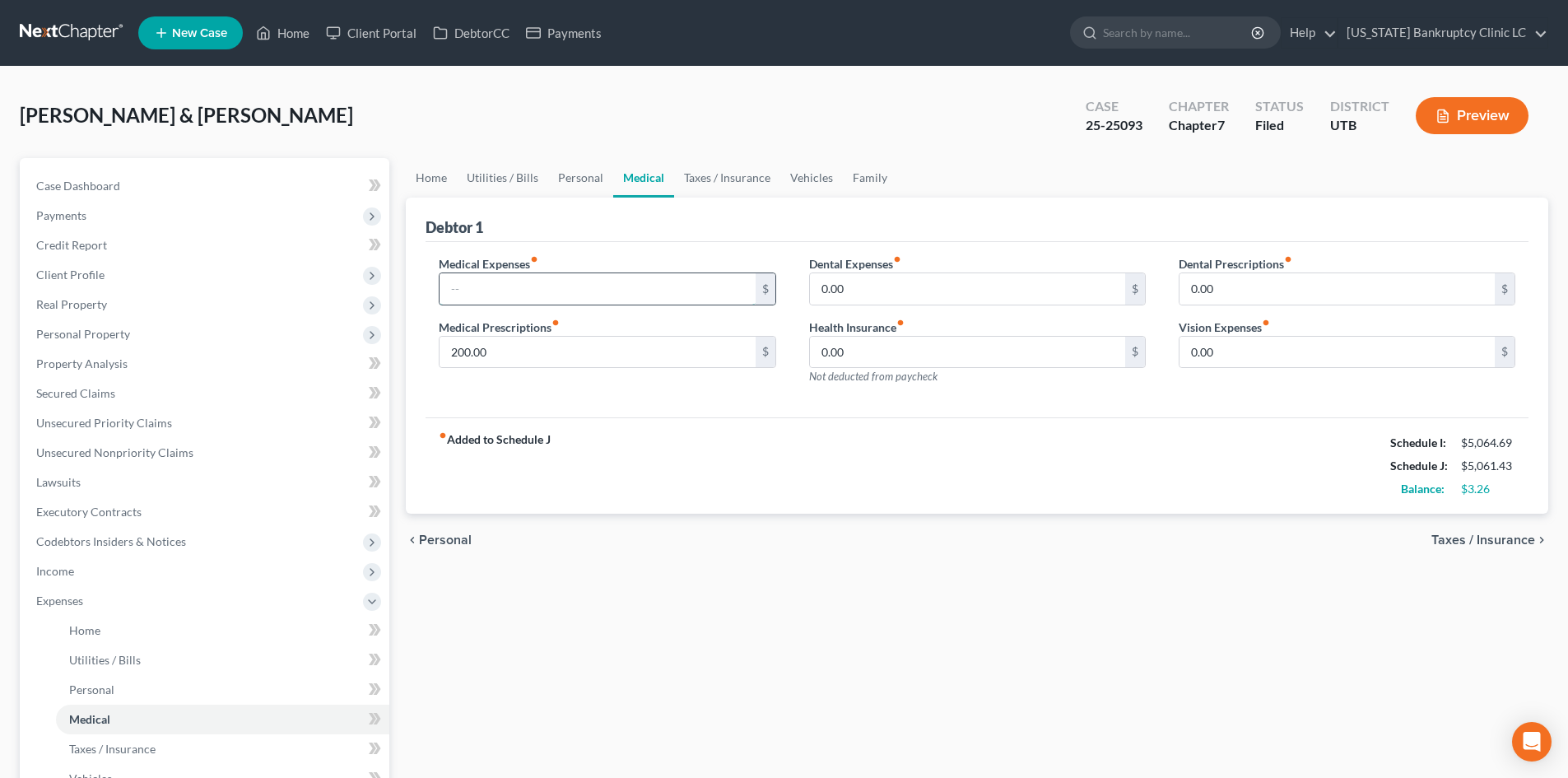
click at [556, 302] on input "text" at bounding box center [597, 289] width 316 height 31
type input "100"
click at [489, 358] on input "200.00" at bounding box center [597, 352] width 316 height 31
type input "100"
click at [965, 393] on div "Dental Expenses fiber_manual_record 0.00 $ Health Insurance fiber_manual_record…" at bounding box center [977, 326] width 369 height 143
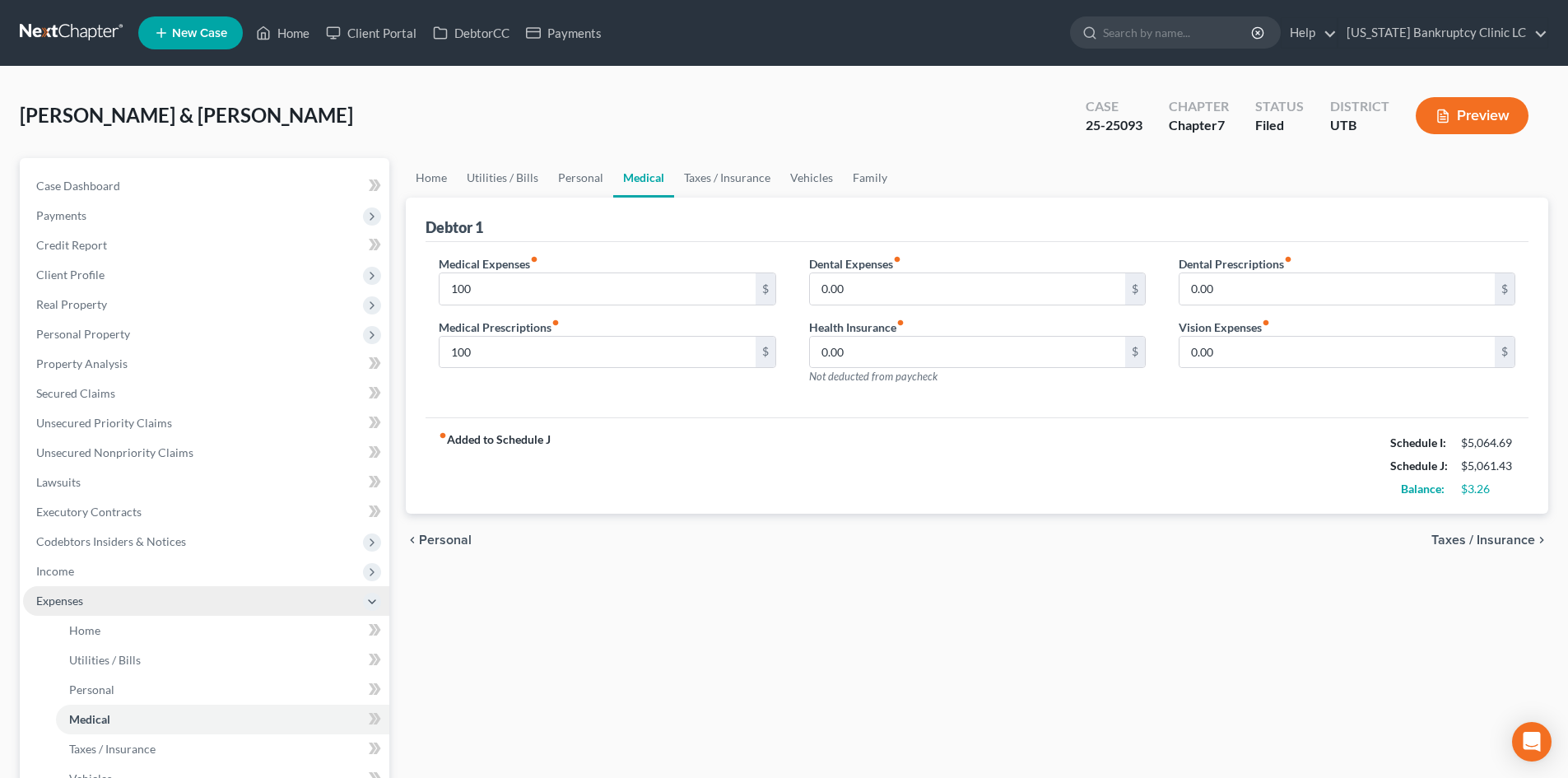
click at [140, 602] on span "Expenses" at bounding box center [206, 602] width 366 height 30
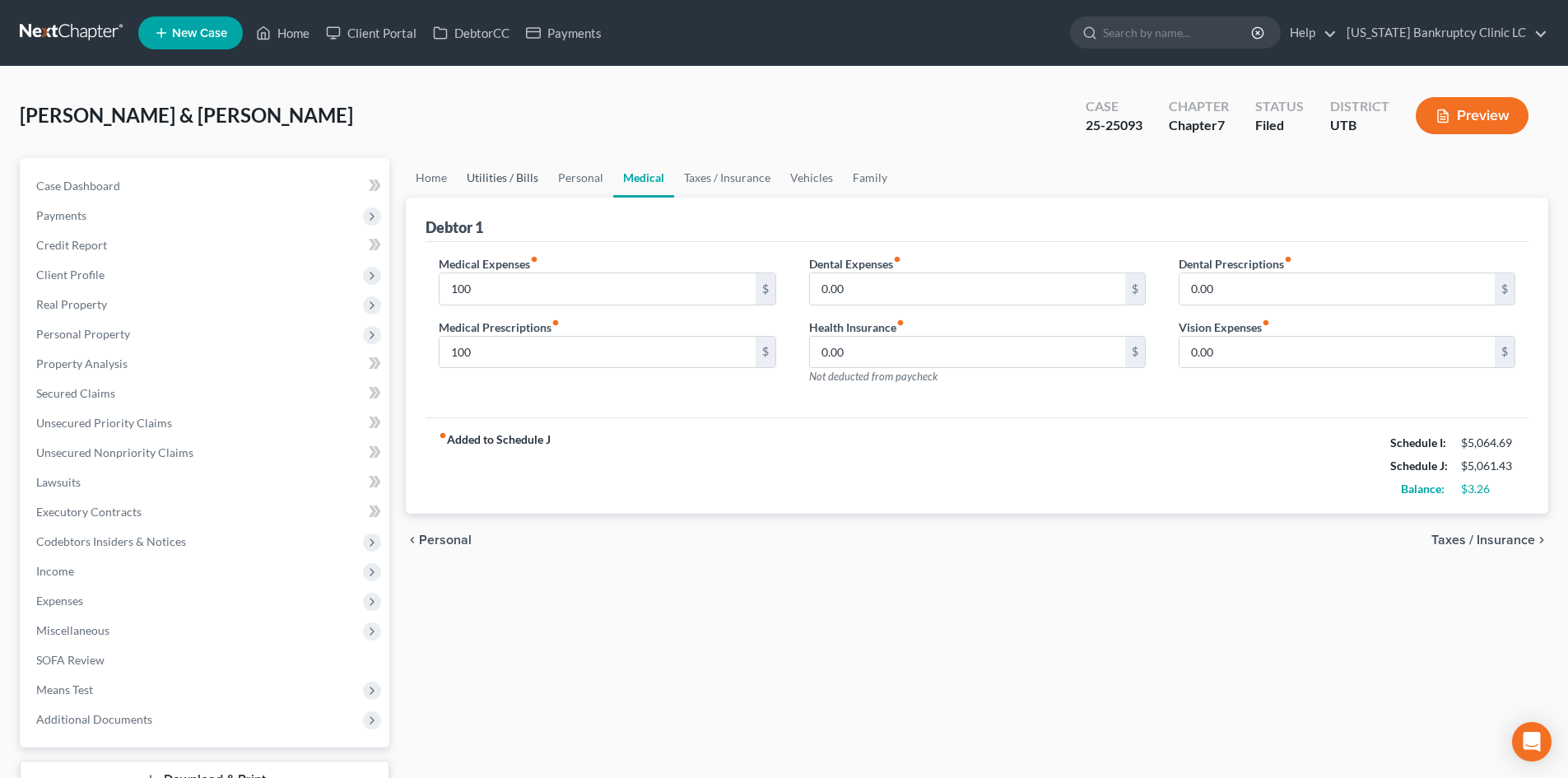
click at [502, 180] on link "Utilities / Bills" at bounding box center [503, 178] width 91 height 40
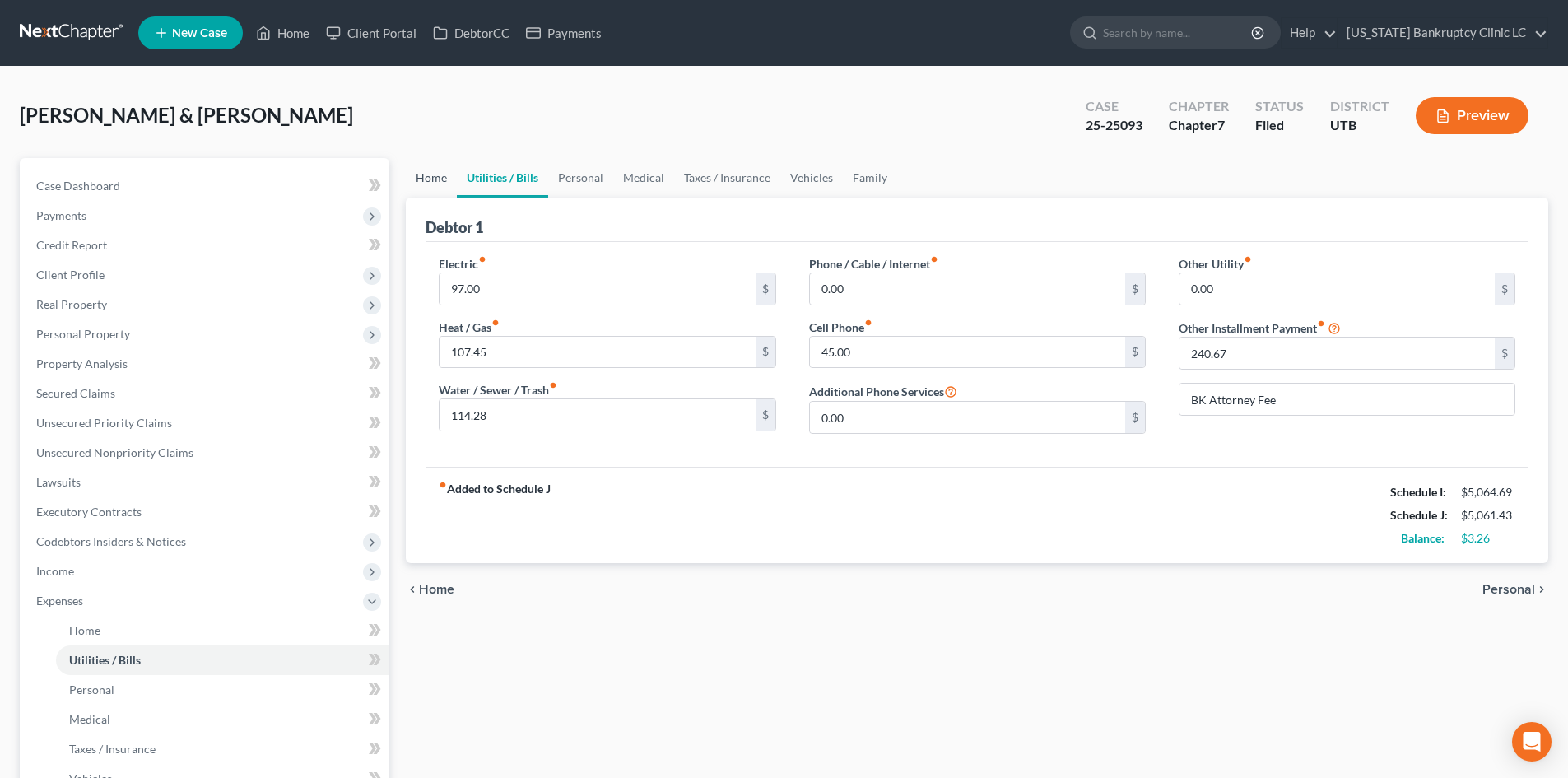
click at [438, 186] on link "Home" at bounding box center [432, 178] width 51 height 40
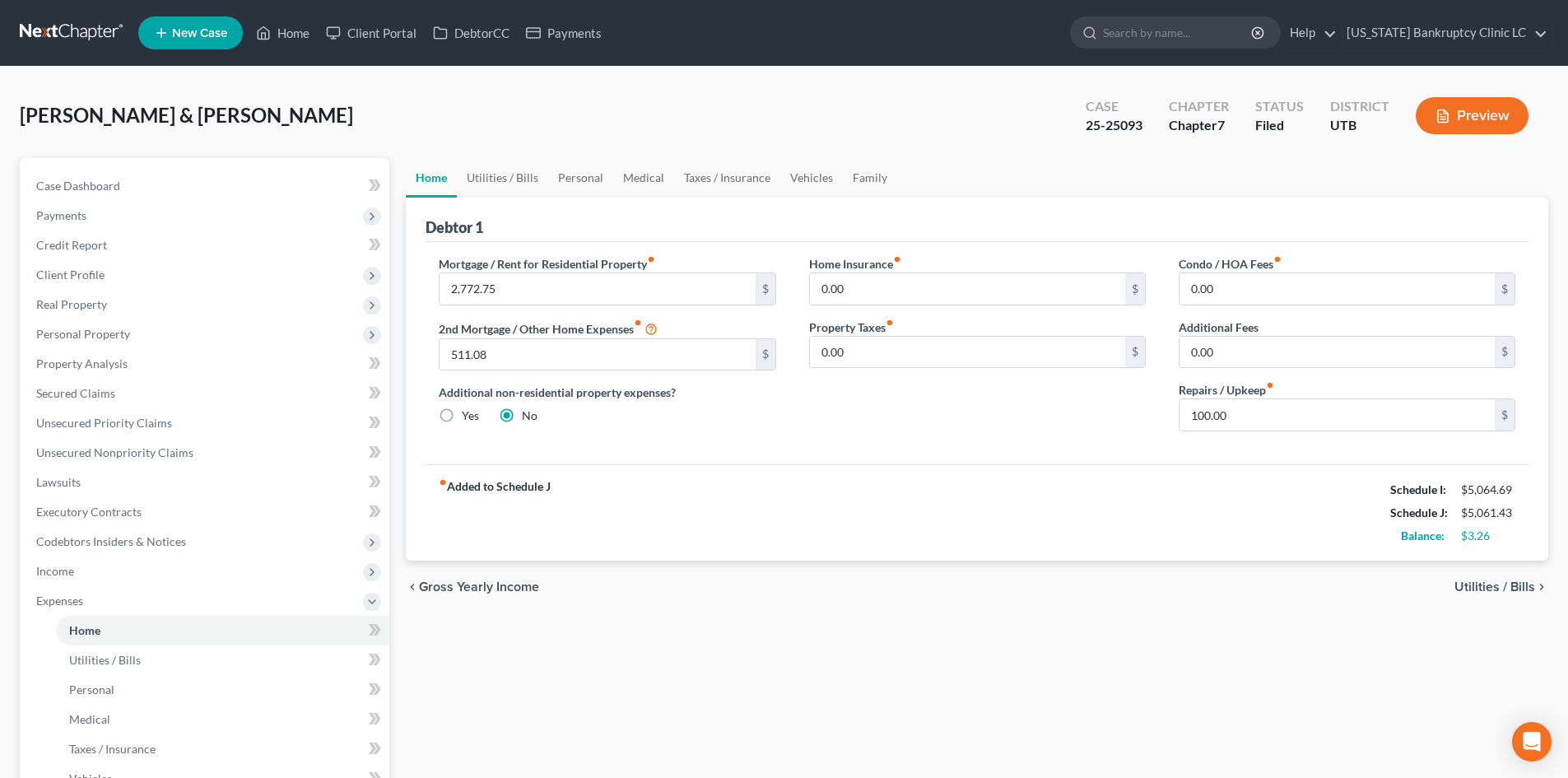
click at [882, 509] on div "fiber_manual_record Added to Schedule J Schedule I: $5,064.69 Schedule J: $5,06…" at bounding box center [977, 513] width 1103 height 96
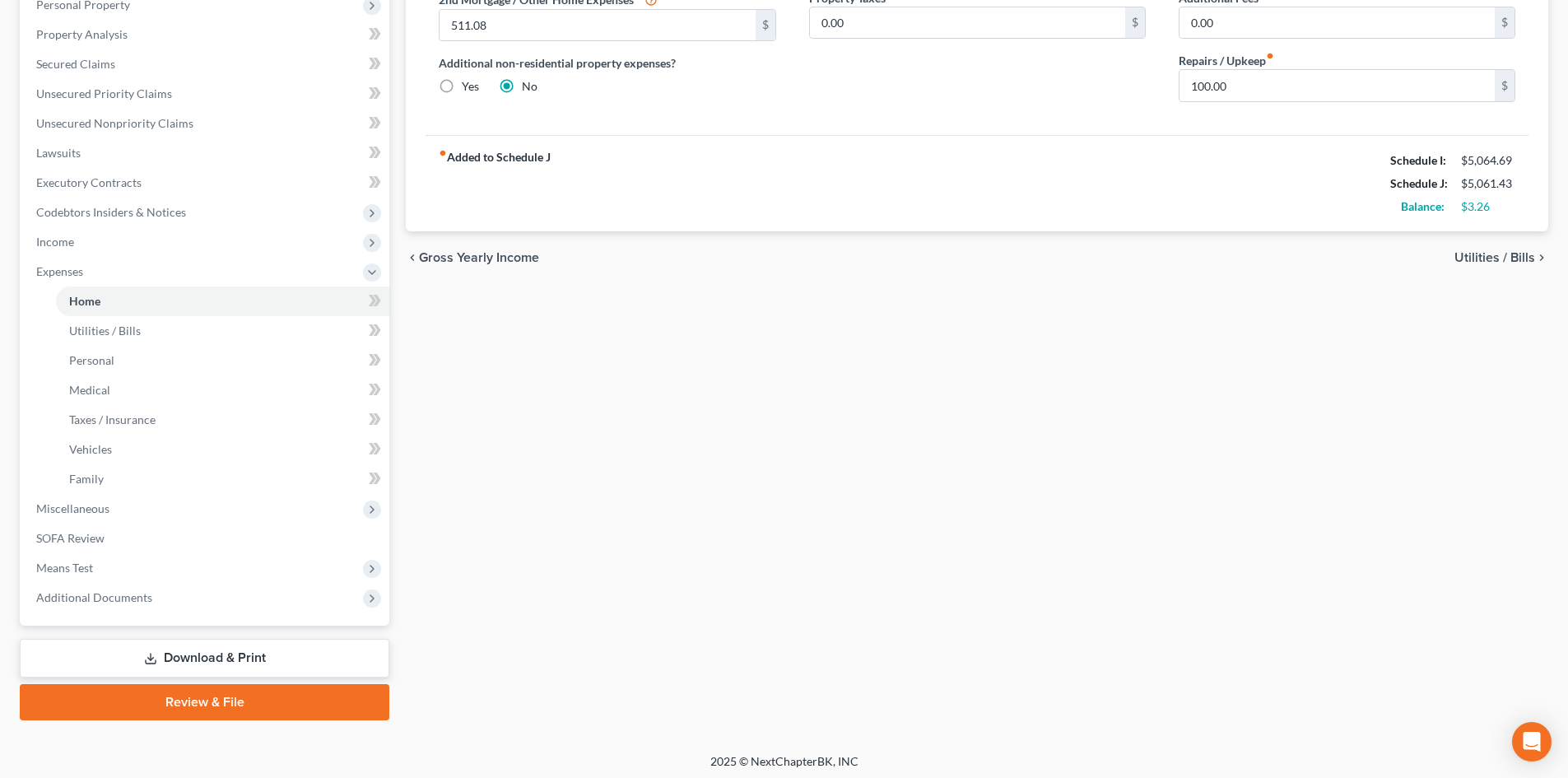
click at [224, 648] on link "Download & Print" at bounding box center [205, 658] width 369 height 39
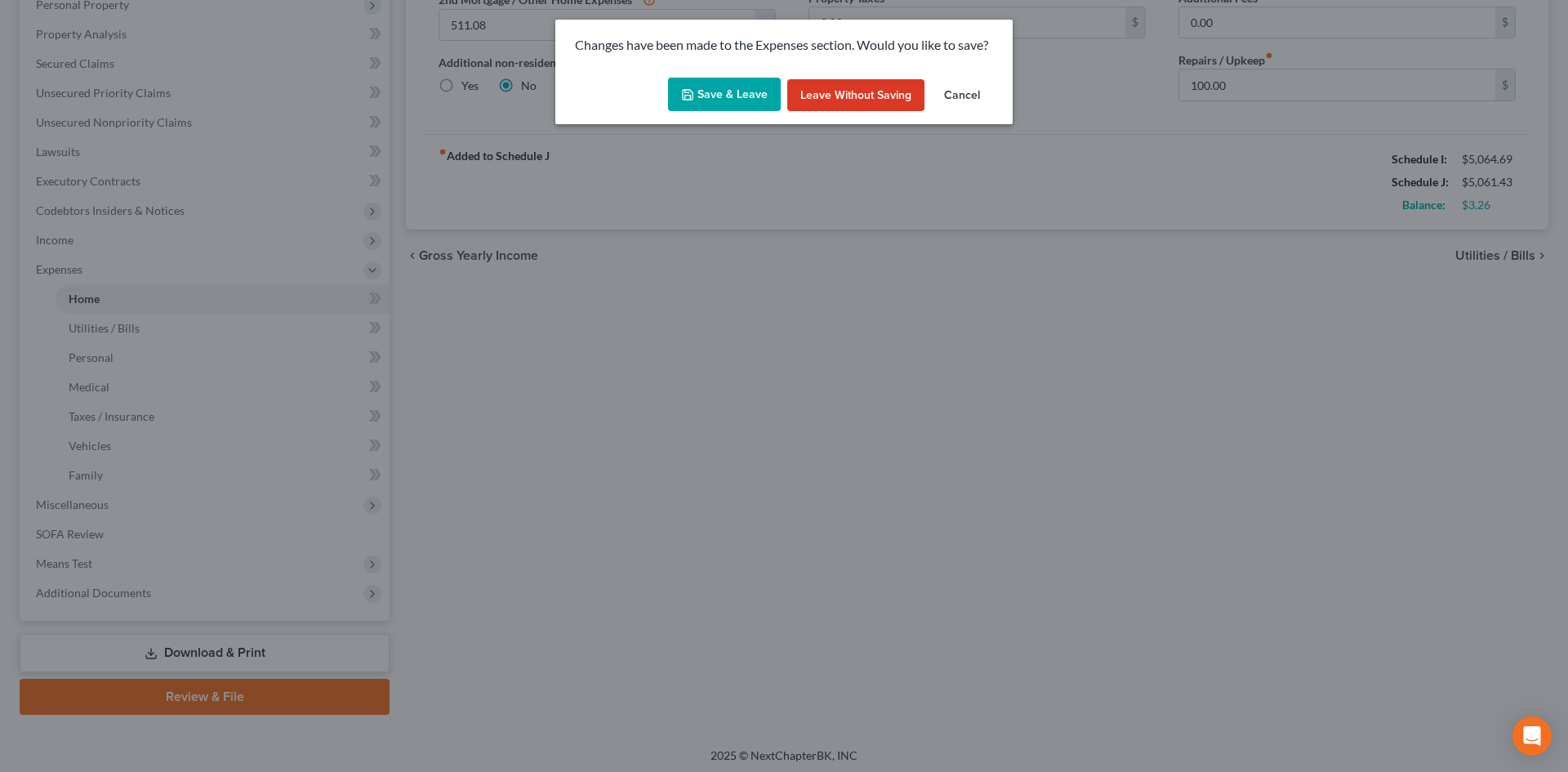
click at [767, 93] on button "Save & Leave" at bounding box center [724, 95] width 113 height 35
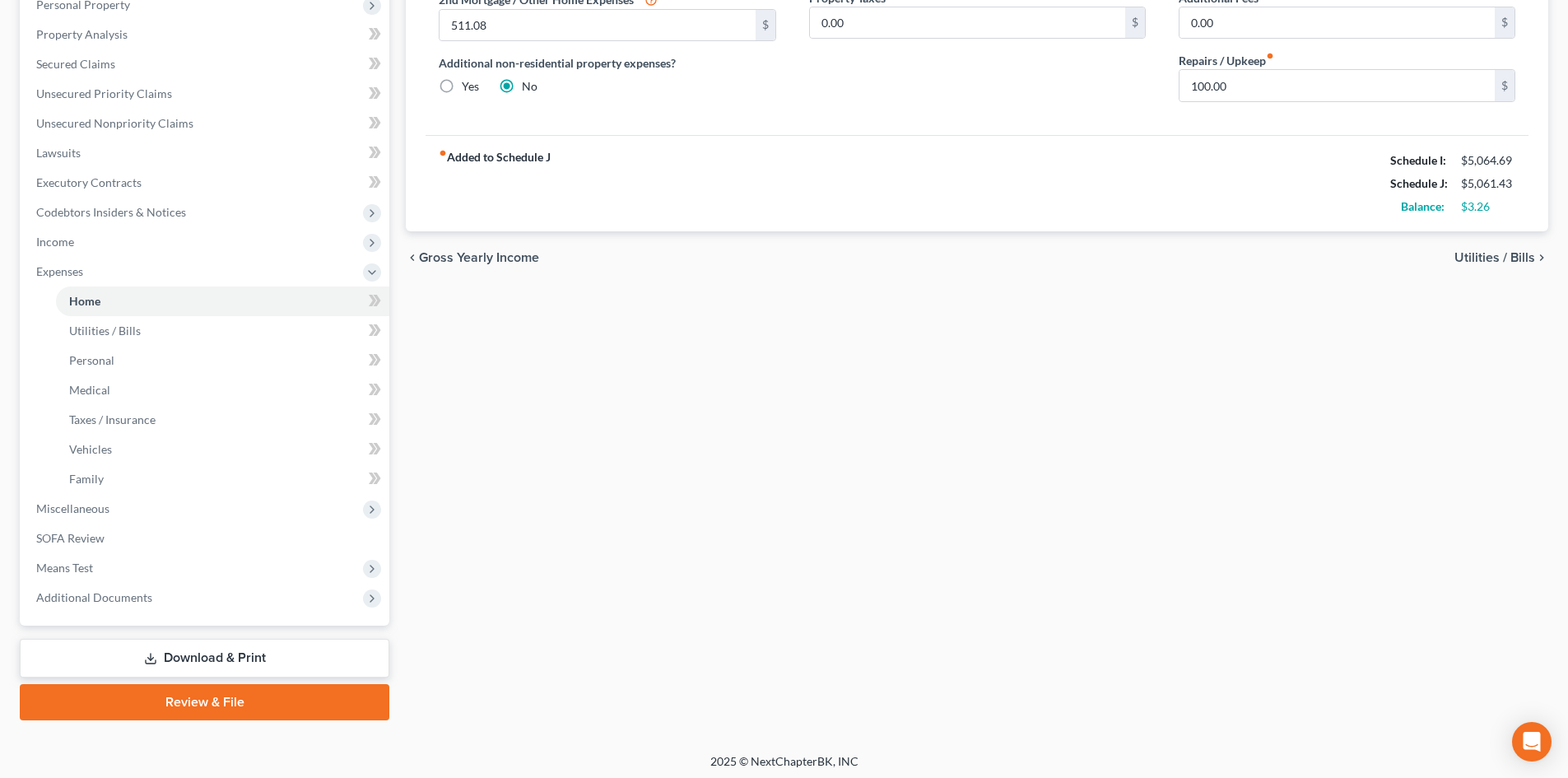
click at [193, 651] on link "Download & Print" at bounding box center [205, 658] width 369 height 39
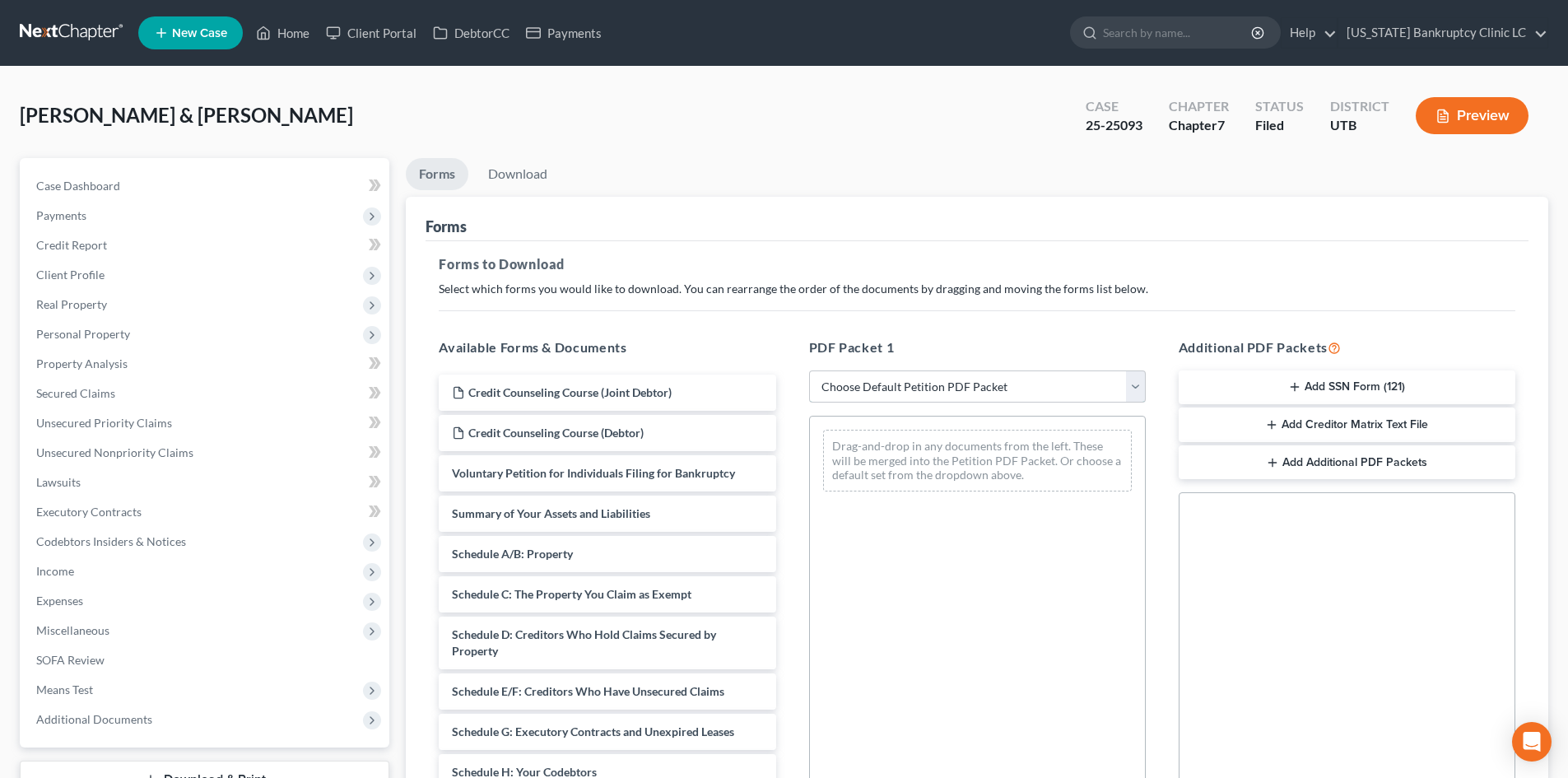
click at [979, 392] on select "Choose Default Petition PDF Packet Complete Bankruptcy Petition (all forms and …" at bounding box center [977, 387] width 336 height 33
select select "2"
click at [809, 370] on select "Choose Default Petition PDF Packet Complete Bankruptcy Petition (all forms and …" at bounding box center [977, 387] width 336 height 33
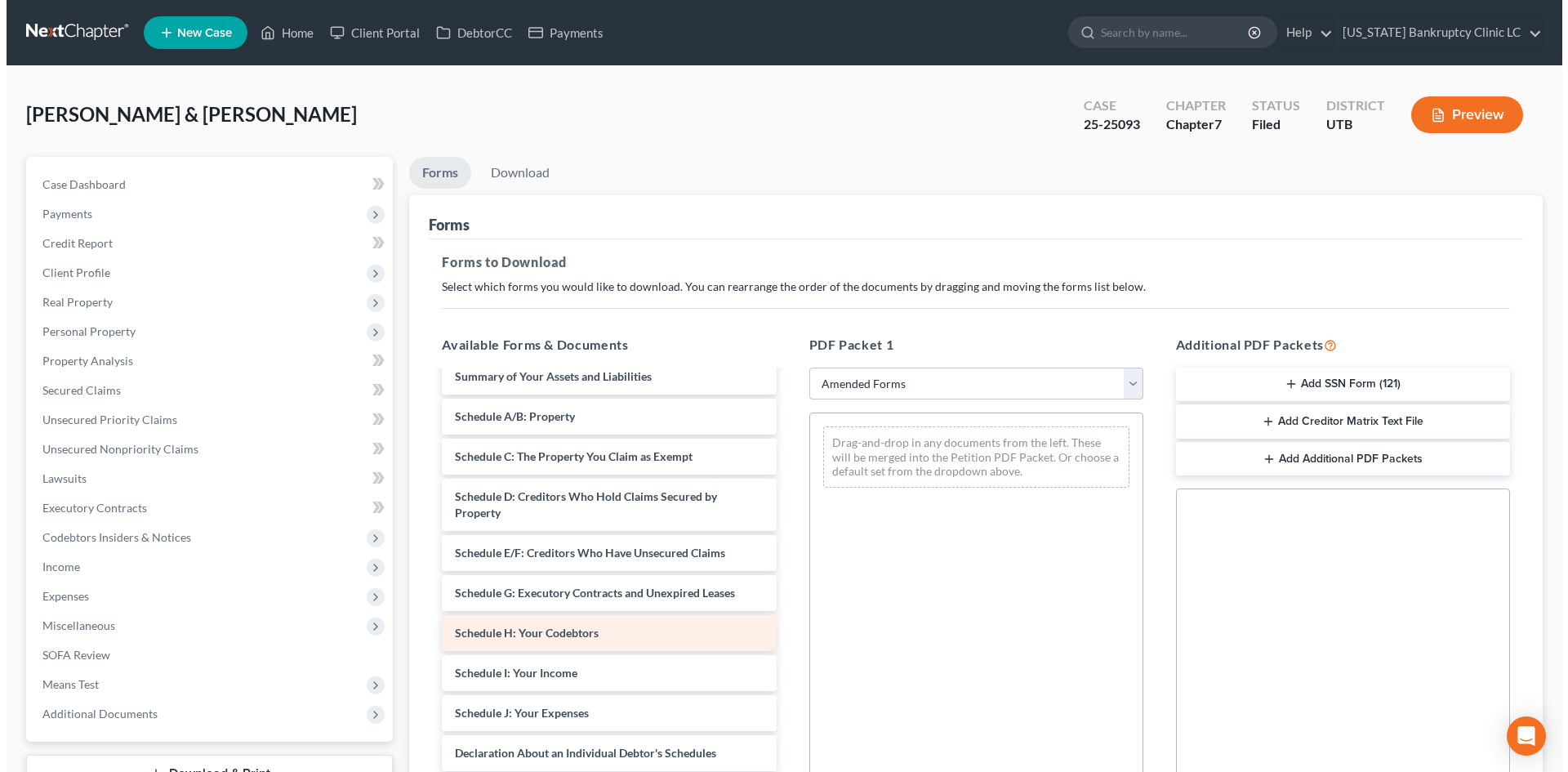
scroll to position [81, 0]
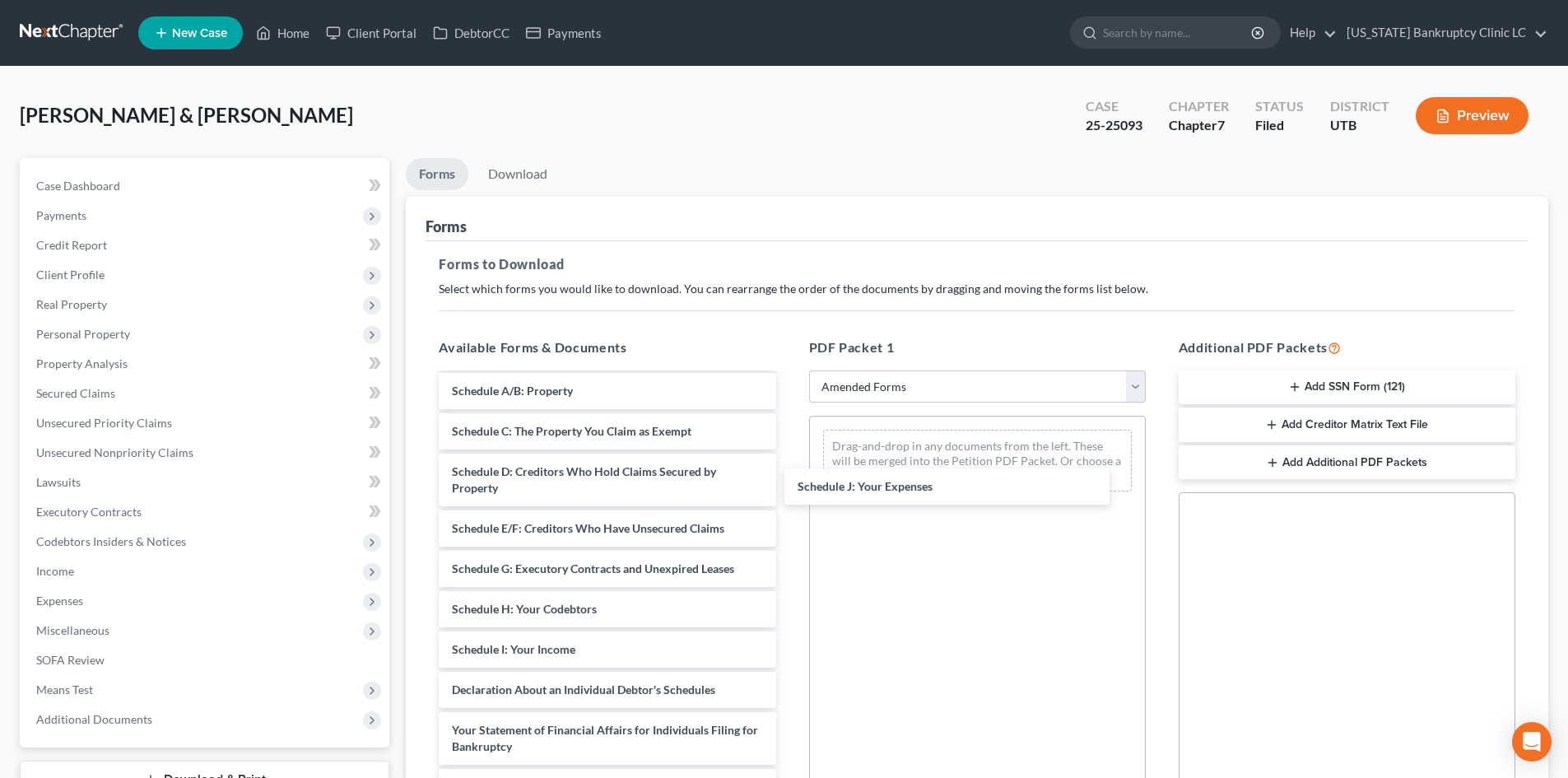
drag, startPoint x: 530, startPoint y: 690, endPoint x: 858, endPoint y: 405, distance: 434.5
click at [789, 456] on div "Schedule J: Your Expenses Voluntary Petition for Individuals Filing for Bankrup…" at bounding box center [607, 666] width 363 height 747
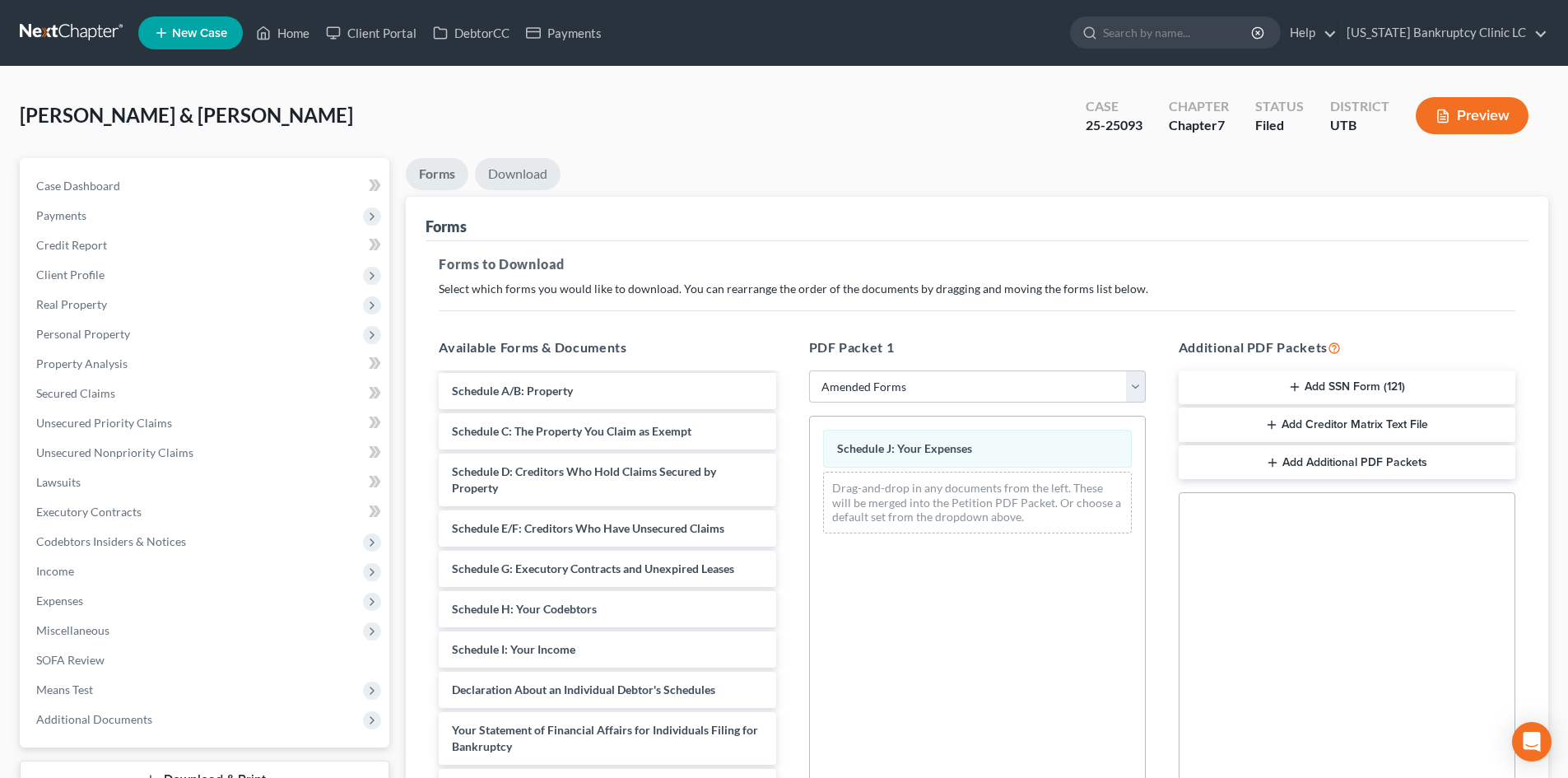
click at [503, 173] on link "Download" at bounding box center [517, 174] width 85 height 32
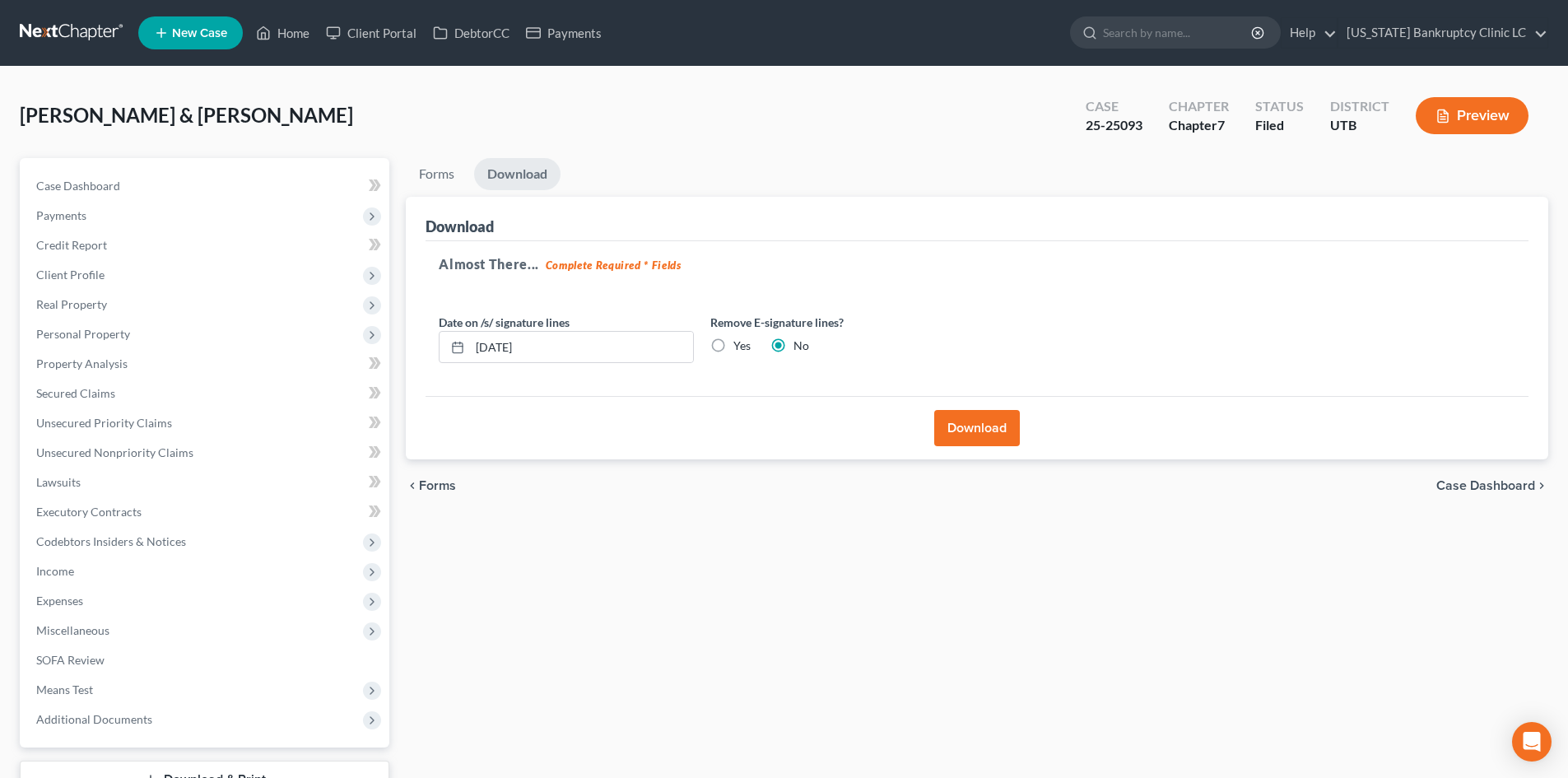
click at [981, 434] on button "Download" at bounding box center [977, 428] width 85 height 36
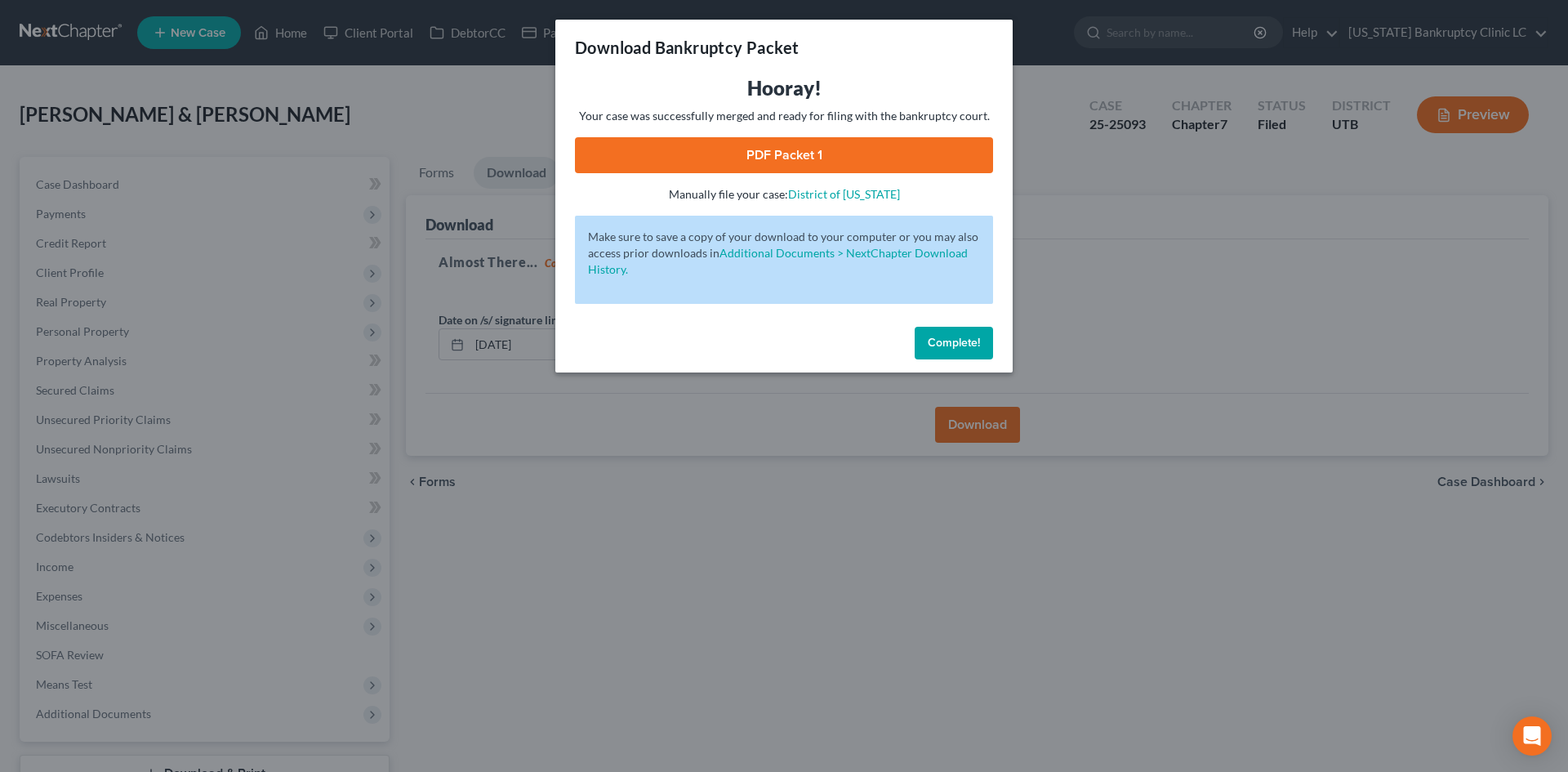
click at [866, 158] on link "PDF Packet 1" at bounding box center [784, 155] width 418 height 36
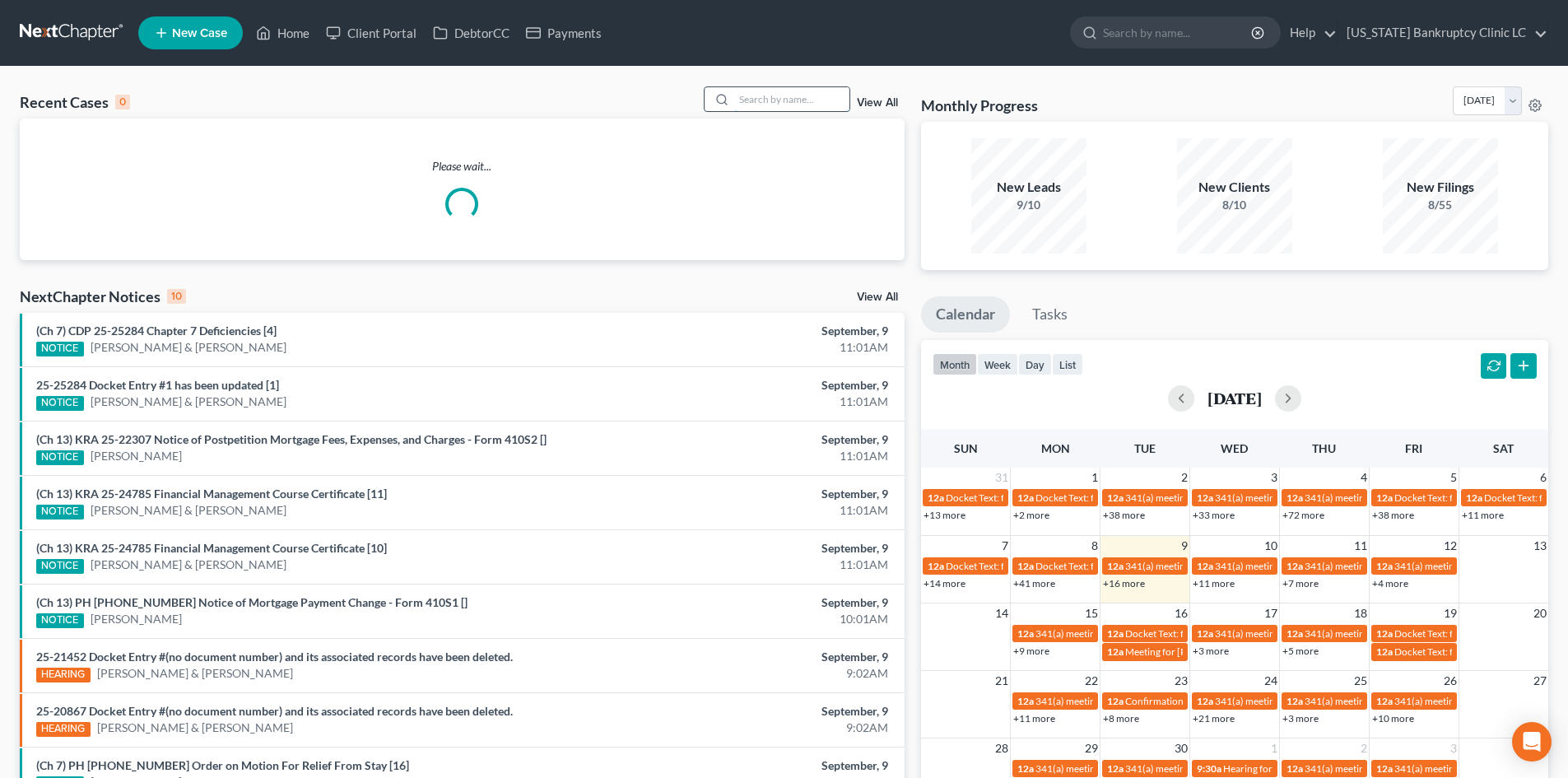
click at [786, 101] on input "search" at bounding box center [792, 99] width 115 height 24
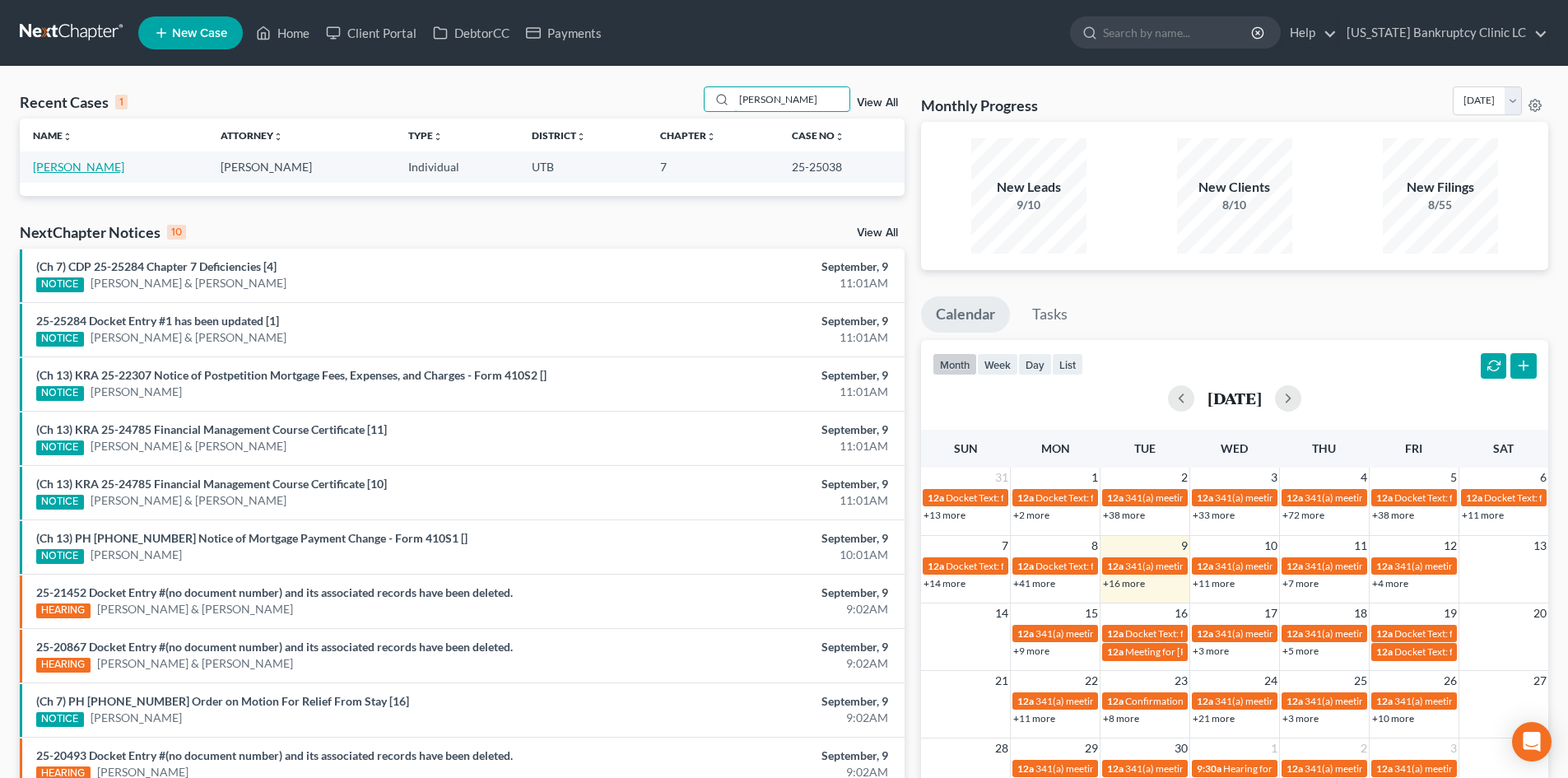
type input "bristow"
click at [92, 167] on link "Bristow, Steven" at bounding box center [79, 167] width 91 height 14
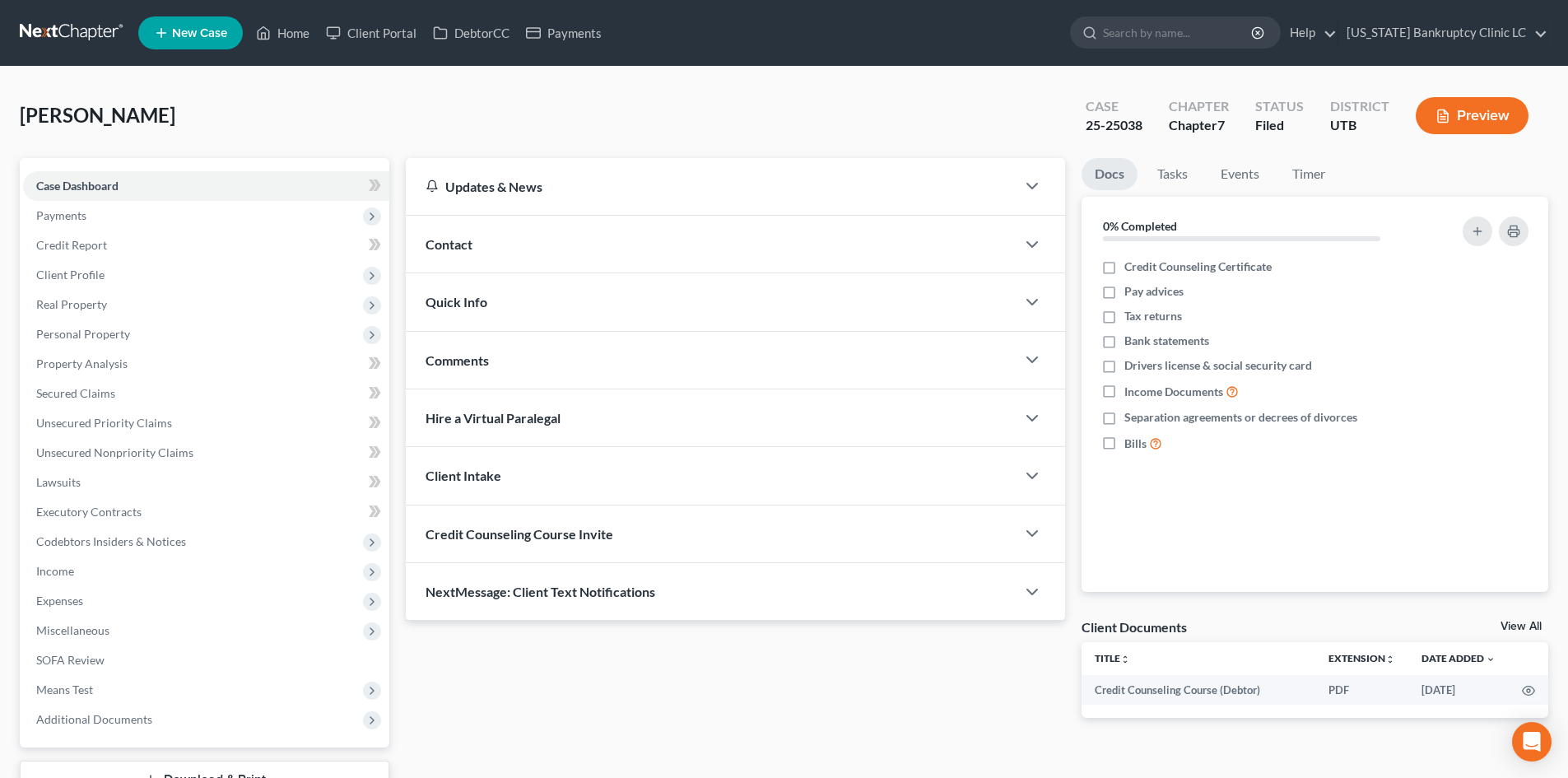
click at [700, 703] on div "Updates & News × Utah District Notes: Take a look at NextChapter's District Not…" at bounding box center [736, 452] width 676 height 587
click at [130, 621] on span "Miscellaneous" at bounding box center [206, 631] width 366 height 30
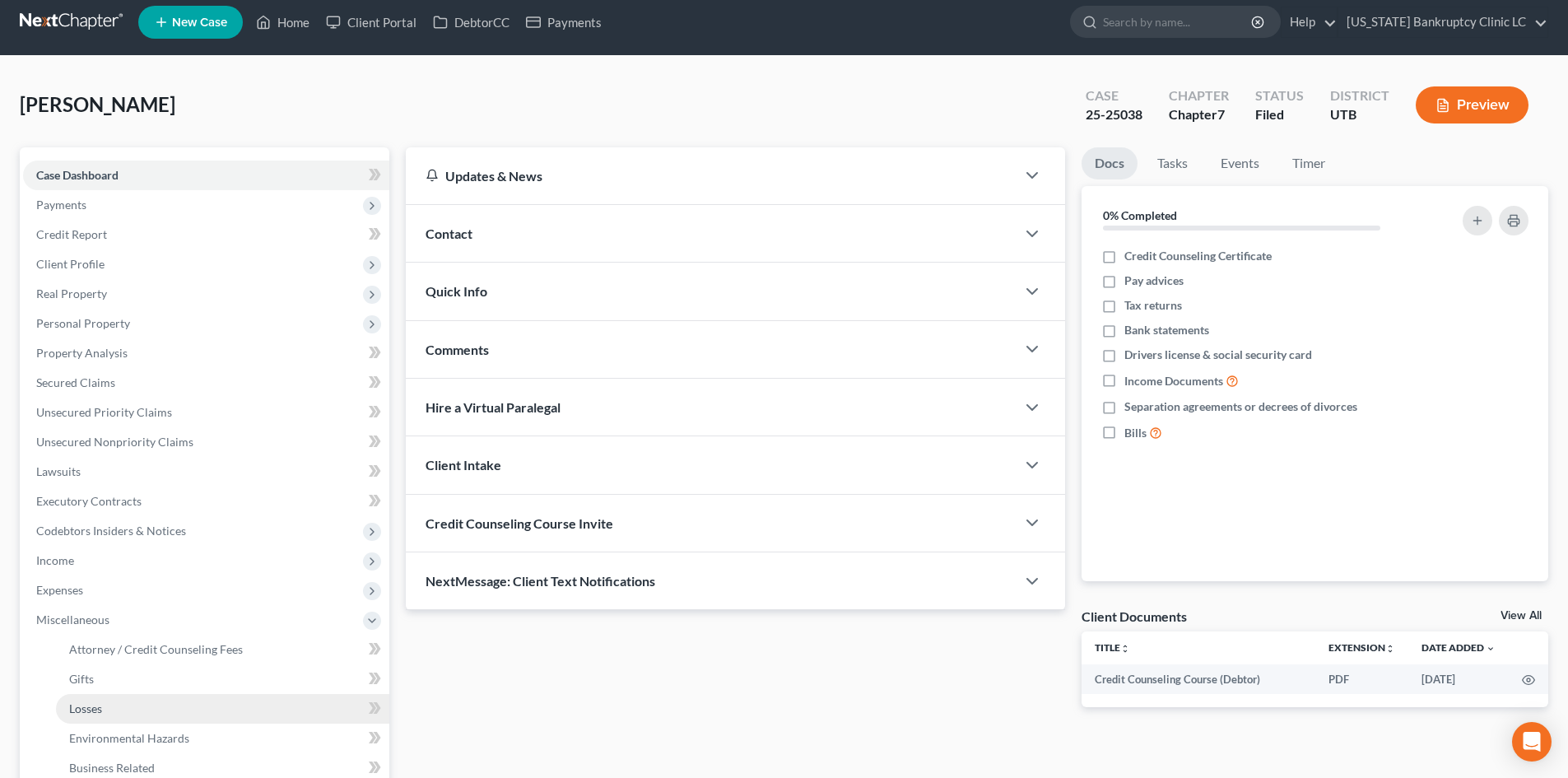
scroll to position [247, 0]
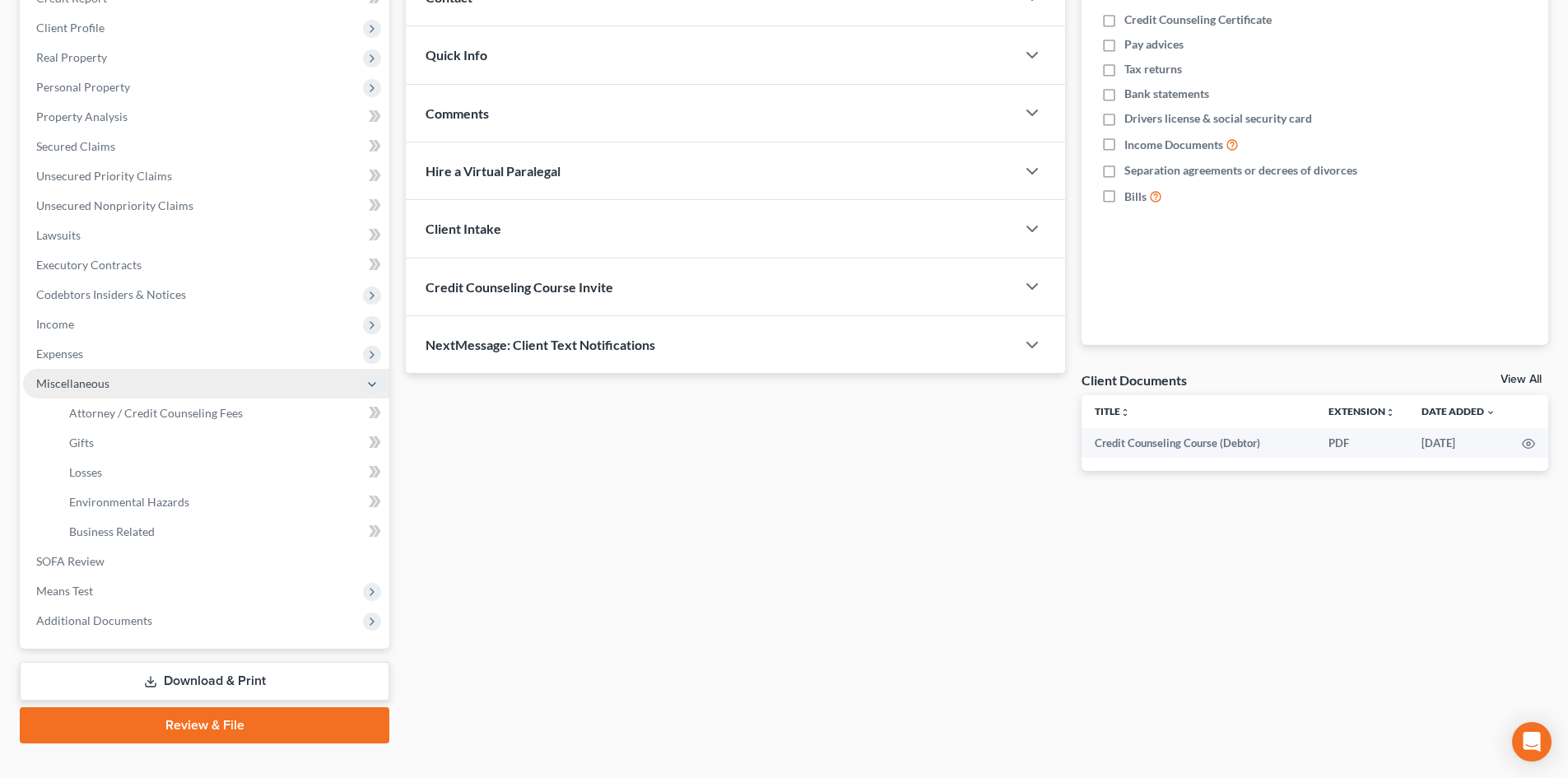
click at [139, 377] on span "Miscellaneous" at bounding box center [206, 384] width 366 height 30
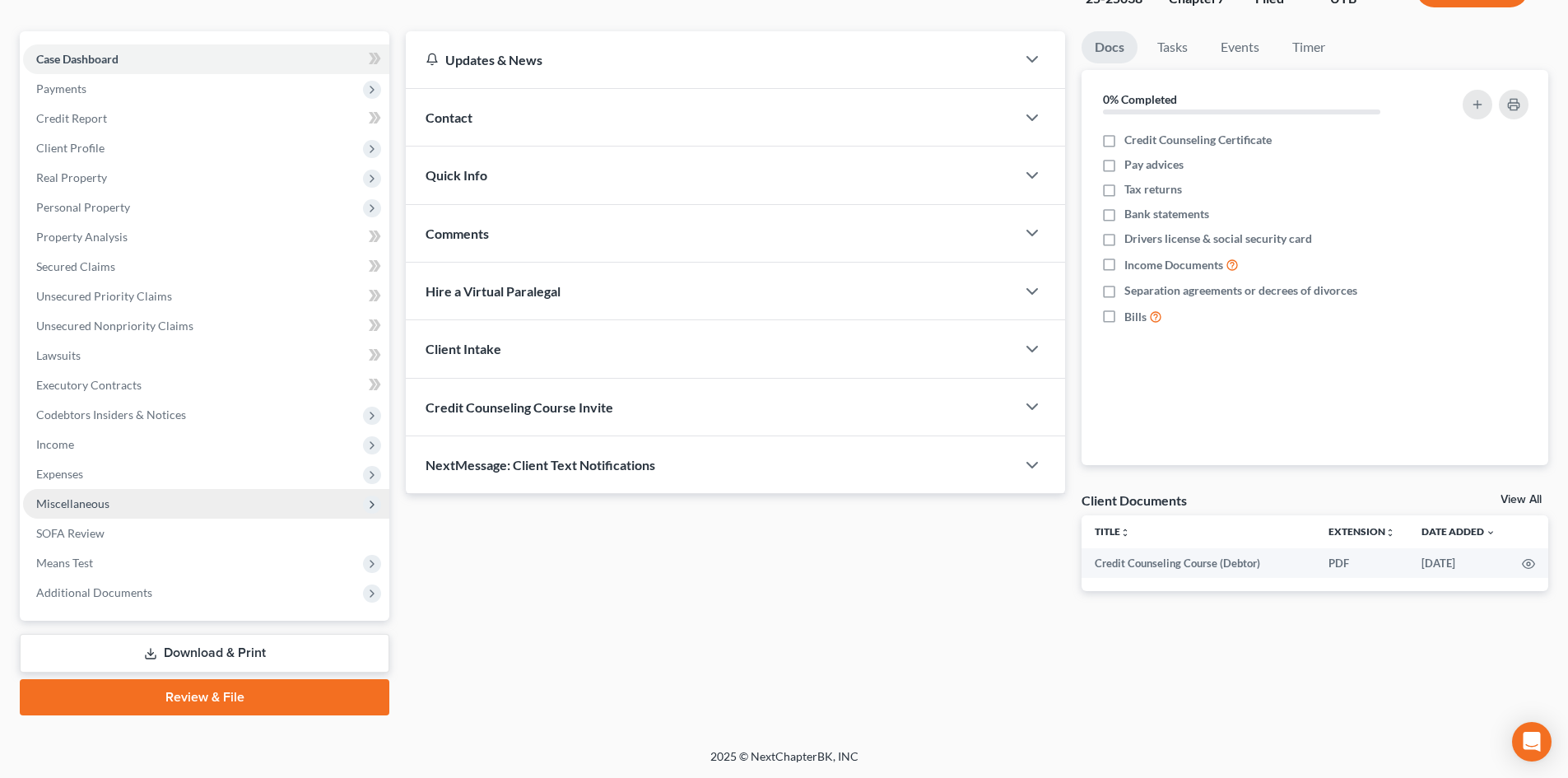
scroll to position [127, 0]
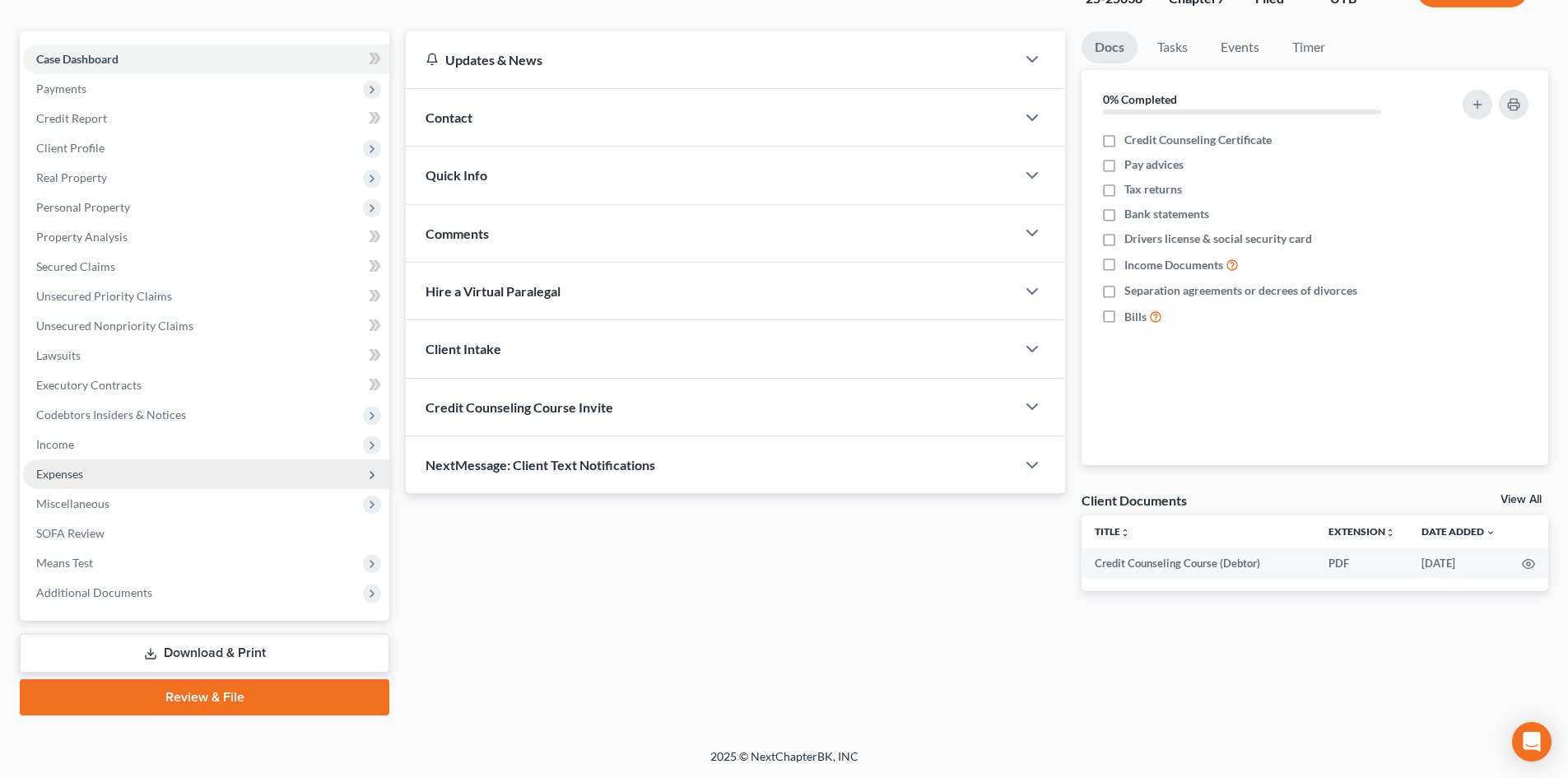
click at [123, 473] on span "Expenses" at bounding box center [206, 475] width 366 height 30
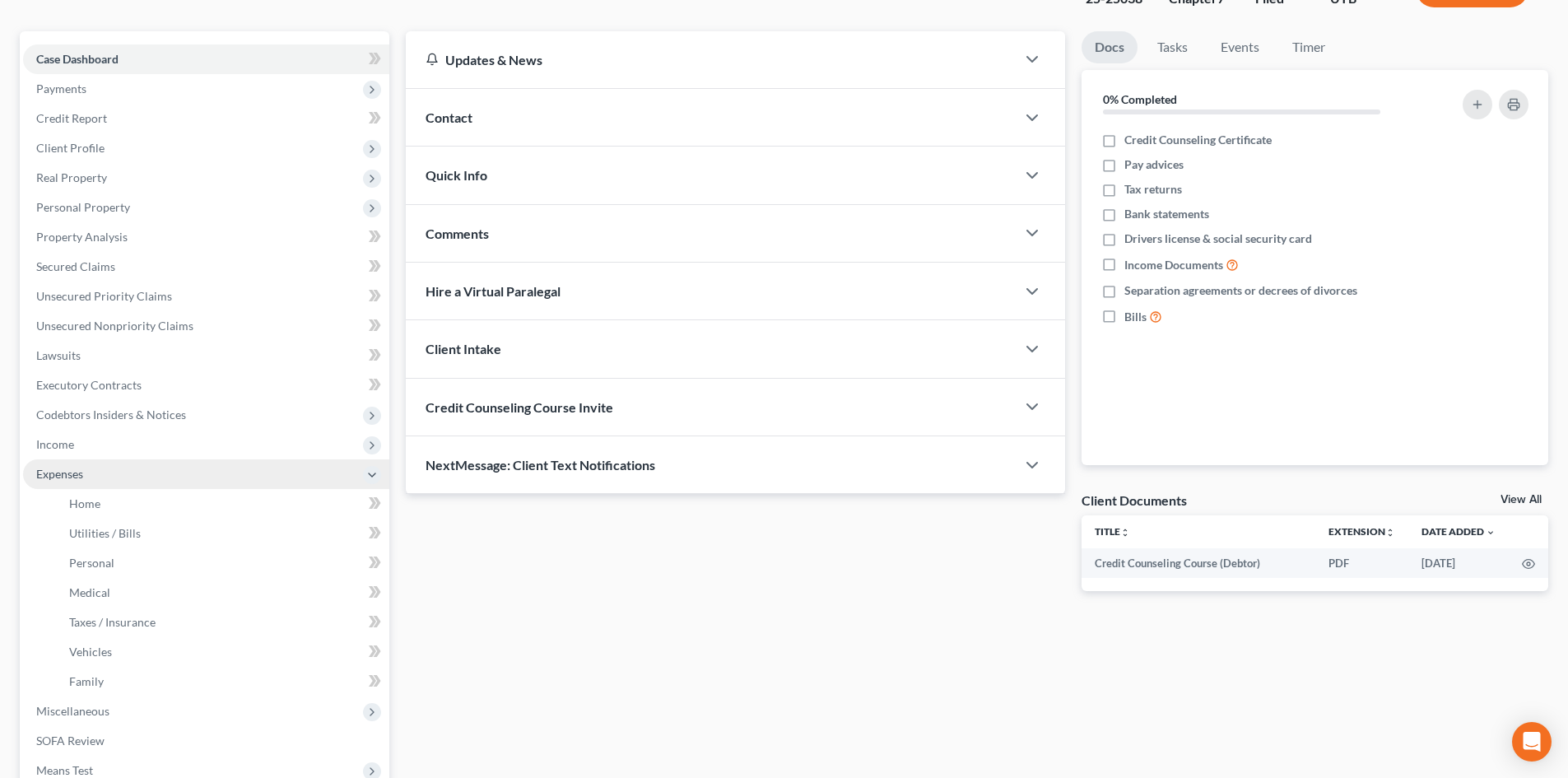
scroll to position [247, 0]
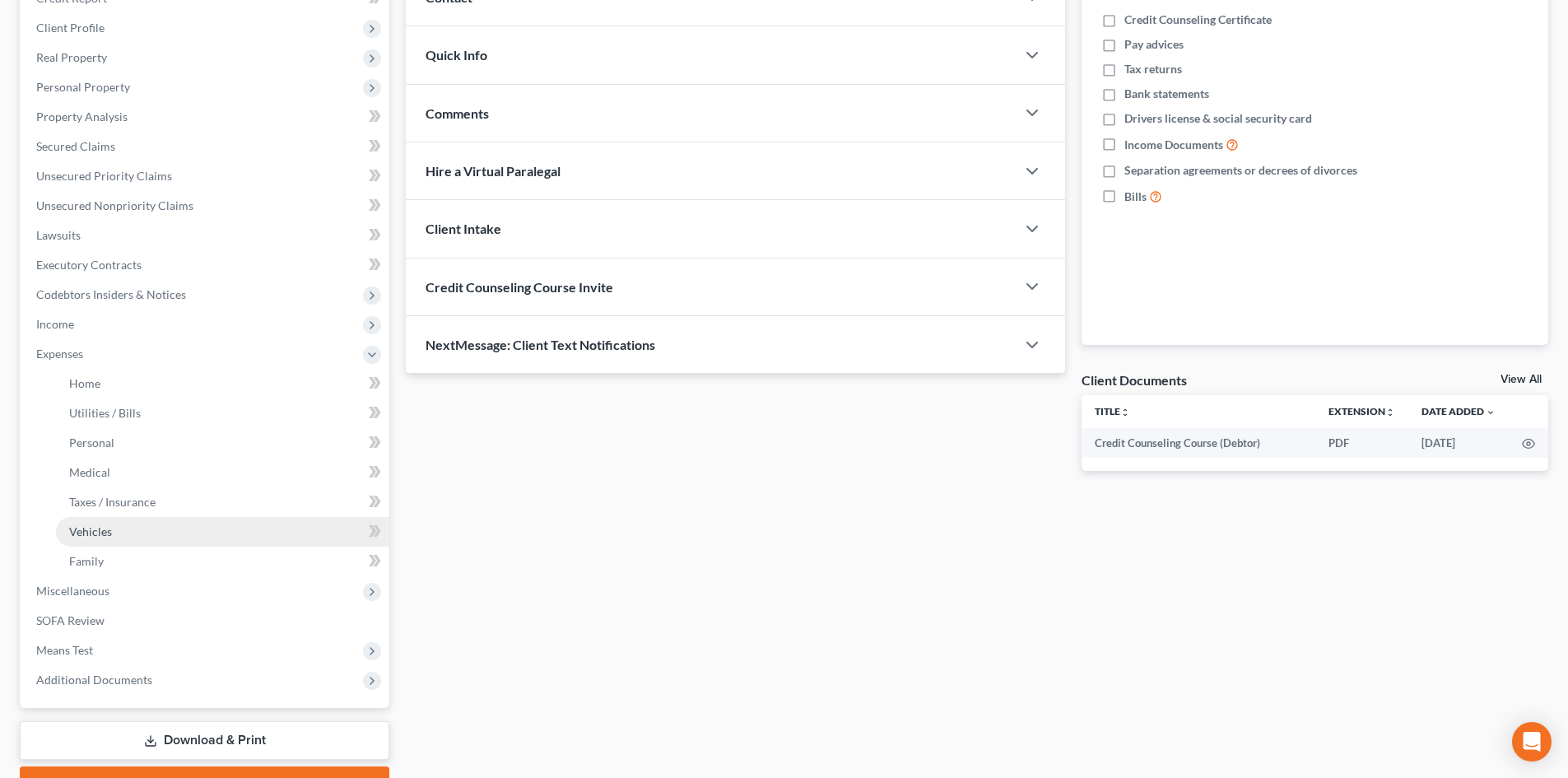
click at [93, 537] on span "Vehicles" at bounding box center [90, 531] width 43 height 14
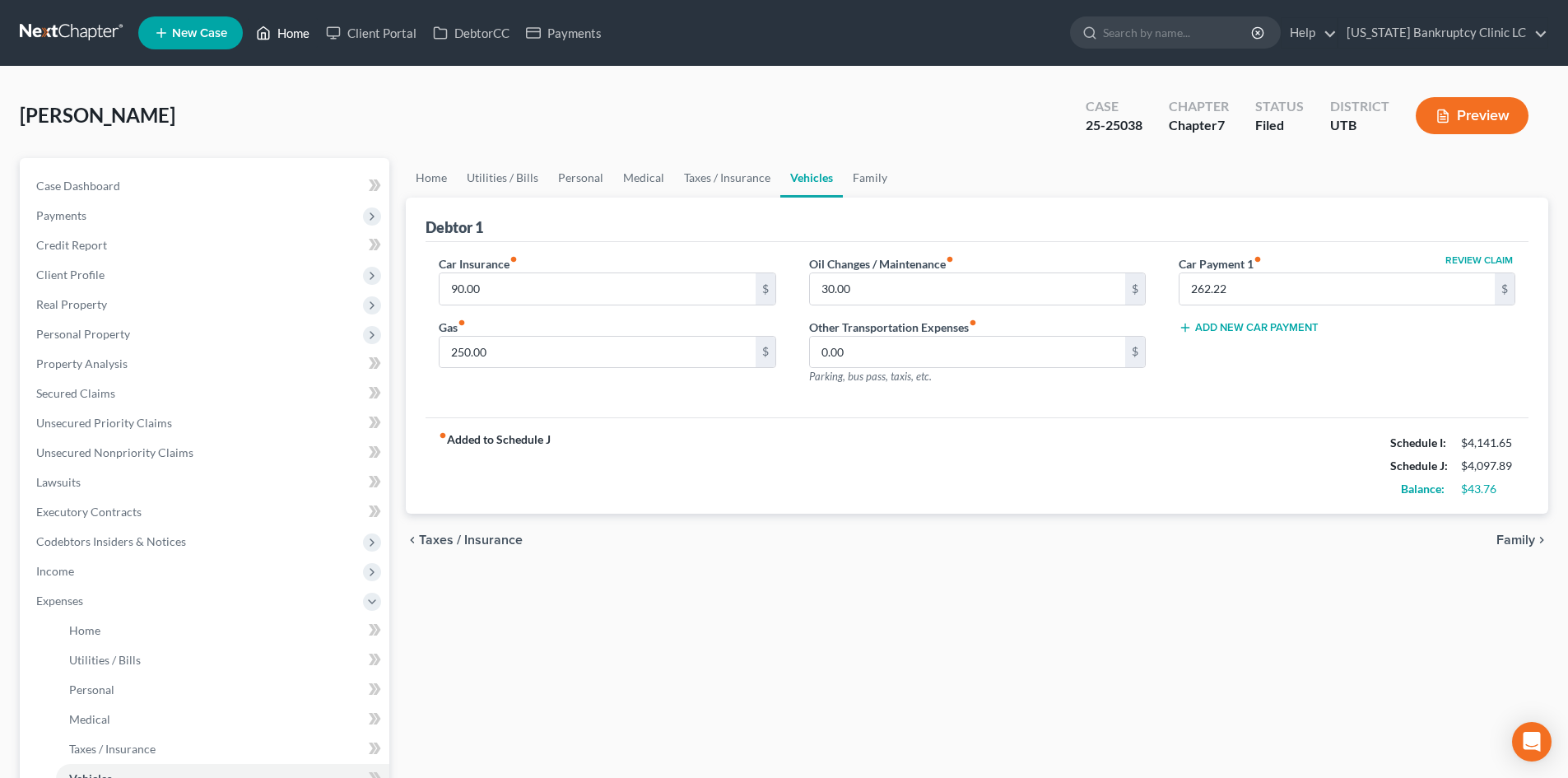
click at [291, 31] on link "Home" at bounding box center [282, 33] width 70 height 30
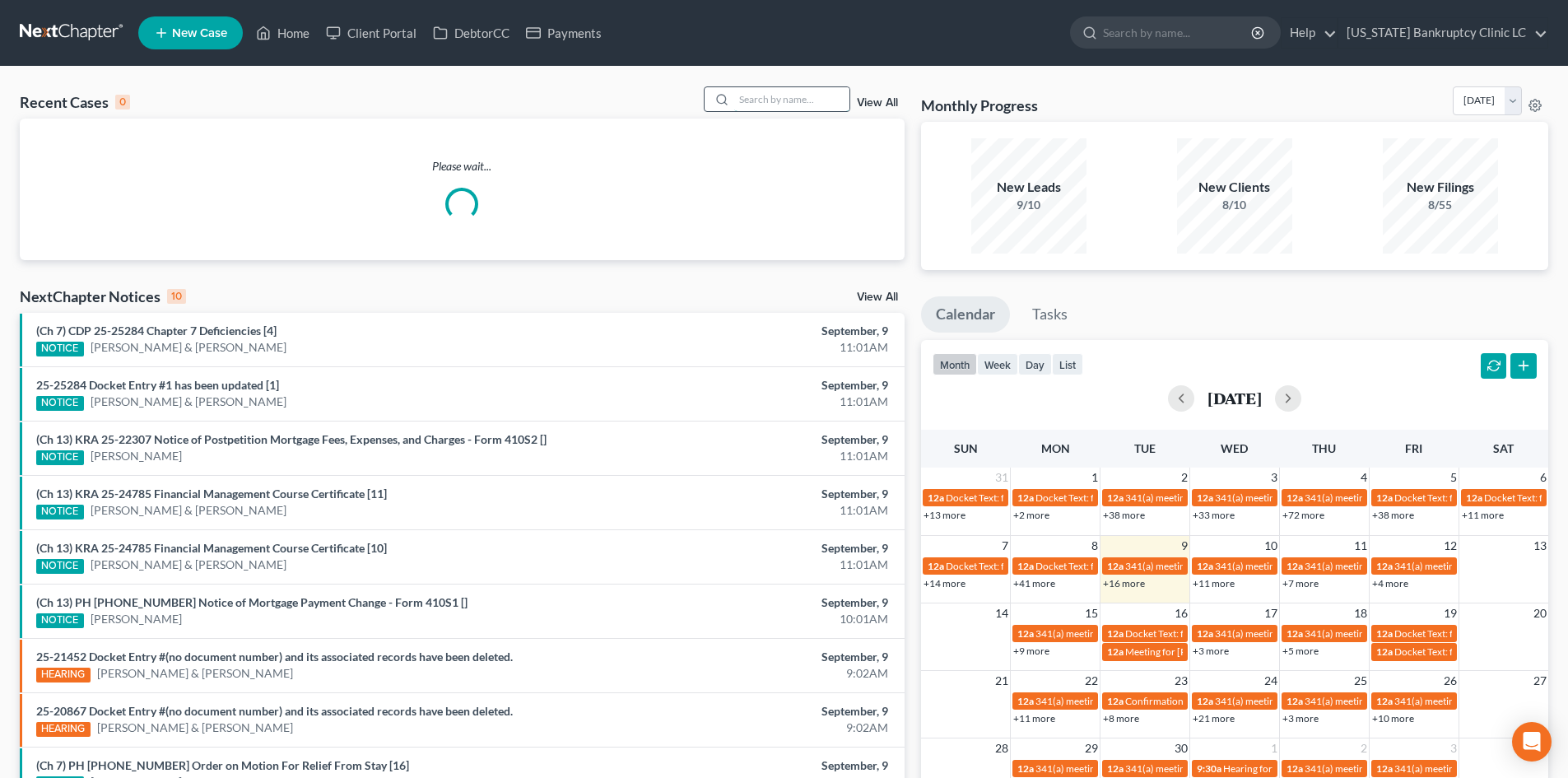
click at [789, 94] on input "search" at bounding box center [792, 99] width 115 height 24
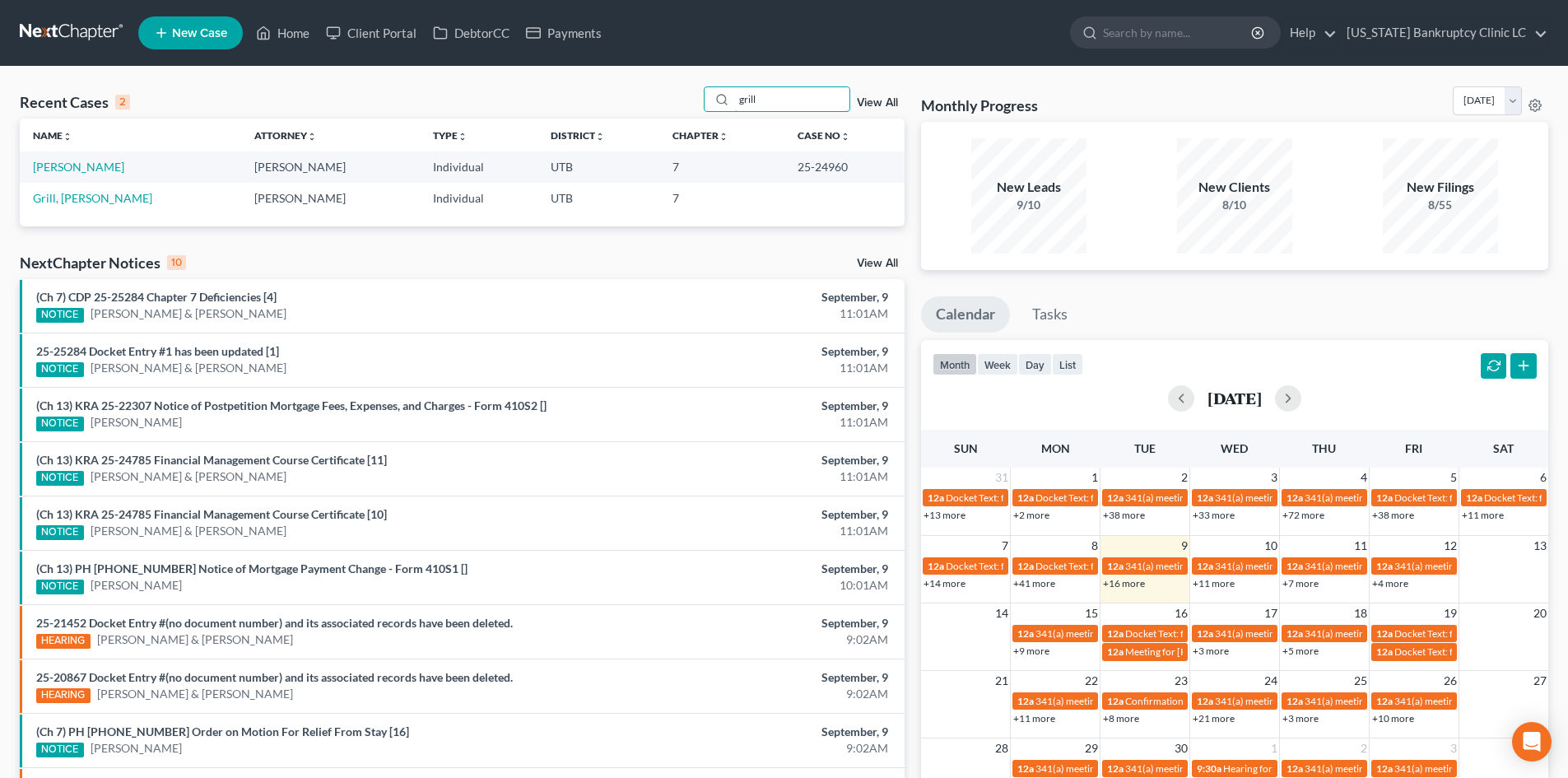
type input "grill"
click at [70, 159] on td "Grill, John" at bounding box center [130, 167] width 221 height 31
click at [884, 112] on div "grill View All" at bounding box center [804, 99] width 201 height 26
click at [884, 106] on link "View All" at bounding box center [878, 103] width 41 height 12
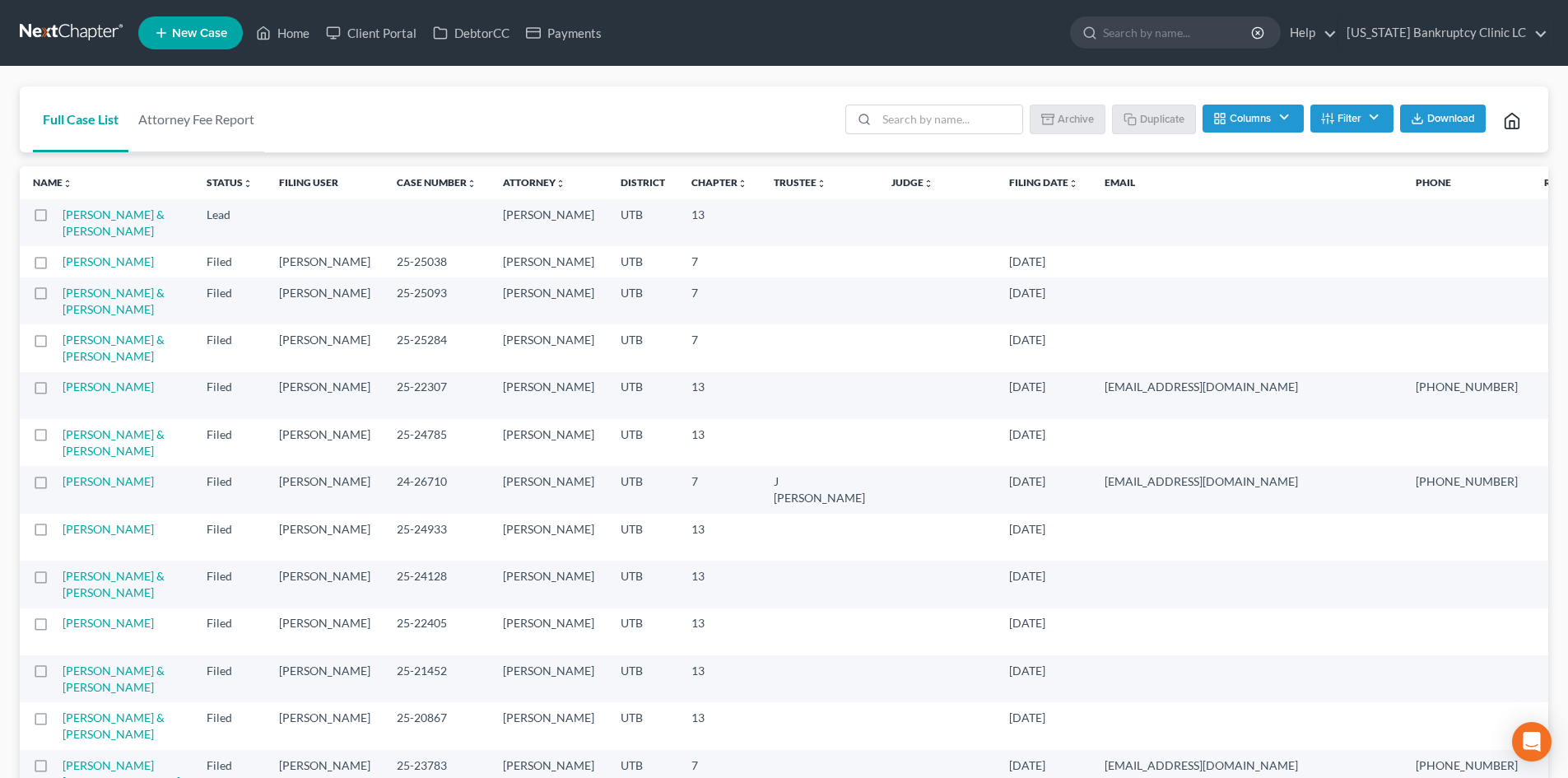
click at [918, 139] on ul "Batch Download Archive Un-archive Duplicate Columns Attorney Case Number Area O…" at bounding box center [1189, 121] width 693 height 40
click at [913, 118] on input "search" at bounding box center [949, 119] width 146 height 28
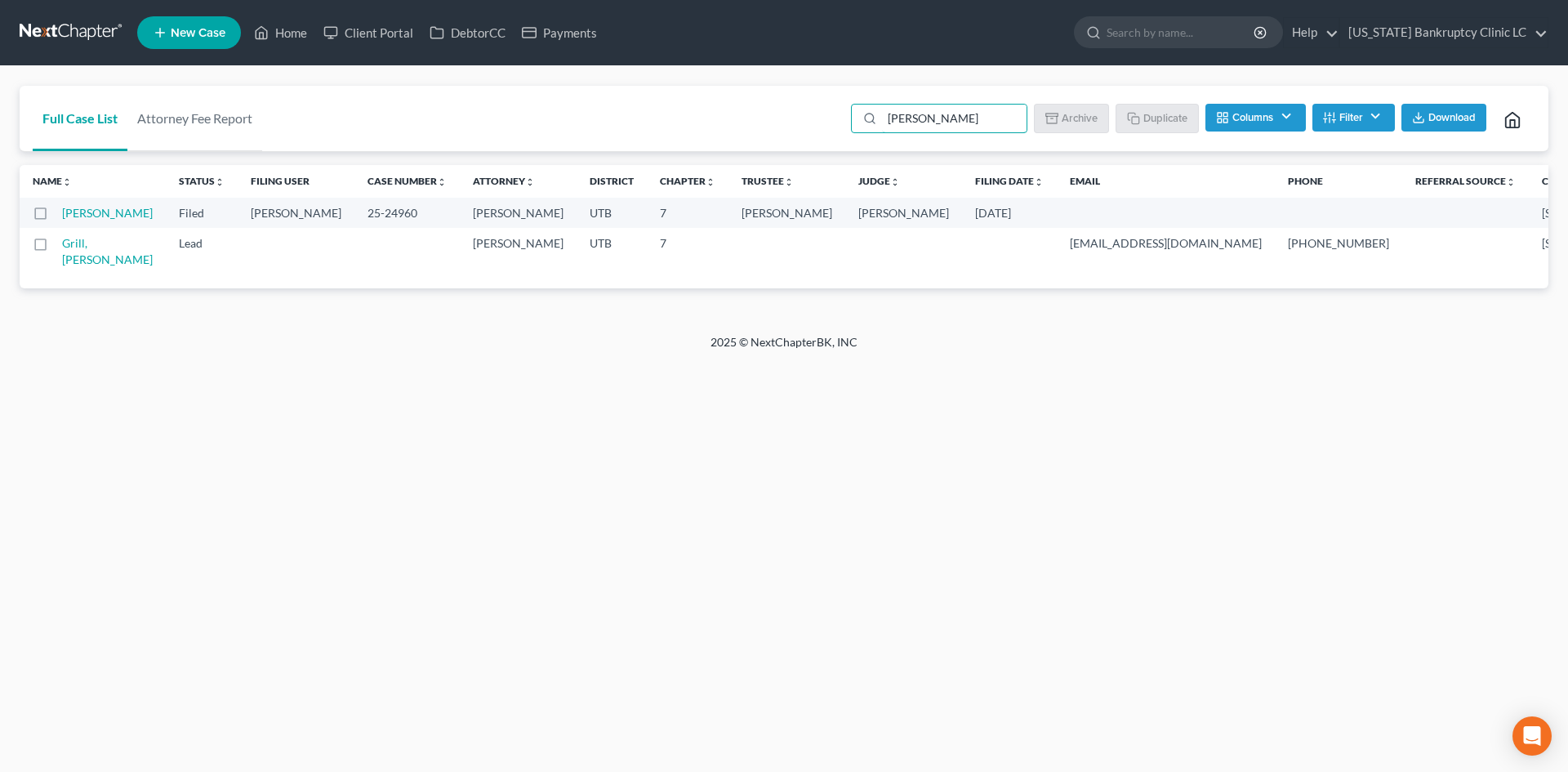
click at [56, 247] on label at bounding box center [56, 247] width 0 height 0
type input "john j"
click at [62, 246] on input "checkbox" at bounding box center [67, 240] width 11 height 11
click at [1071, 111] on button "Archive" at bounding box center [1073, 118] width 73 height 28
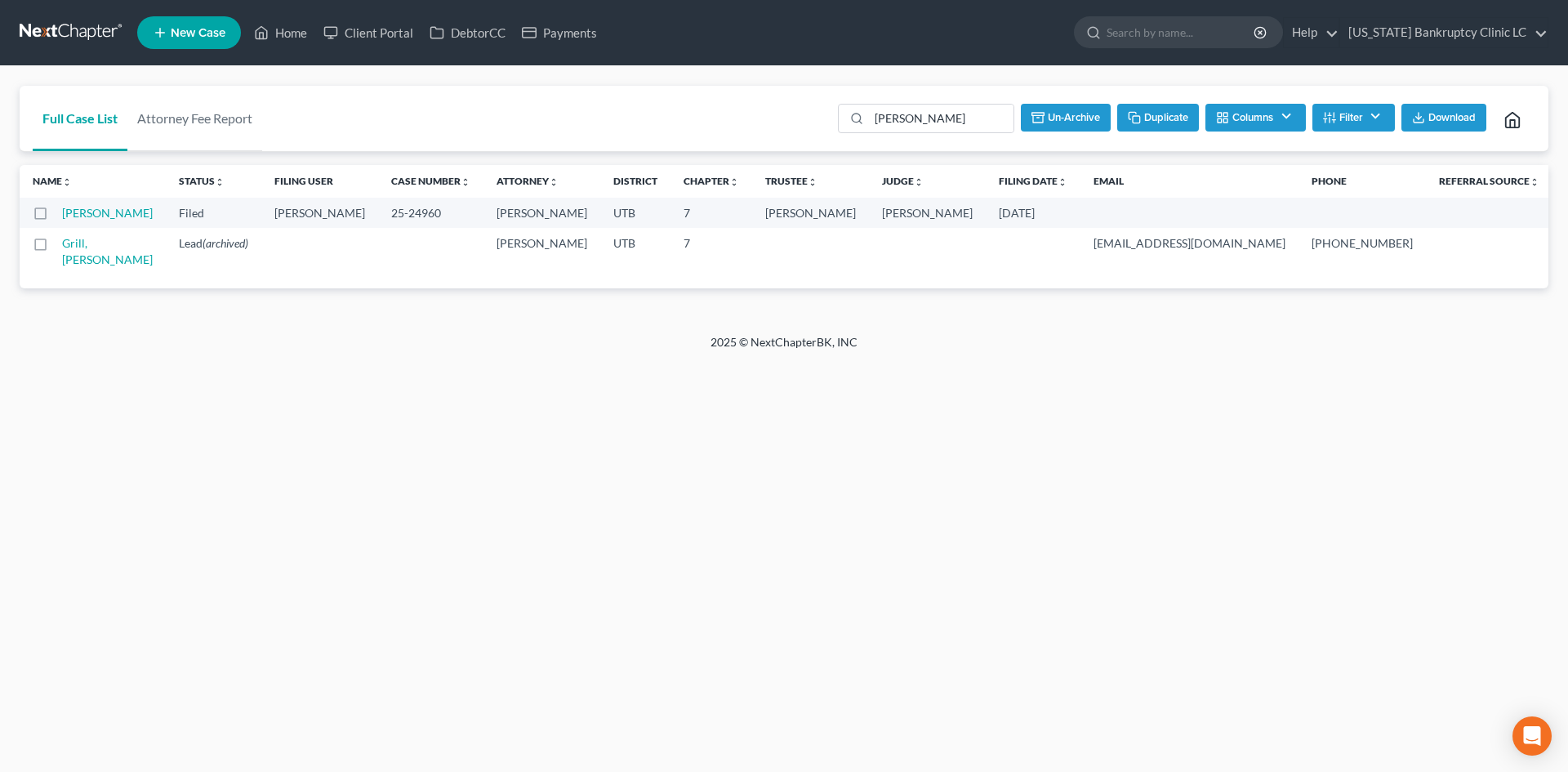
checkbox input "false"
click at [75, 220] on link "Grill, John" at bounding box center [108, 212] width 90 height 14
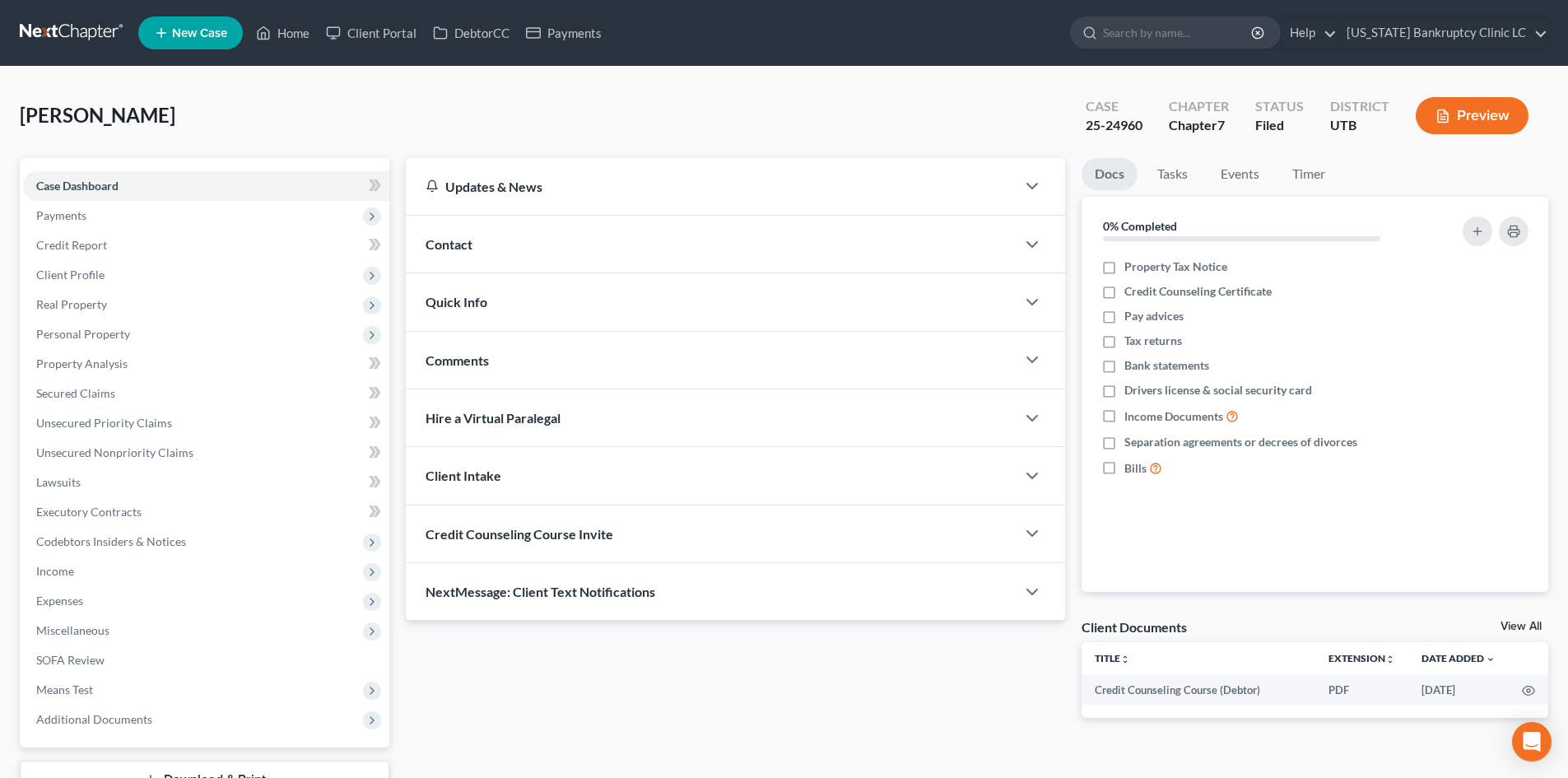
drag, startPoint x: 112, startPoint y: 593, endPoint x: 113, endPoint y: 618, distance: 25.0
click at [109, 597] on span "Expenses" at bounding box center [206, 602] width 366 height 30
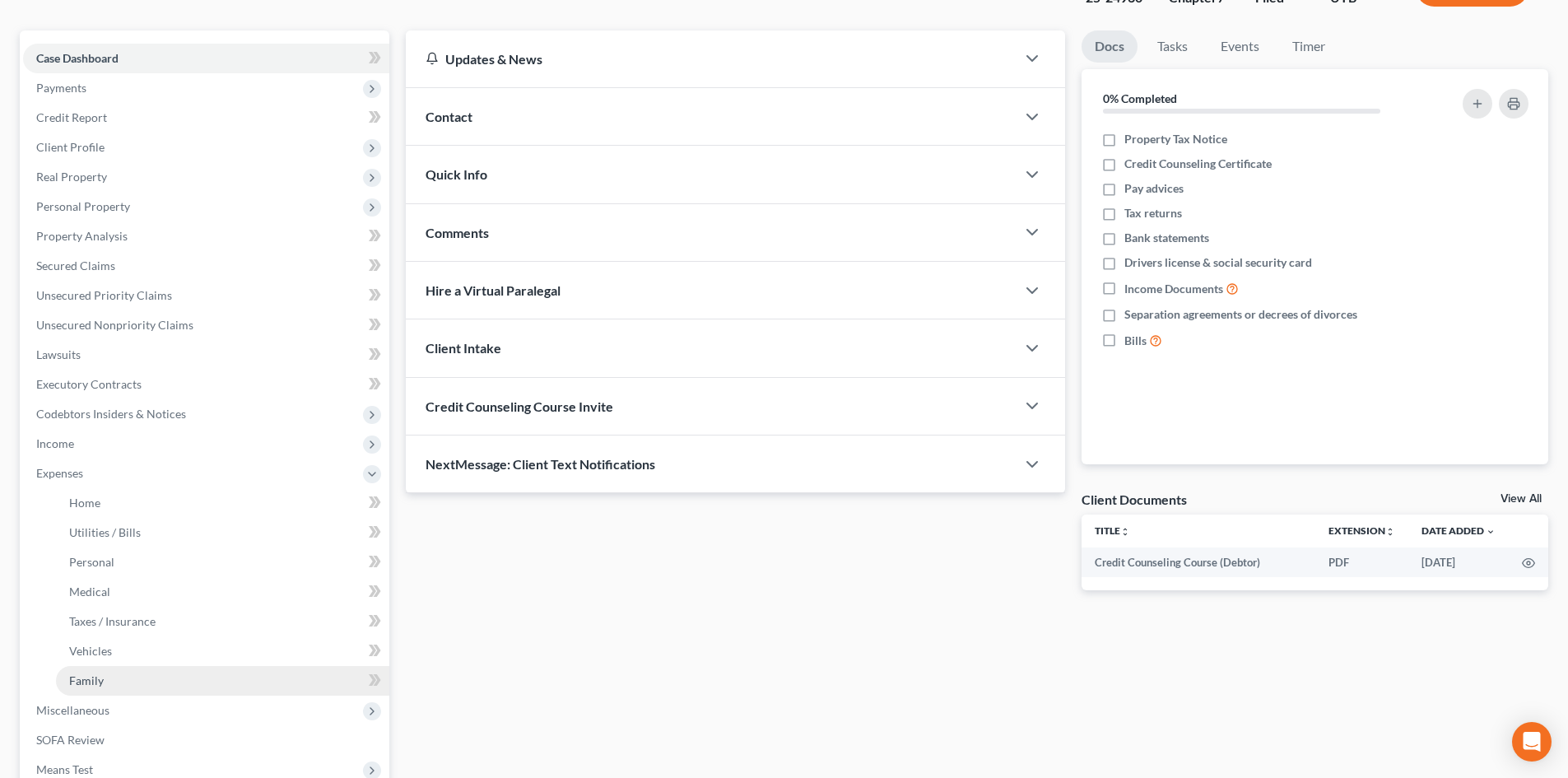
scroll to position [165, 0]
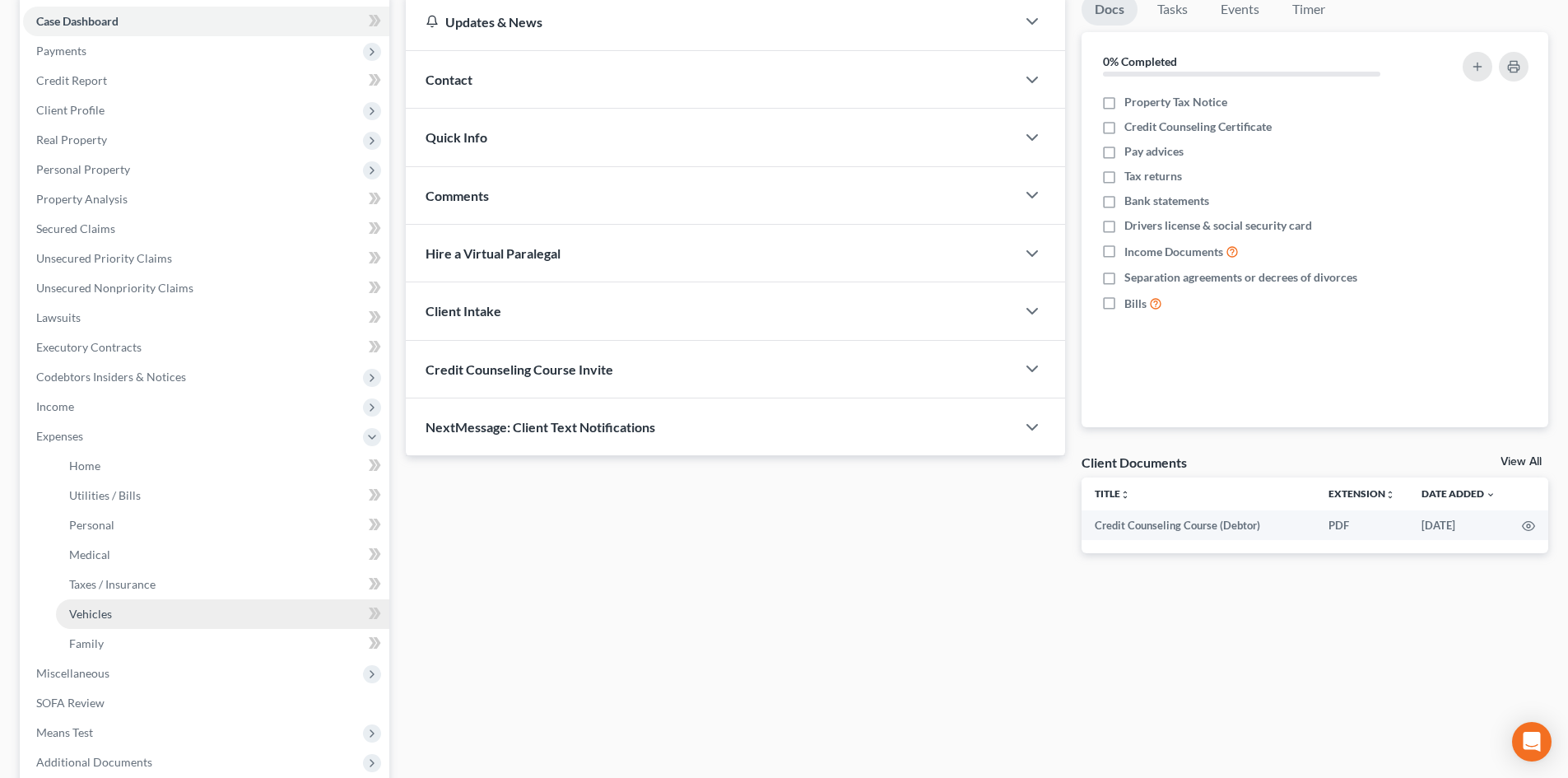
click at [157, 600] on link "Vehicles" at bounding box center [223, 615] width 334 height 30
